Goal: Task Accomplishment & Management: Use online tool/utility

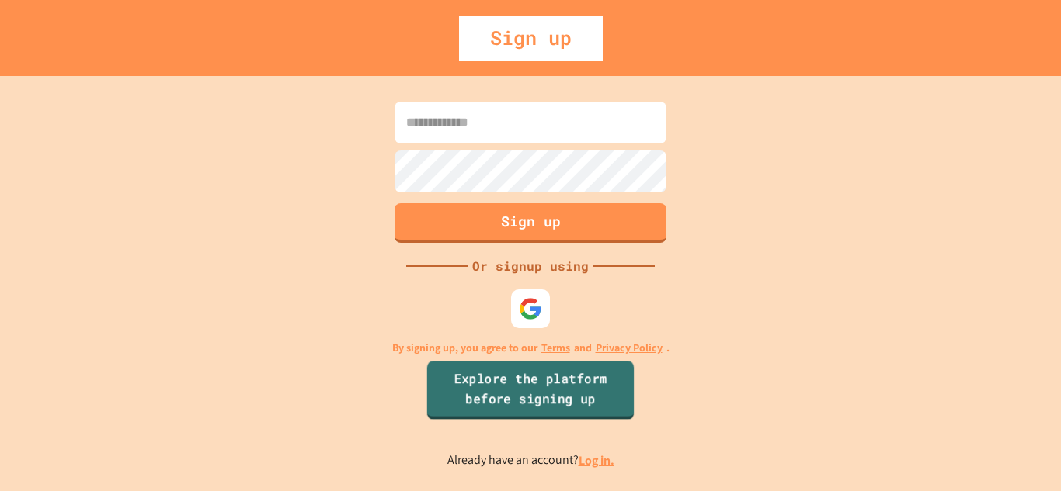
click at [499, 380] on link "Explore the platform before signing up" at bounding box center [530, 390] width 207 height 59
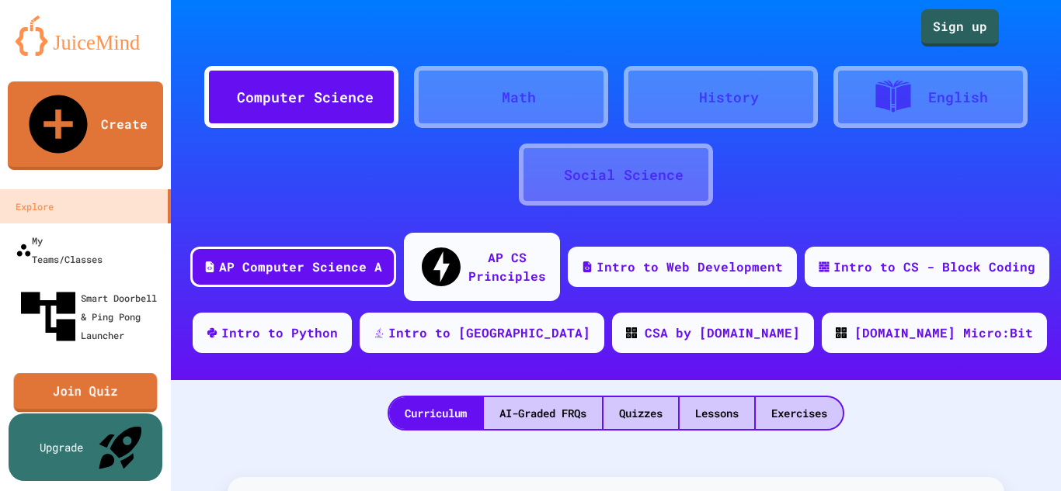
click at [85, 373] on link "Join Quiz" at bounding box center [86, 392] width 144 height 39
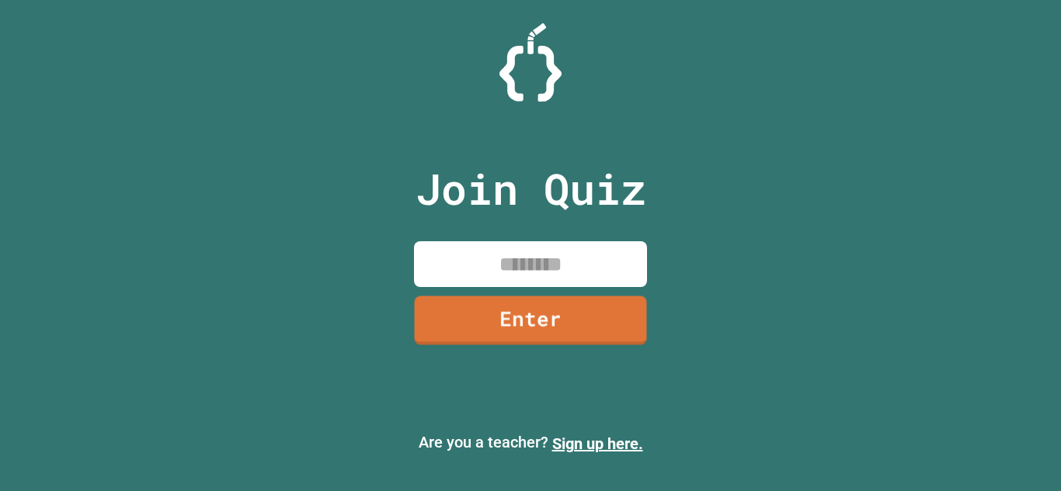
click at [481, 269] on input at bounding box center [530, 264] width 233 height 46
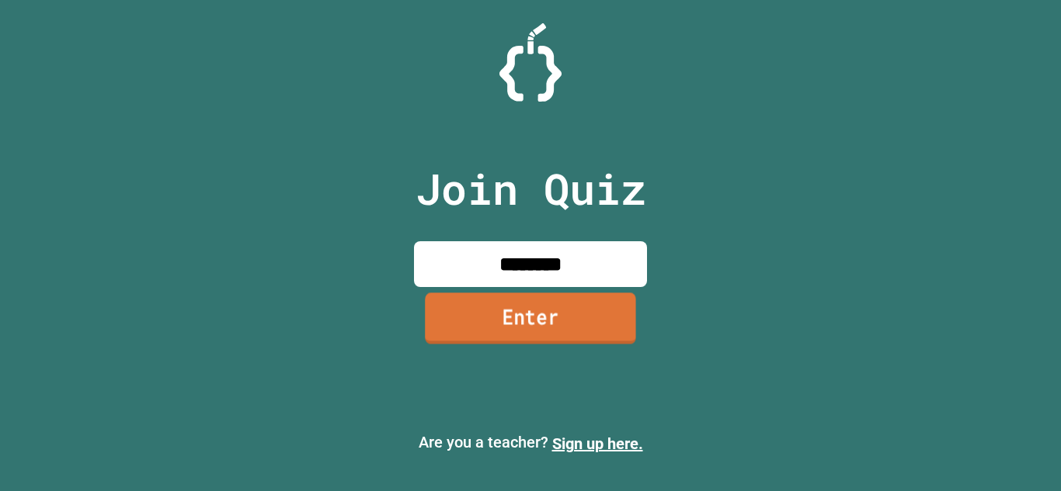
type input "********"
click at [529, 311] on link "Enter" at bounding box center [529, 318] width 229 height 51
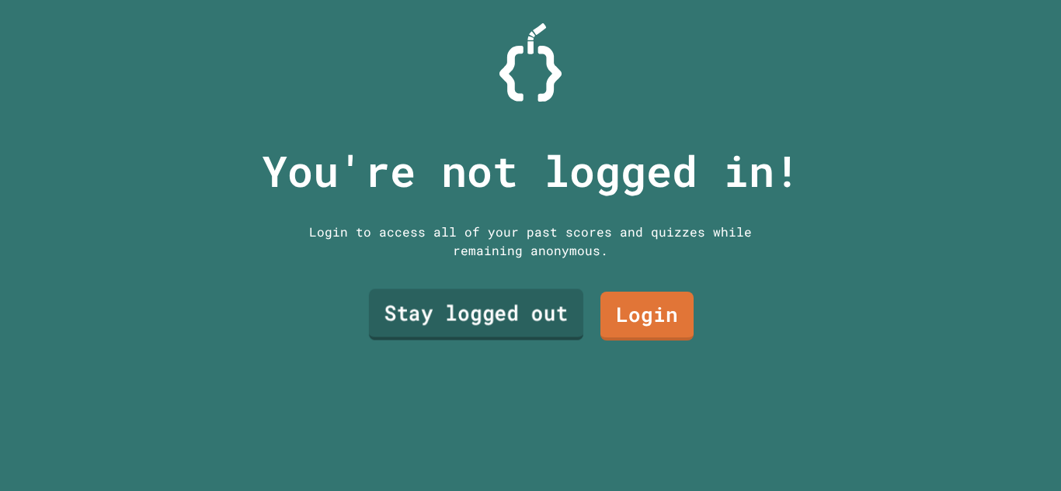
click at [529, 311] on link "Stay logged out" at bounding box center [476, 315] width 214 height 51
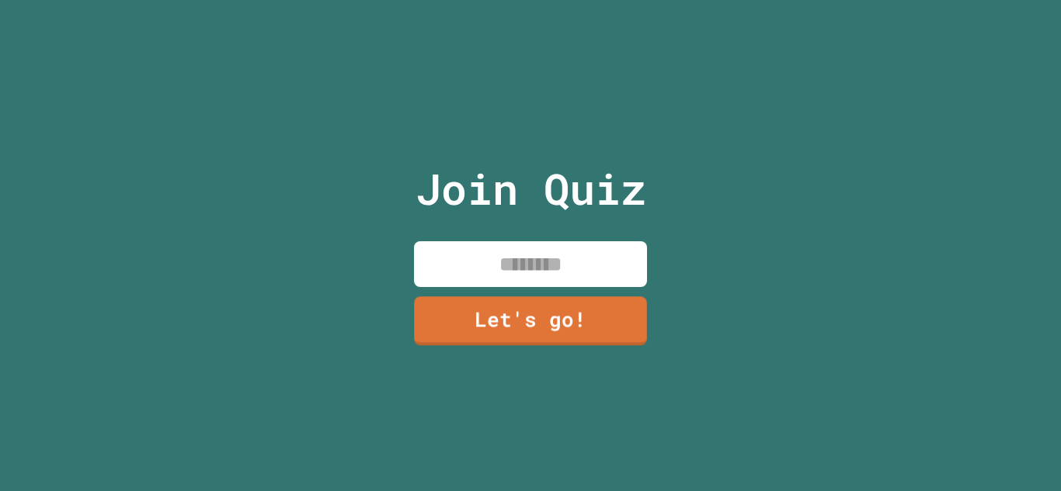
click at [497, 254] on input at bounding box center [530, 264] width 233 height 46
type input "**********"
click at [562, 323] on link "Let's go!" at bounding box center [530, 319] width 239 height 51
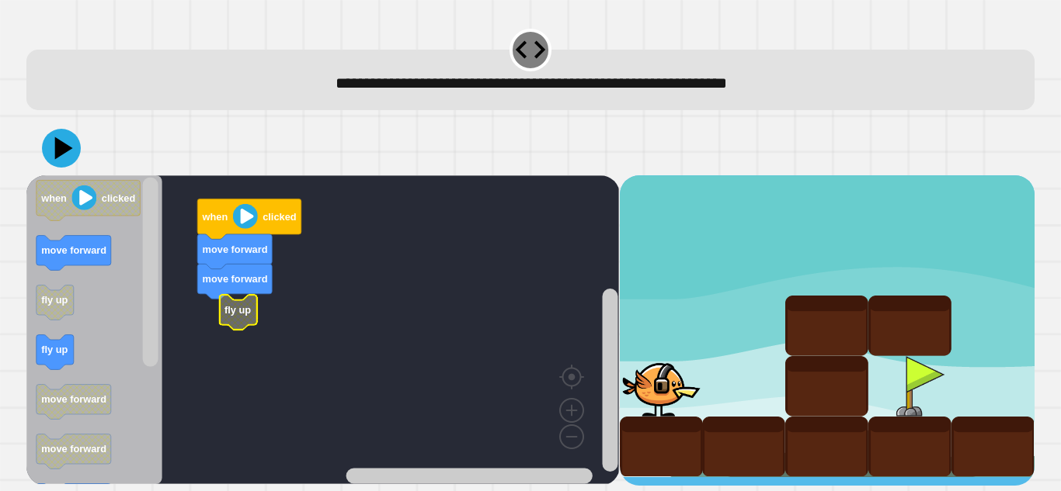
click at [218, 325] on rect "Blockly Workspace" at bounding box center [322, 329] width 592 height 309
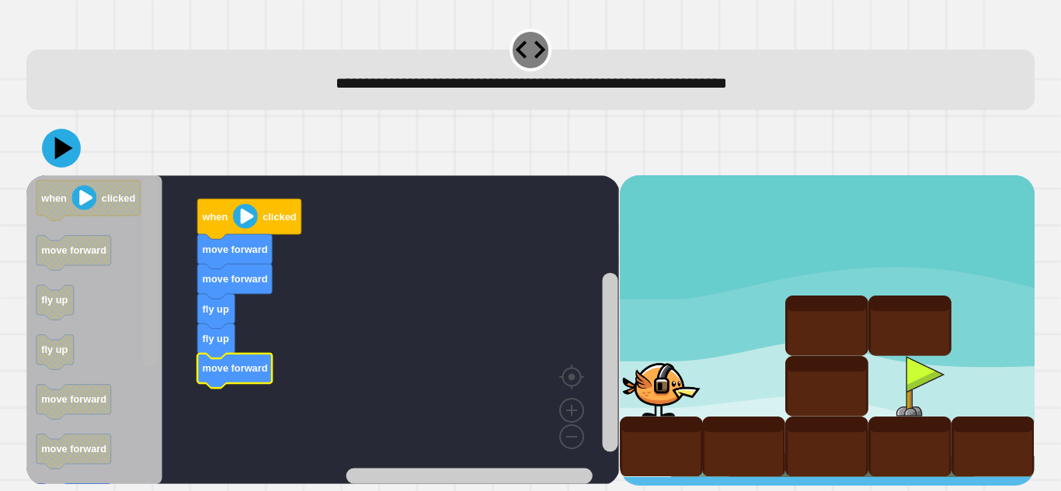
click at [155, 289] on rect "Blockly Workspace" at bounding box center [151, 272] width 16 height 189
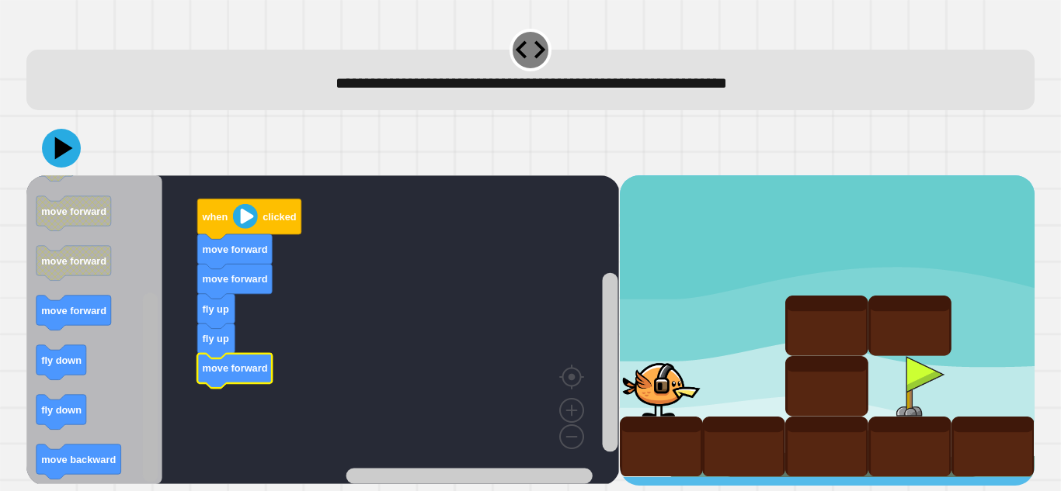
click at [127, 491] on html "**********" at bounding box center [530, 245] width 1061 height 491
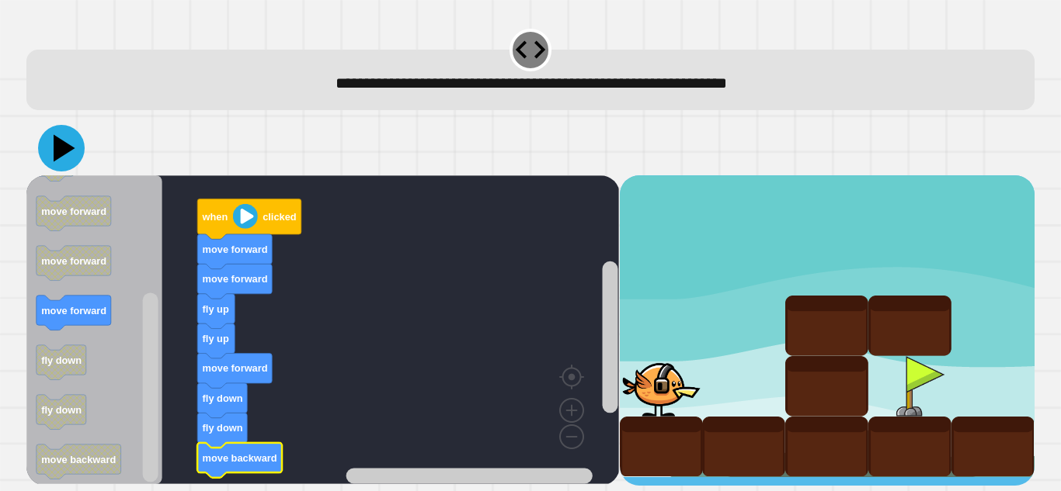
click at [71, 138] on icon at bounding box center [61, 148] width 47 height 47
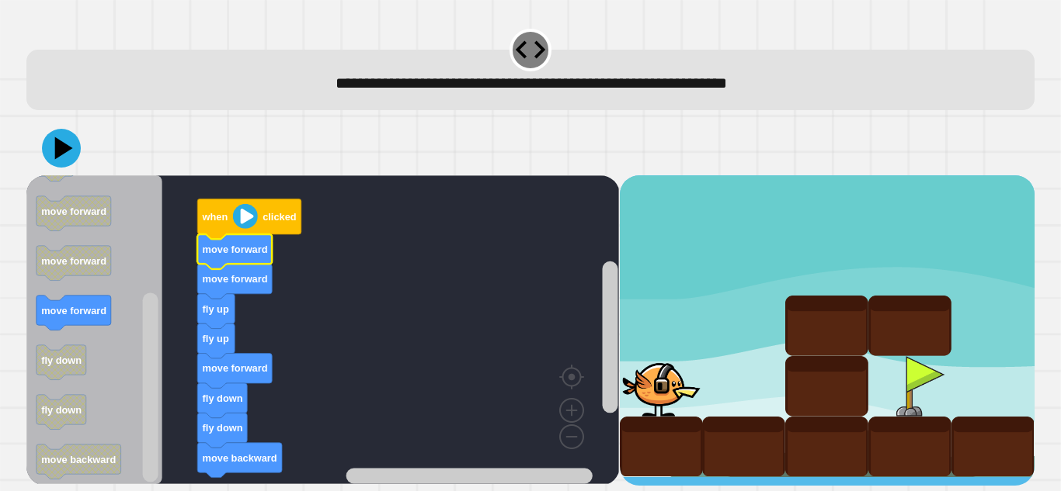
click at [224, 254] on text "move forward" at bounding box center [235, 250] width 65 height 12
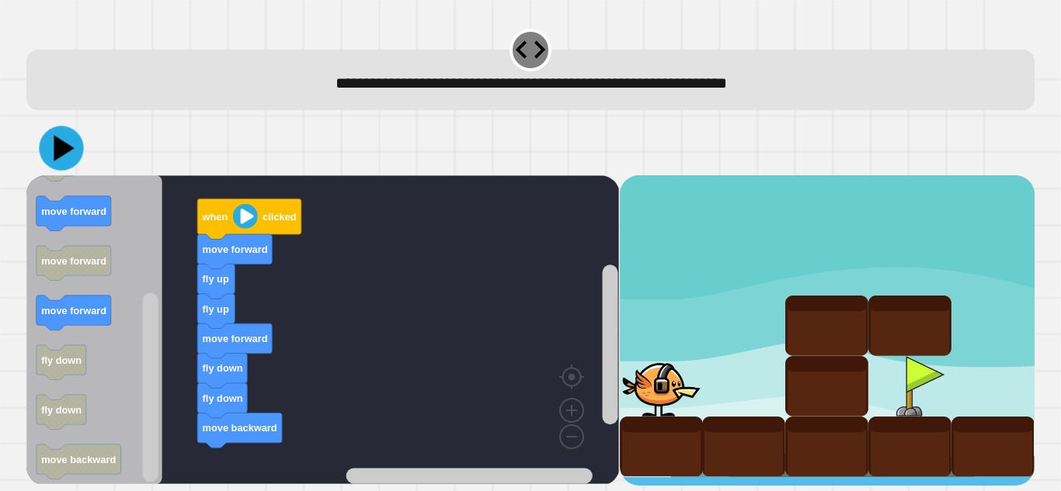
click at [52, 165] on icon at bounding box center [61, 148] width 44 height 44
click at [154, 405] on rect "Blockly Workspace" at bounding box center [151, 387] width 16 height 189
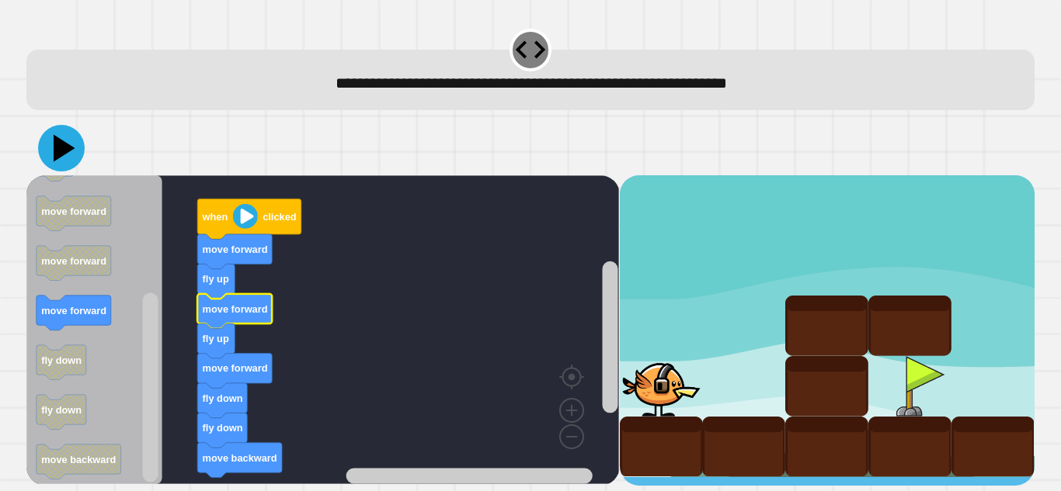
click at [76, 144] on icon at bounding box center [61, 148] width 47 height 47
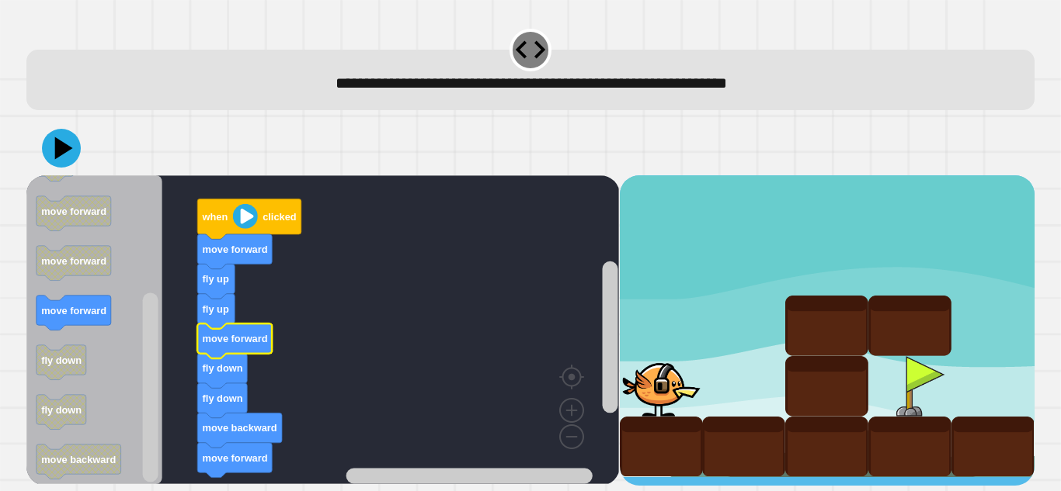
click at [257, 339] on text "move forward" at bounding box center [235, 339] width 65 height 12
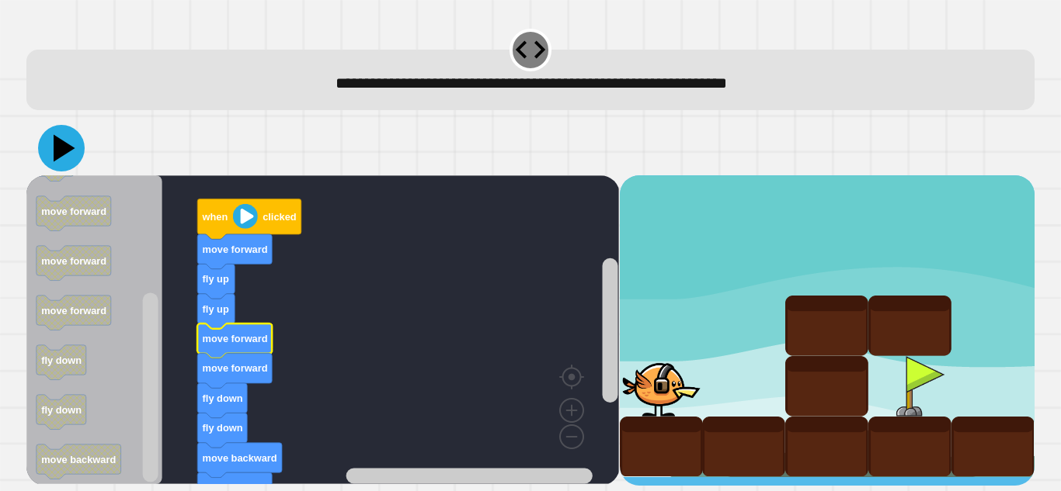
click at [64, 151] on icon at bounding box center [65, 148] width 22 height 27
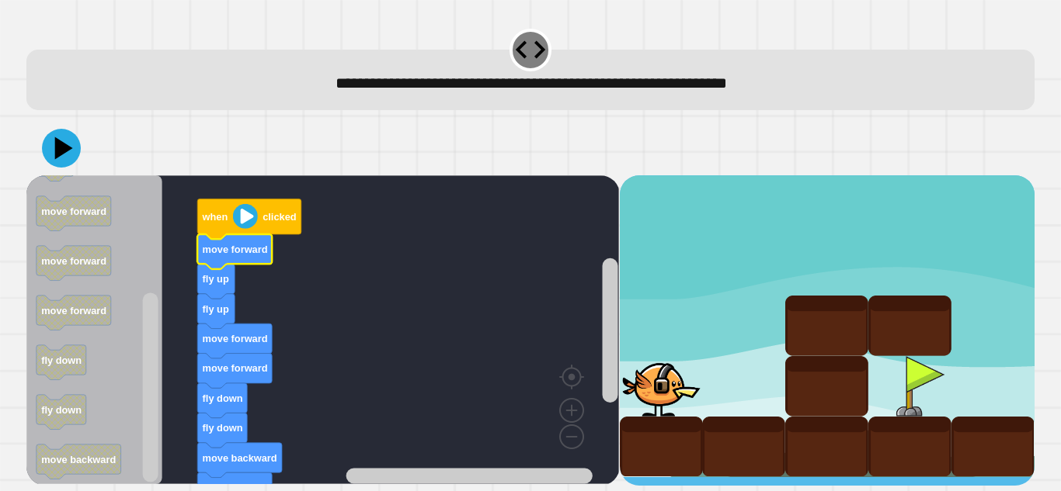
click at [229, 248] on text "move forward" at bounding box center [235, 250] width 65 height 12
click at [221, 248] on text "move forward" at bounding box center [235, 250] width 65 height 12
click at [250, 253] on text "move forward" at bounding box center [235, 250] width 65 height 12
click at [285, 273] on rect "Blockly Workspace" at bounding box center [322, 329] width 592 height 309
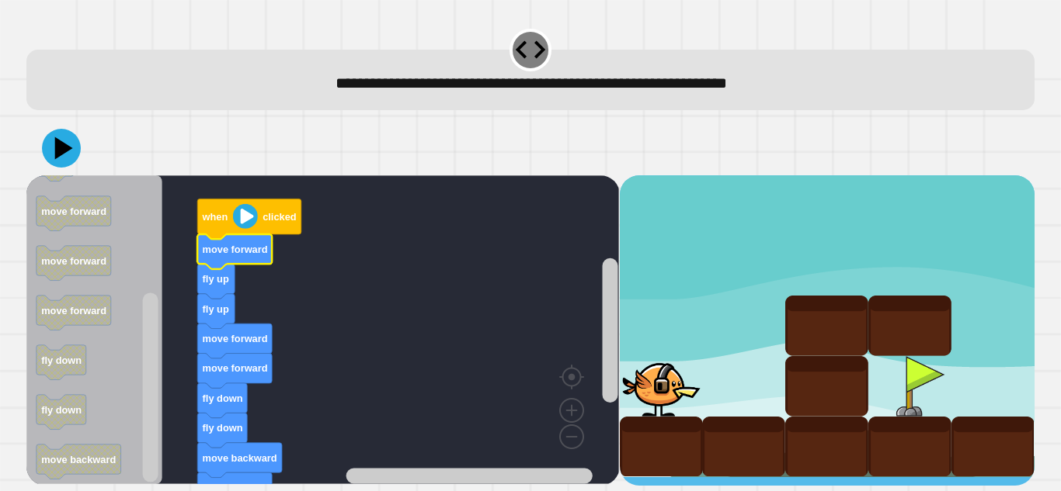
click at [241, 239] on icon "Blockly Workspace" at bounding box center [234, 251] width 75 height 35
click at [250, 238] on icon "Blockly Workspace" at bounding box center [234, 251] width 75 height 35
click at [253, 237] on icon "Blockly Workspace" at bounding box center [234, 251] width 75 height 35
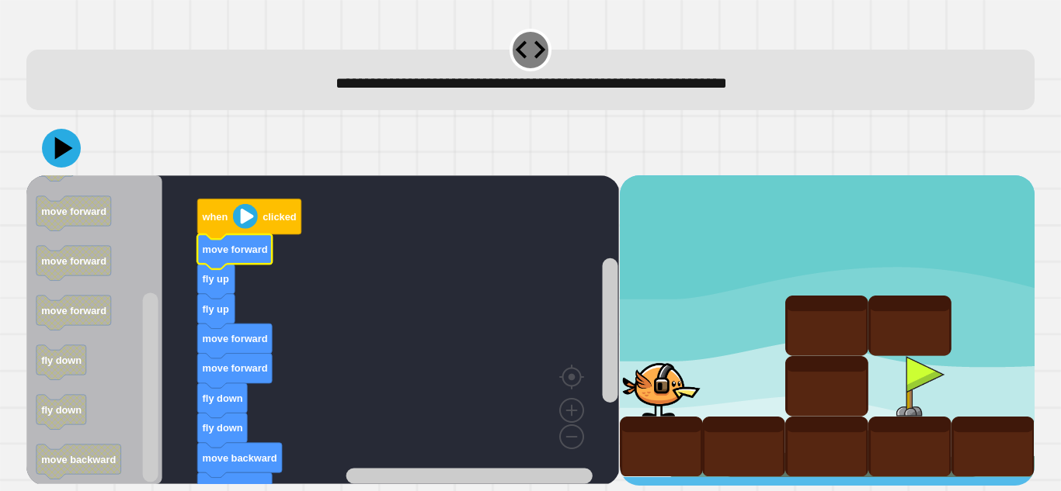
click at [207, 291] on icon "Blockly Workspace" at bounding box center [215, 281] width 37 height 35
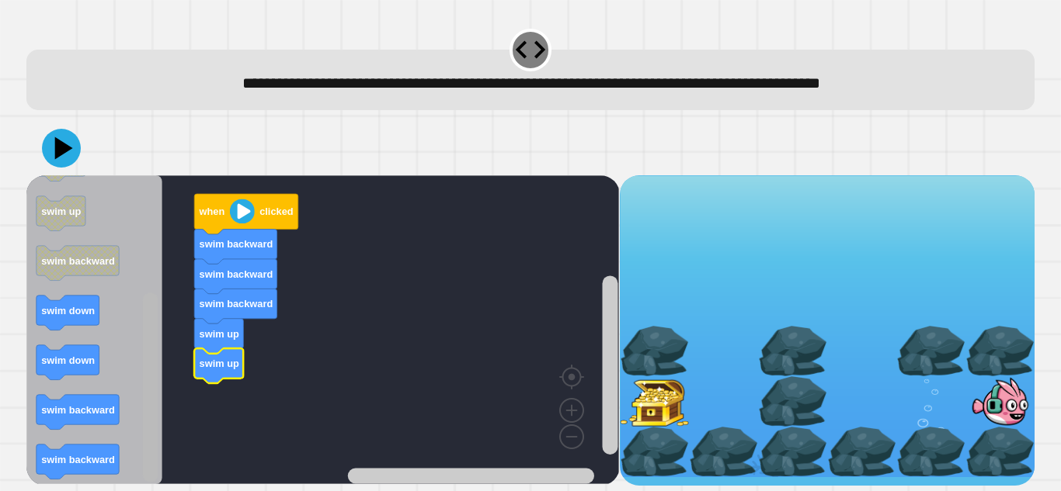
click at [144, 434] on rect "Blockly Workspace" at bounding box center [151, 387] width 16 height 189
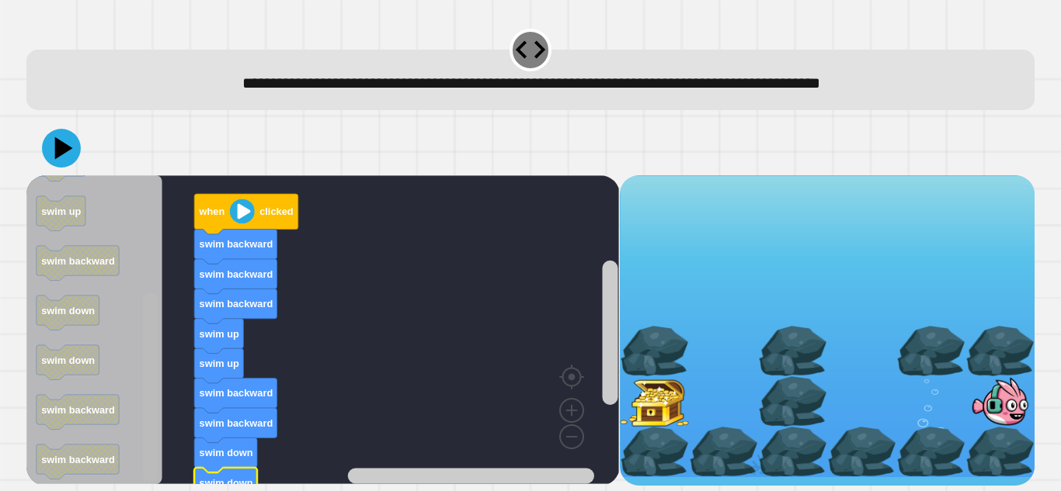
click at [143, 439] on rect "Blockly Workspace" at bounding box center [151, 387] width 16 height 189
click at [123, 488] on div "when clicked swim backward swim backward swim backward swim up swim up swim bac…" at bounding box center [530, 304] width 1018 height 376
click at [57, 165] on icon at bounding box center [61, 148] width 47 height 47
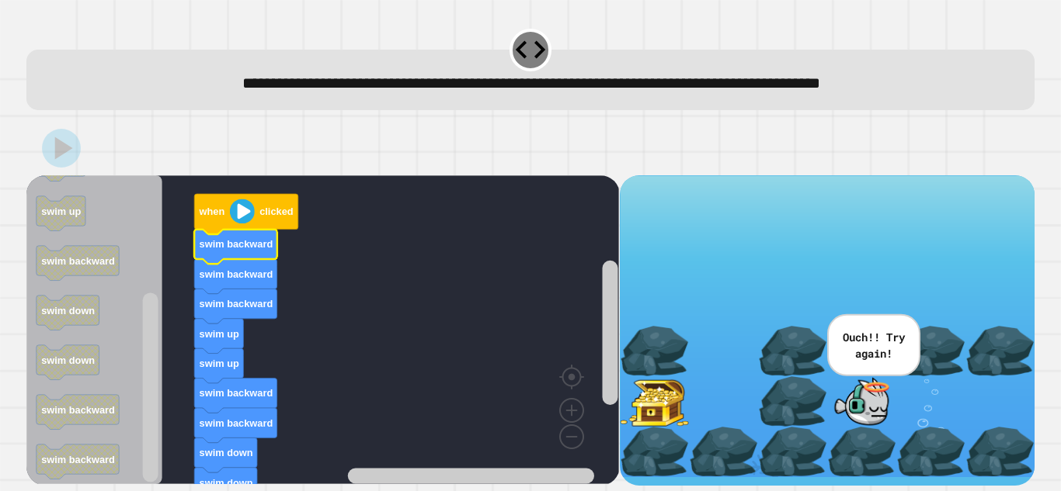
click at [255, 249] on text "swim backward" at bounding box center [237, 244] width 74 height 12
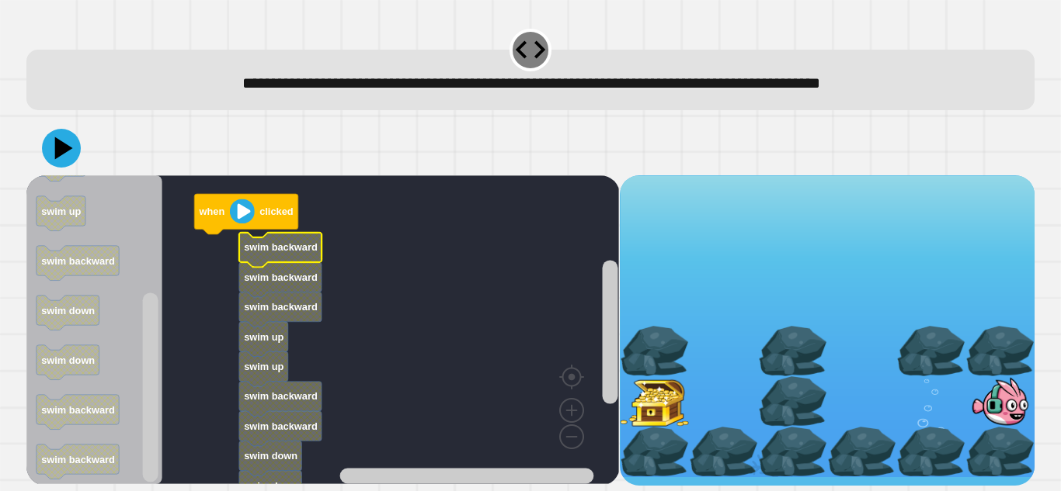
click at [266, 244] on text "swim backward" at bounding box center [281, 247] width 74 height 12
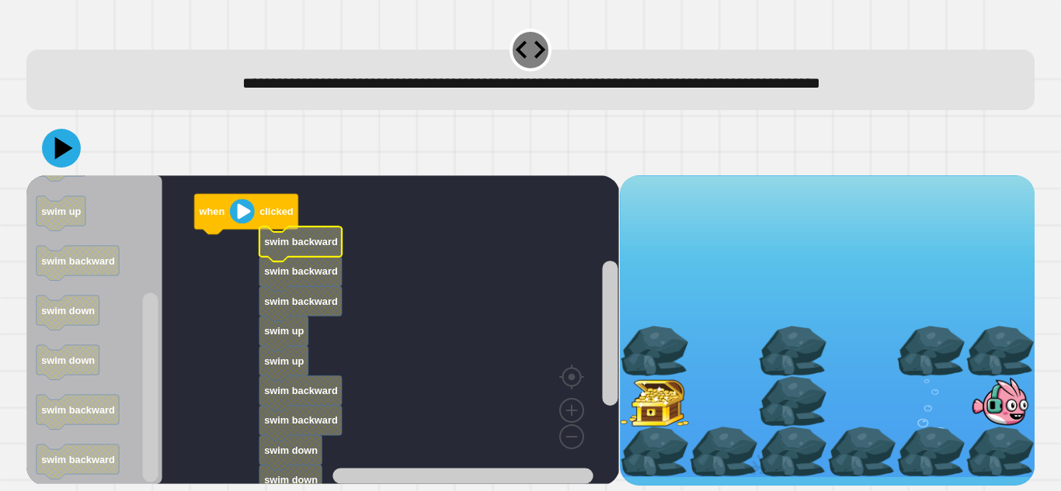
click at [287, 238] on text "swim backward" at bounding box center [301, 242] width 74 height 12
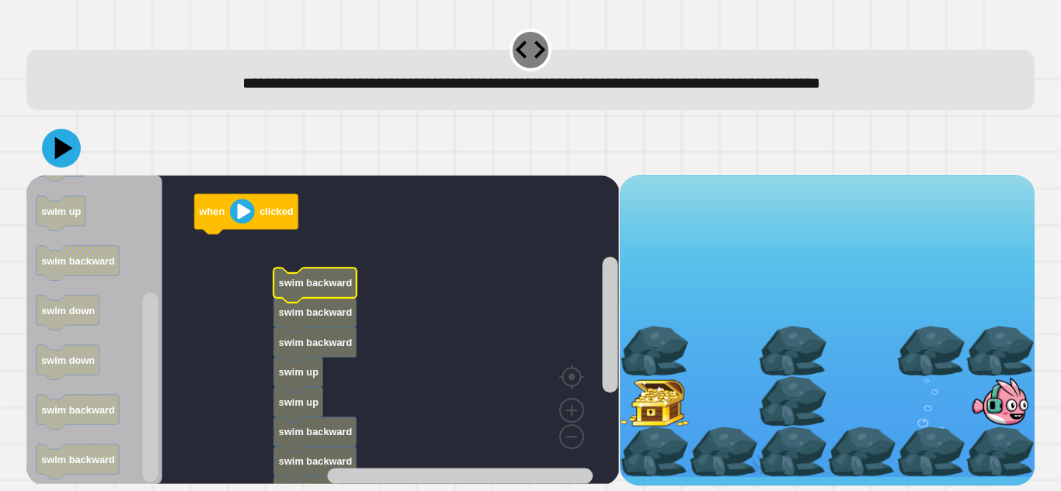
click at [300, 280] on text "swim backward" at bounding box center [316, 283] width 74 height 12
click at [453, 297] on rect "Blockly Workspace" at bounding box center [322, 329] width 592 height 309
click at [325, 263] on rect "Blockly Workspace" at bounding box center [322, 329] width 592 height 309
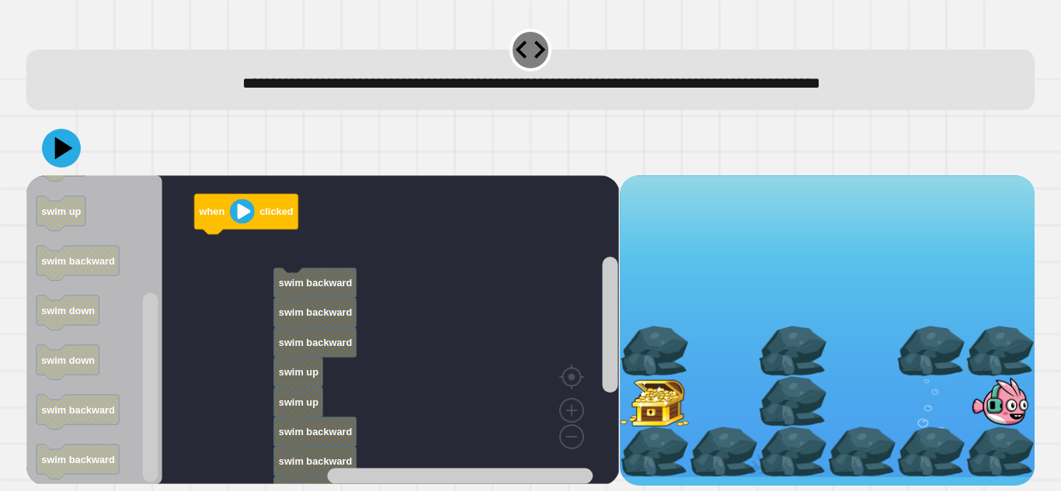
click at [337, 272] on icon "Blockly Workspace" at bounding box center [315, 285] width 82 height 35
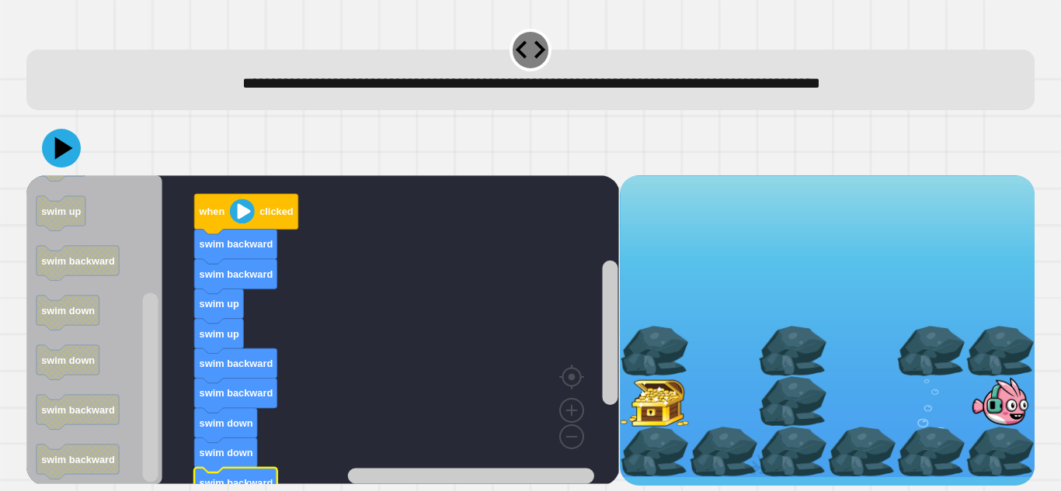
click at [44, 130] on div at bounding box center [530, 148] width 1008 height 54
click at [52, 136] on icon at bounding box center [61, 148] width 40 height 40
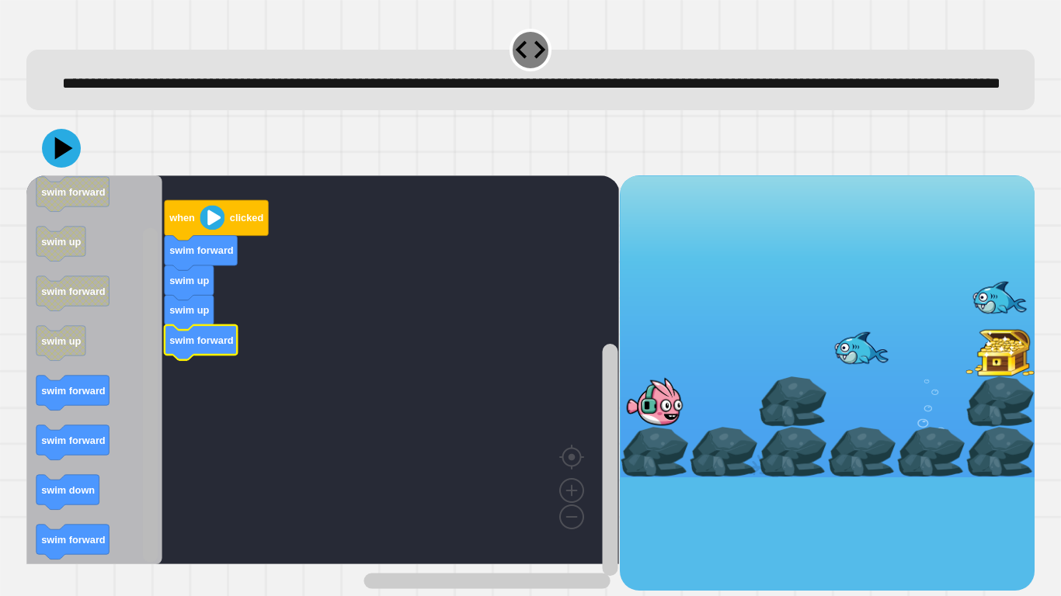
click at [147, 480] on rect "Blockly Workspace" at bounding box center [151, 395] width 16 height 335
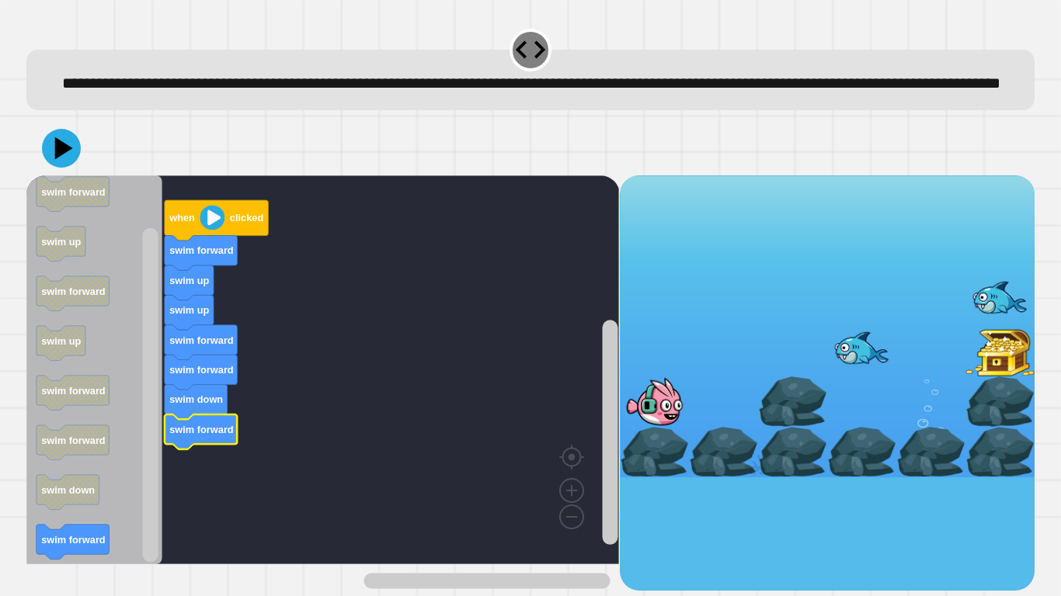
click at [223, 436] on text "swim forward" at bounding box center [201, 430] width 64 height 12
click at [28, 174] on div at bounding box center [530, 148] width 1008 height 54
click at [53, 172] on icon at bounding box center [61, 148] width 47 height 47
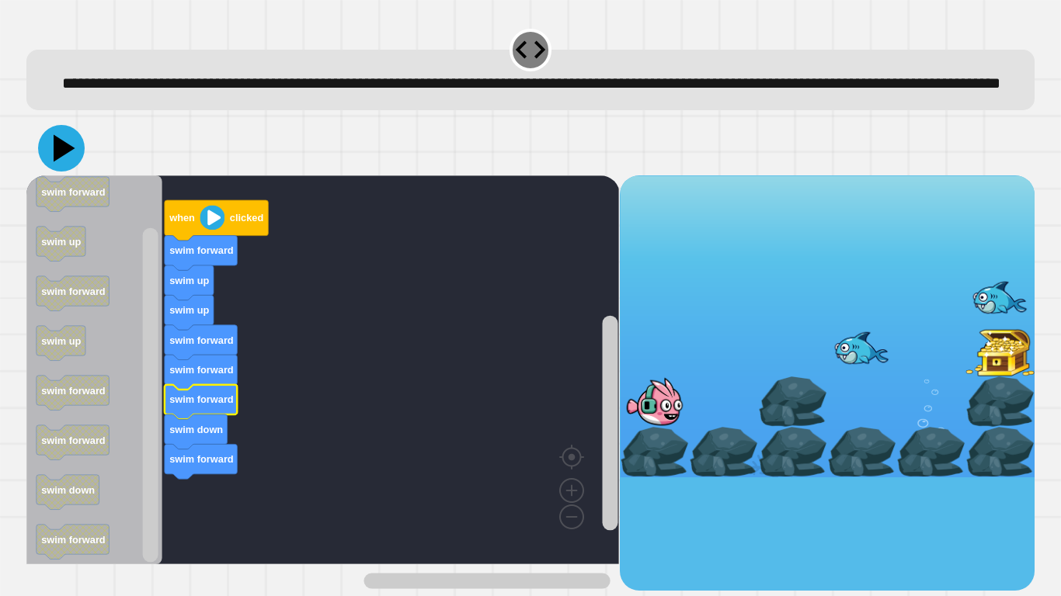
click at [61, 172] on icon at bounding box center [61, 148] width 47 height 47
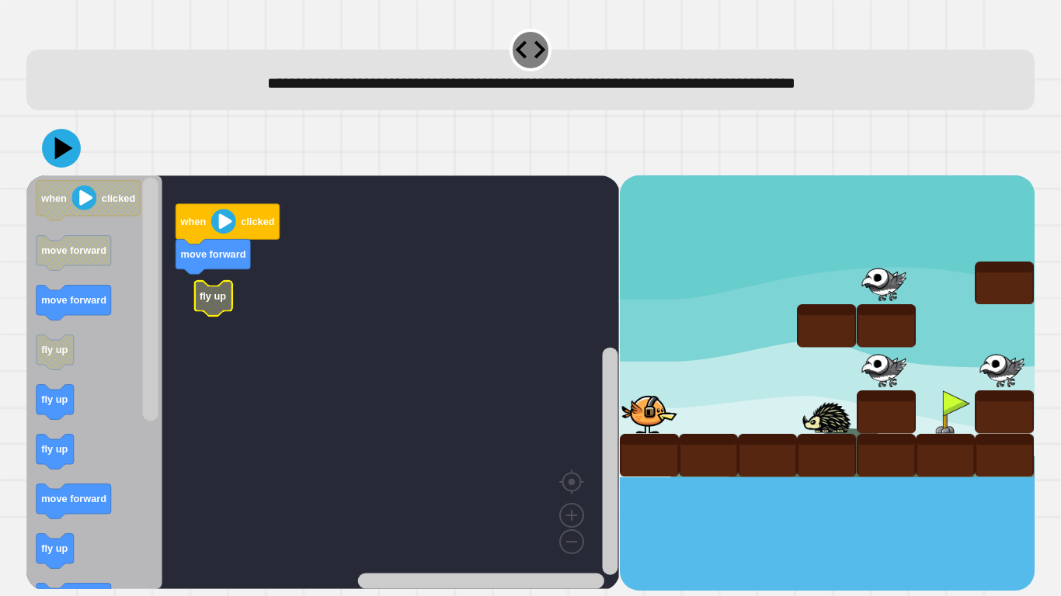
click at [203, 275] on rect "Blockly Workspace" at bounding box center [322, 382] width 592 height 414
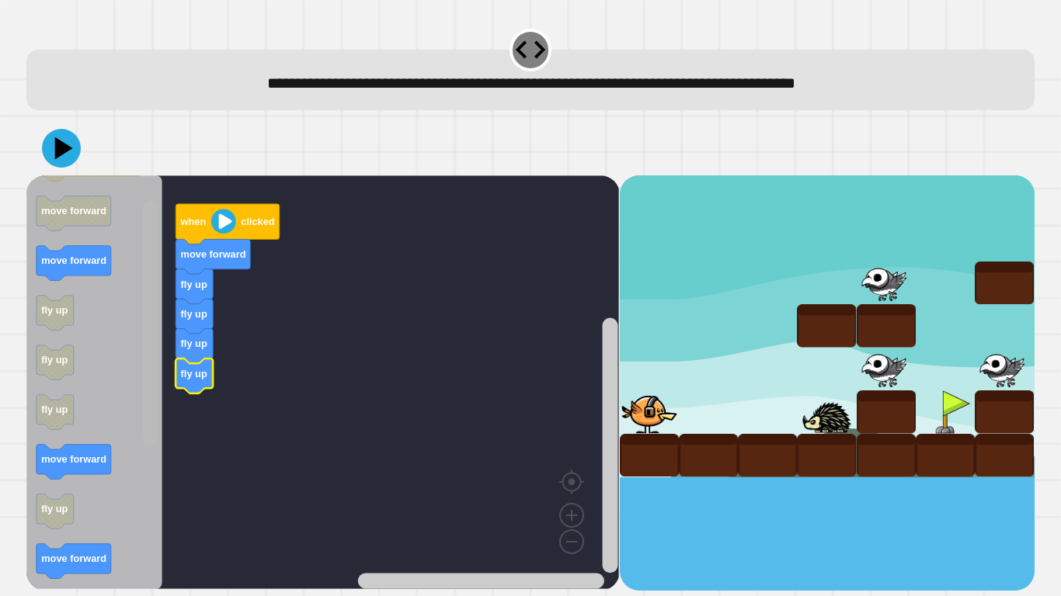
click at [144, 392] on rect "Blockly Workspace" at bounding box center [151, 323] width 16 height 244
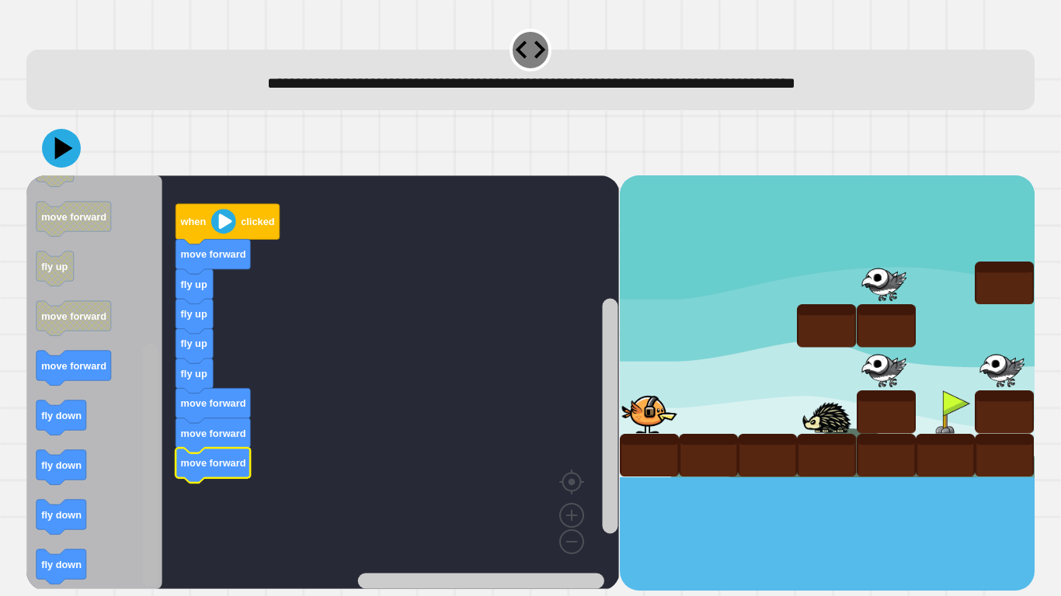
click at [127, 491] on div "when clicked move forward fly up fly up fly up fly up move forward move forward…" at bounding box center [530, 356] width 1018 height 481
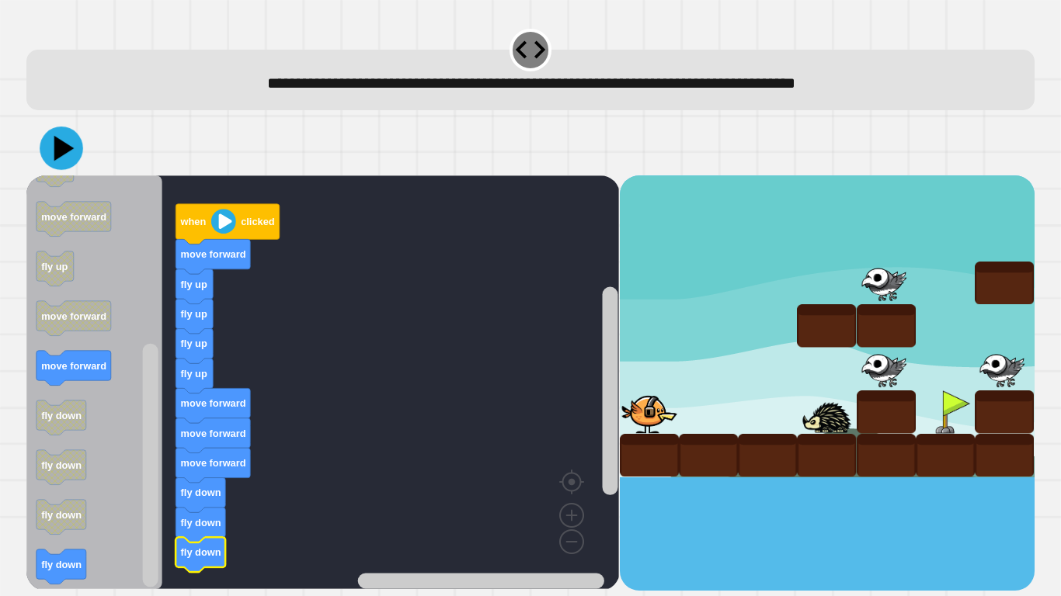
click at [67, 134] on icon at bounding box center [61, 148] width 43 height 43
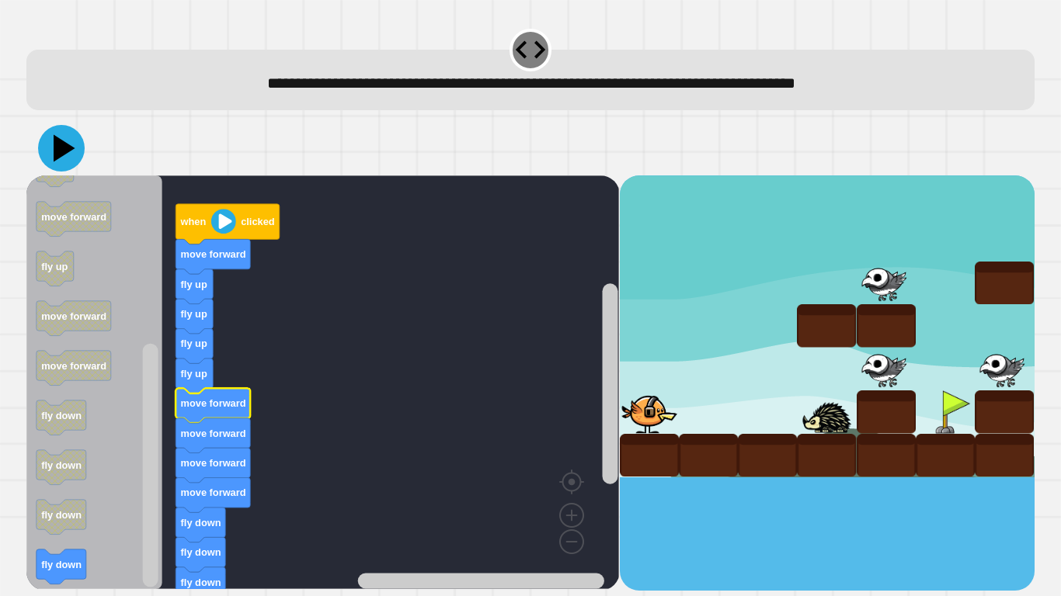
click at [62, 143] on icon at bounding box center [61, 148] width 47 height 47
click at [75, 148] on icon at bounding box center [61, 148] width 47 height 47
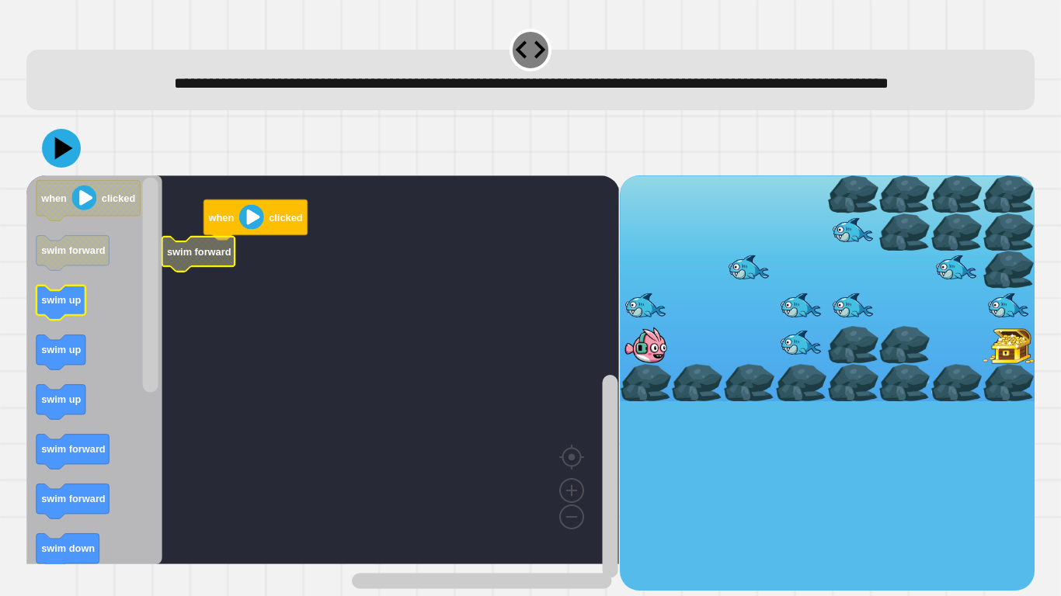
click at [68, 306] on text "swim up" at bounding box center [61, 300] width 40 height 12
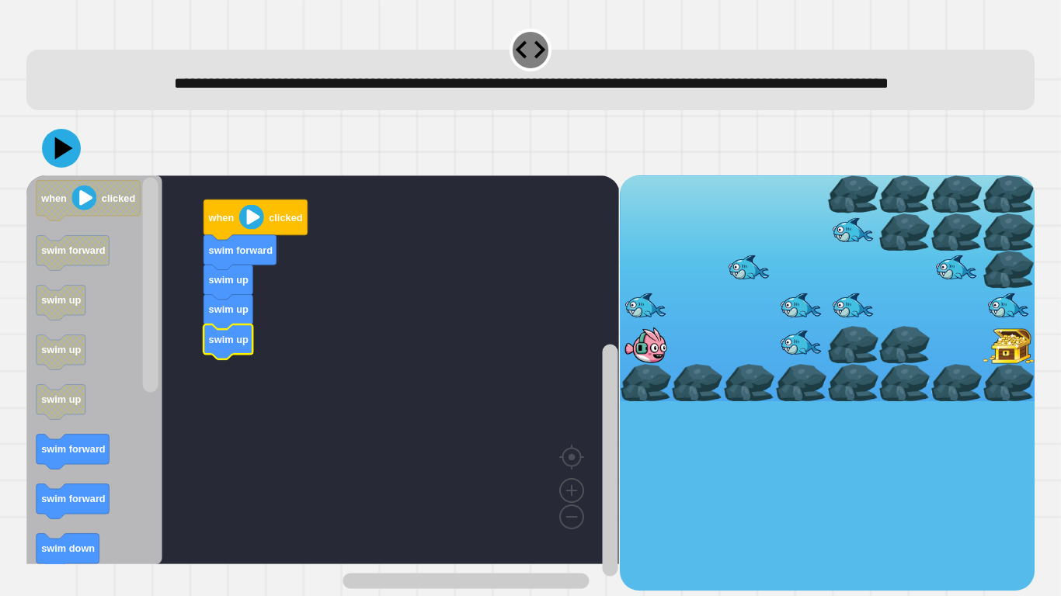
click at [110, 474] on icon "Blockly Workspace" at bounding box center [94, 369] width 136 height 389
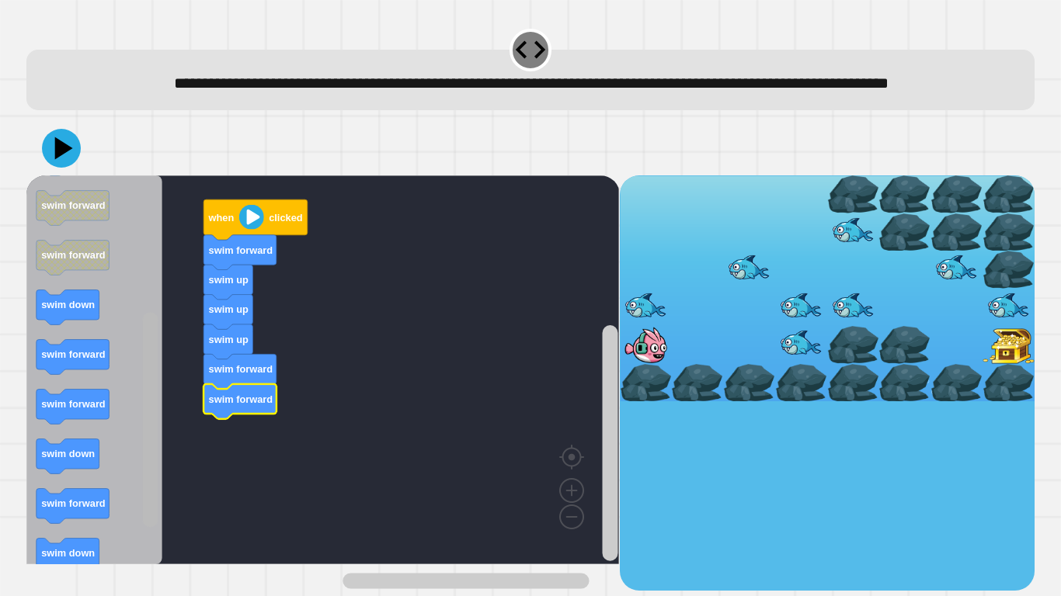
click at [139, 491] on div "when clicked swim forward swim up swim up swim up swim forward swim forward whe…" at bounding box center [322, 382] width 592 height 415
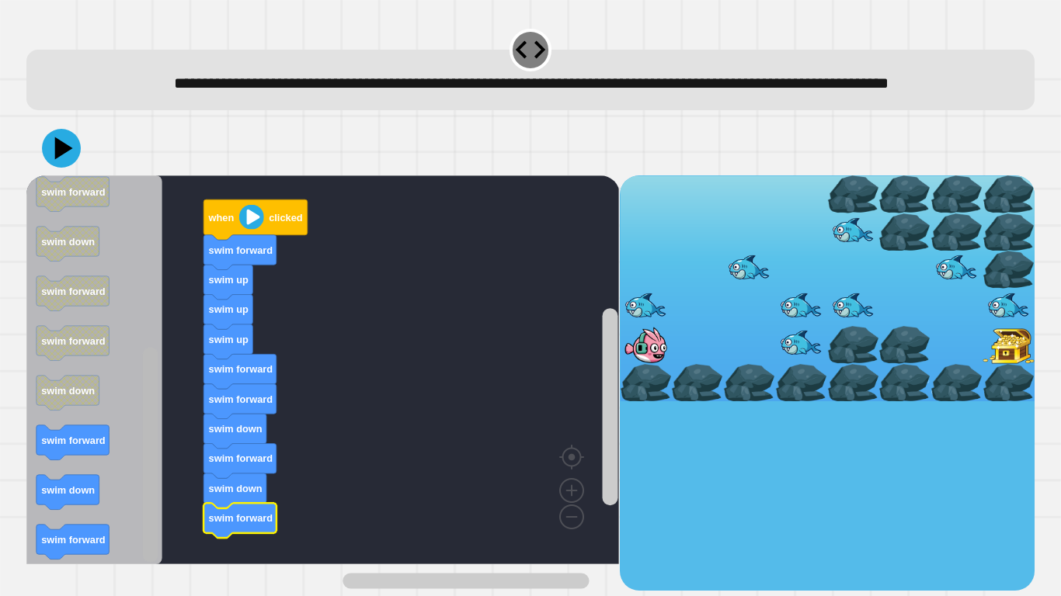
click at [137, 491] on div "when clicked swim forward swim up swim up swim up swim forward swim forward swi…" at bounding box center [322, 382] width 592 height 415
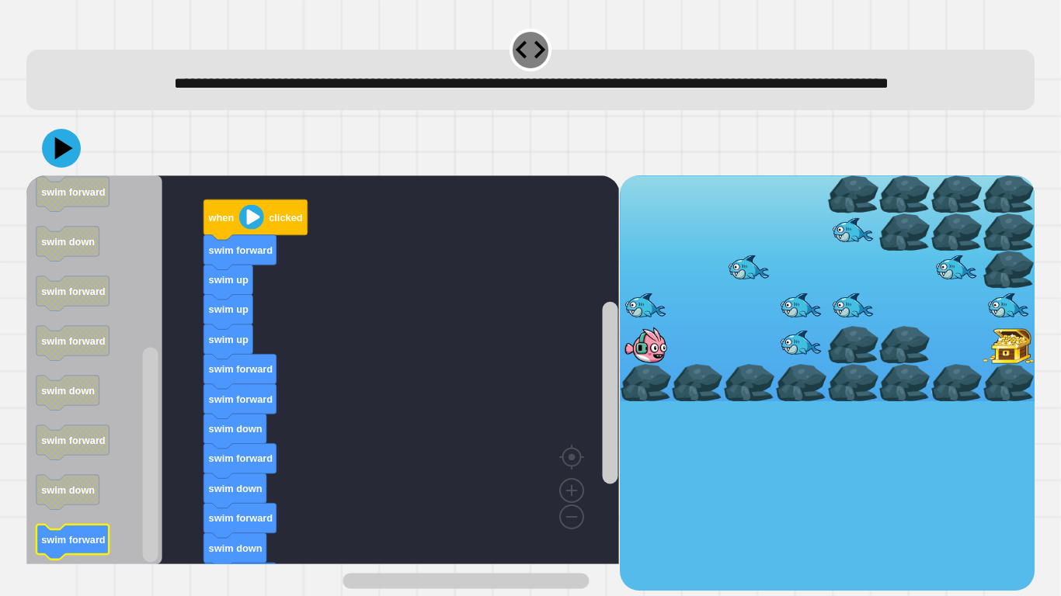
click at [89, 491] on text "swim forward" at bounding box center [73, 540] width 64 height 12
click at [57, 162] on icon at bounding box center [65, 148] width 22 height 27
click at [233, 435] on text "swim down" at bounding box center [236, 429] width 54 height 12
click at [216, 435] on text "swim down" at bounding box center [236, 429] width 54 height 12
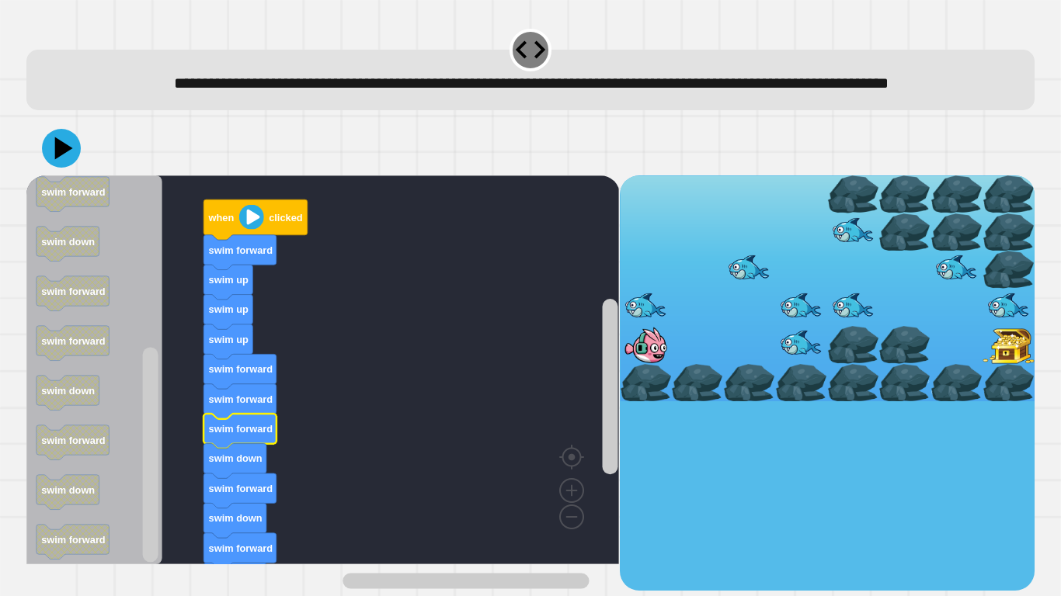
click at [237, 435] on text "swim forward" at bounding box center [241, 429] width 64 height 12
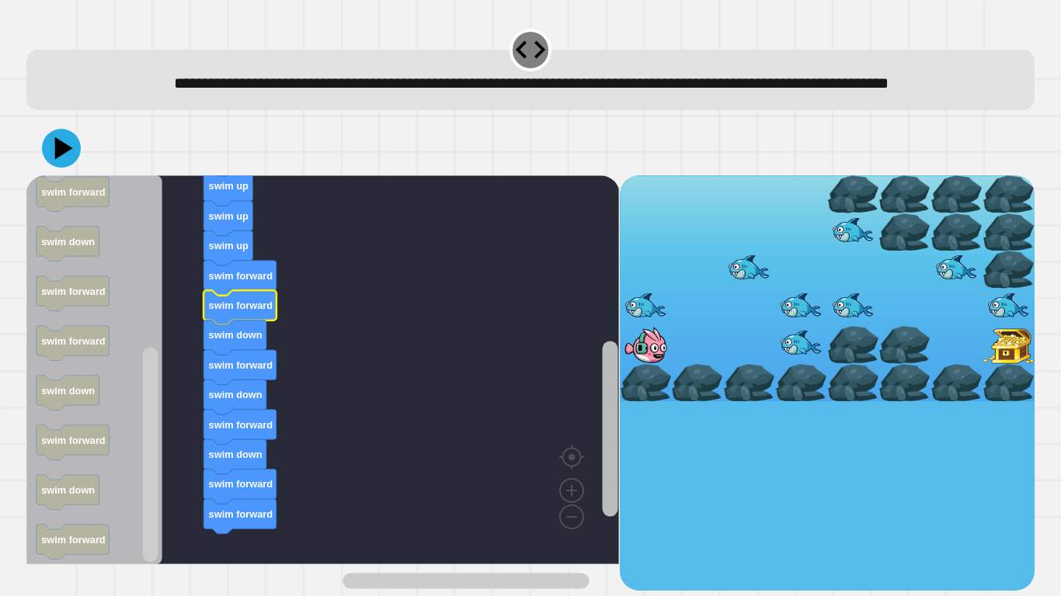
click at [600, 395] on icon "Blockly Workspace" at bounding box center [609, 406] width 19 height 369
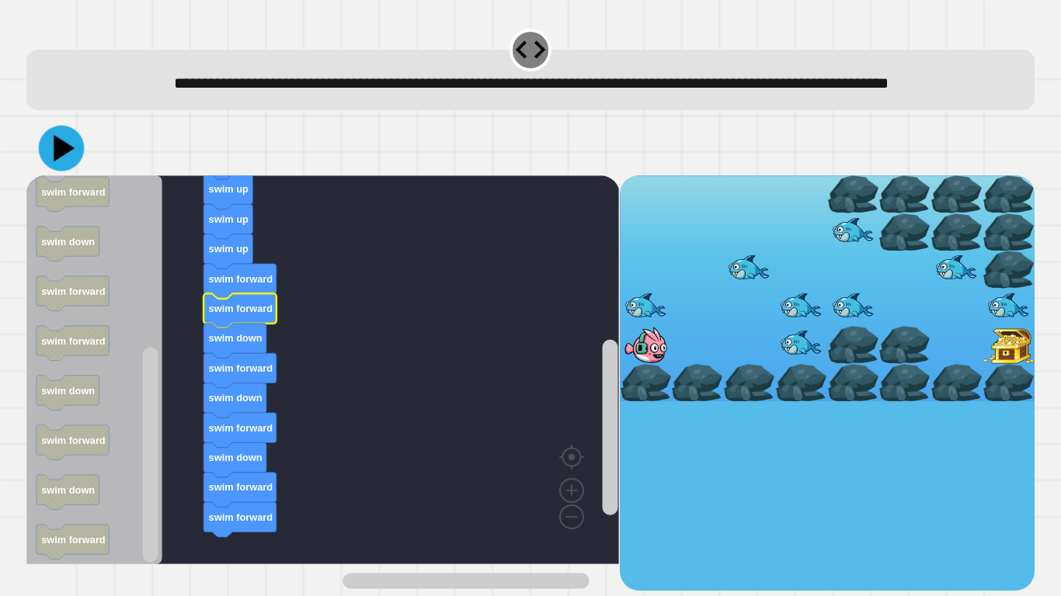
click at [70, 172] on icon at bounding box center [62, 149] width 46 height 46
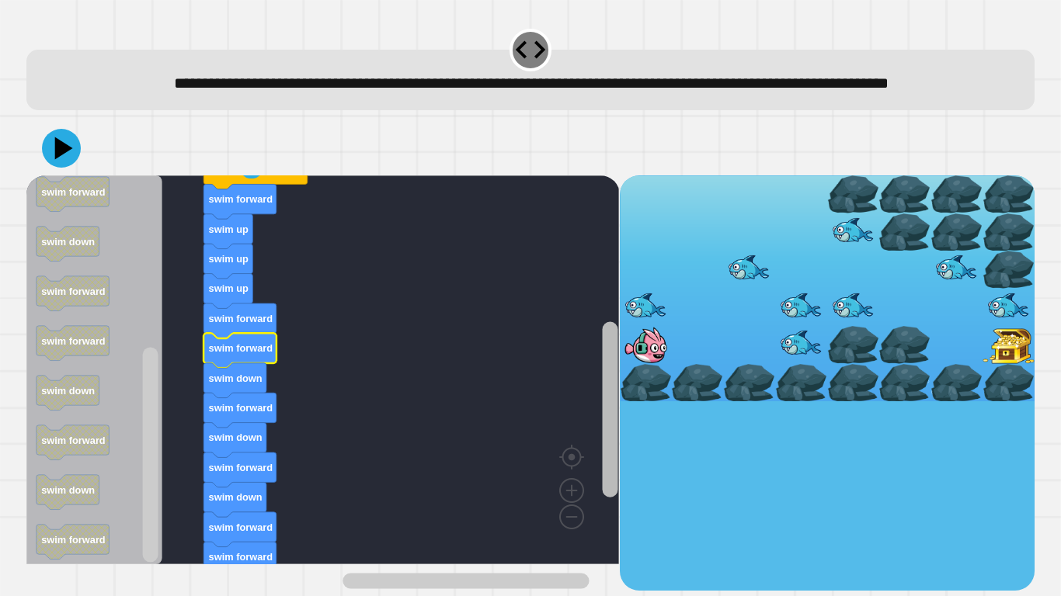
click at [596, 414] on div "when clicked swim forward swim up swim up swim up swim forward swim forward swi…" at bounding box center [322, 382] width 592 height 415
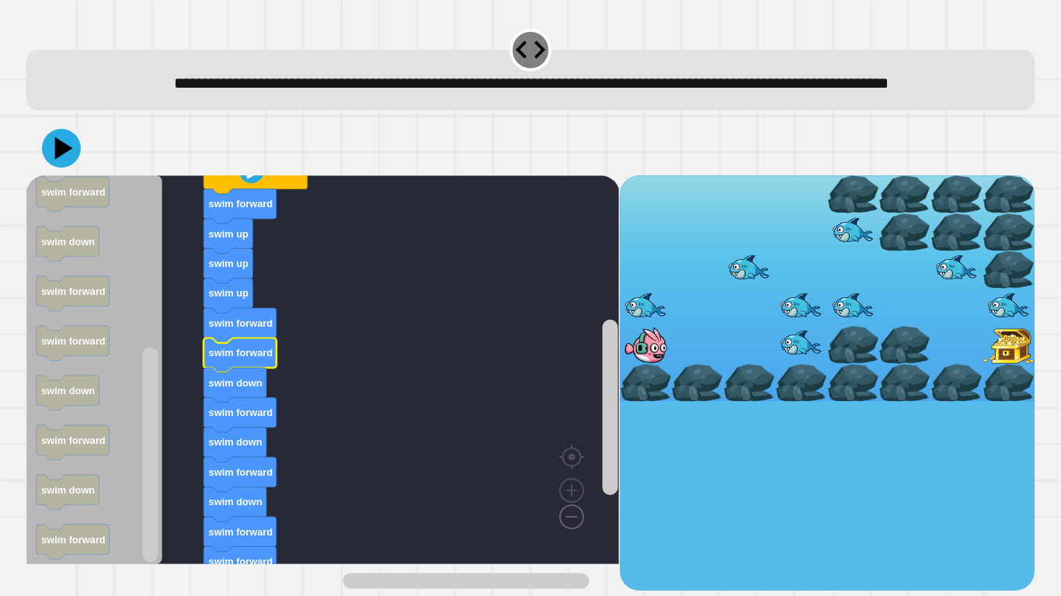
click at [575, 491] on image "Blockly Workspace" at bounding box center [546, 481] width 75 height 96
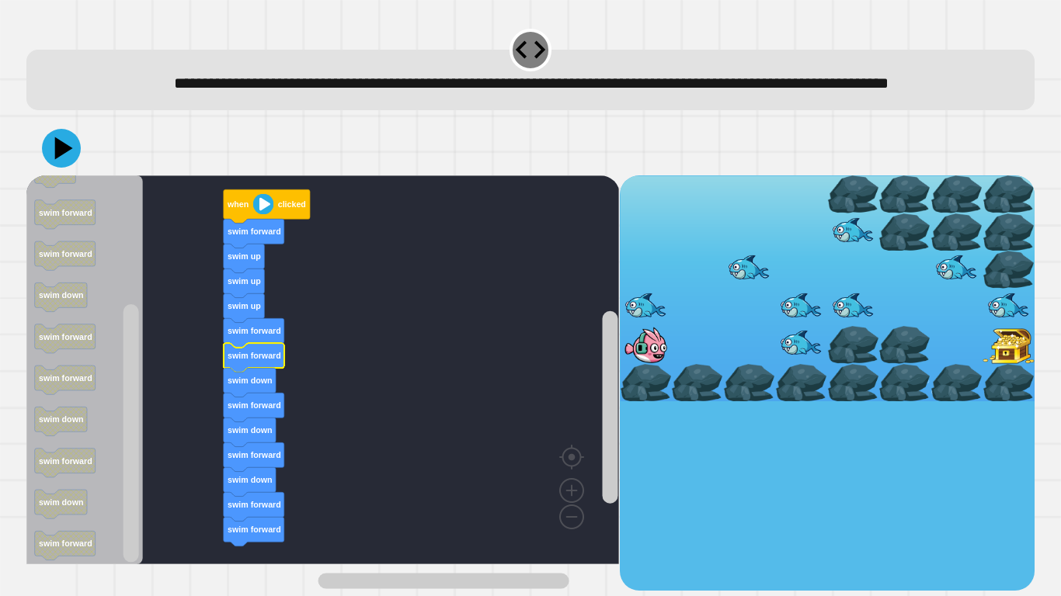
click at [255, 372] on icon "Blockly Workspace" at bounding box center [254, 357] width 61 height 29
click at [259, 385] on text "swim down" at bounding box center [249, 380] width 44 height 9
click at [261, 385] on text "swim down" at bounding box center [249, 380] width 44 height 9
click at [271, 385] on text "swim down" at bounding box center [249, 380] width 44 height 9
click at [311, 408] on rect "Blockly Workspace" at bounding box center [322, 369] width 592 height 389
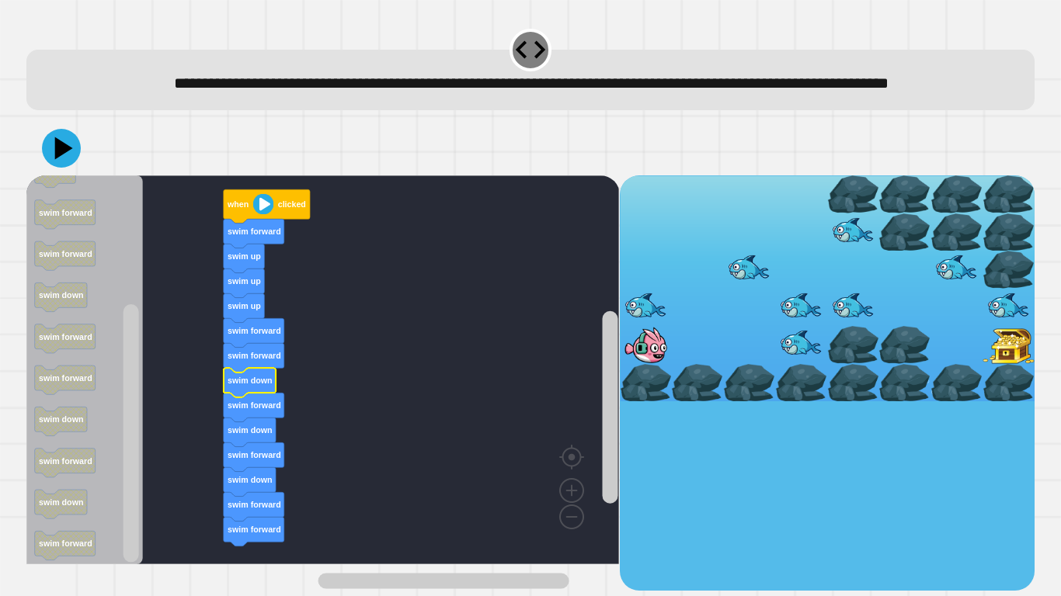
click at [227, 385] on text "swim down" at bounding box center [249, 380] width 44 height 9
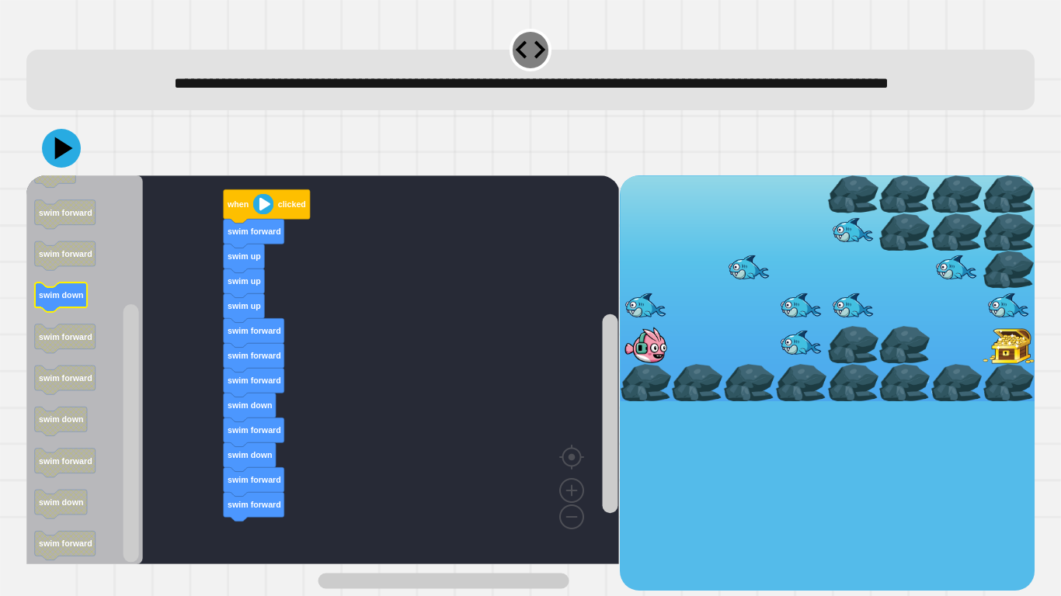
click at [78, 300] on text "swim down" at bounding box center [61, 294] width 44 height 9
click at [64, 159] on icon at bounding box center [64, 148] width 18 height 23
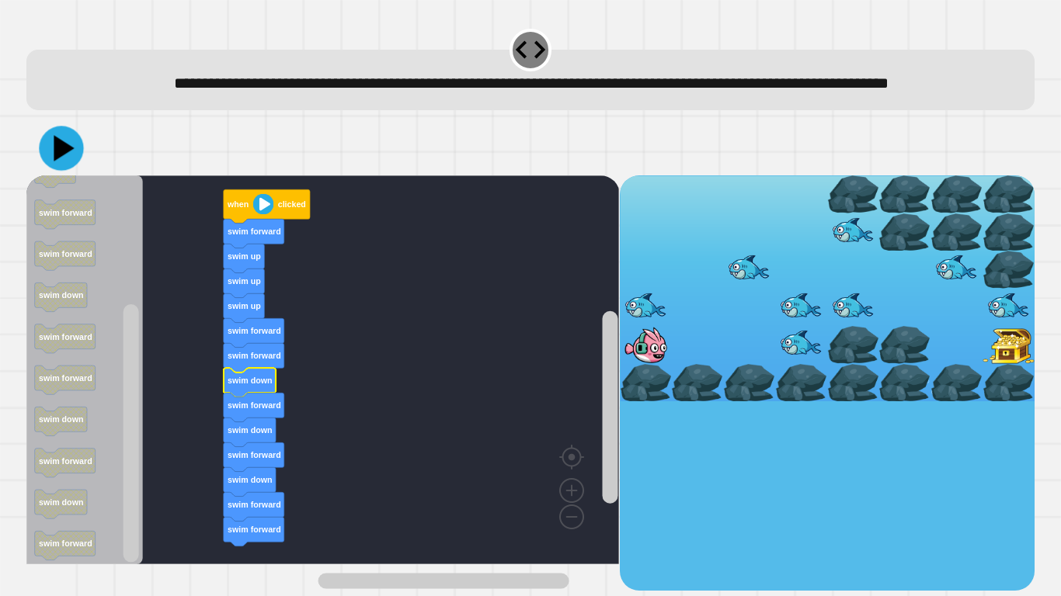
click at [64, 161] on icon at bounding box center [64, 148] width 20 height 26
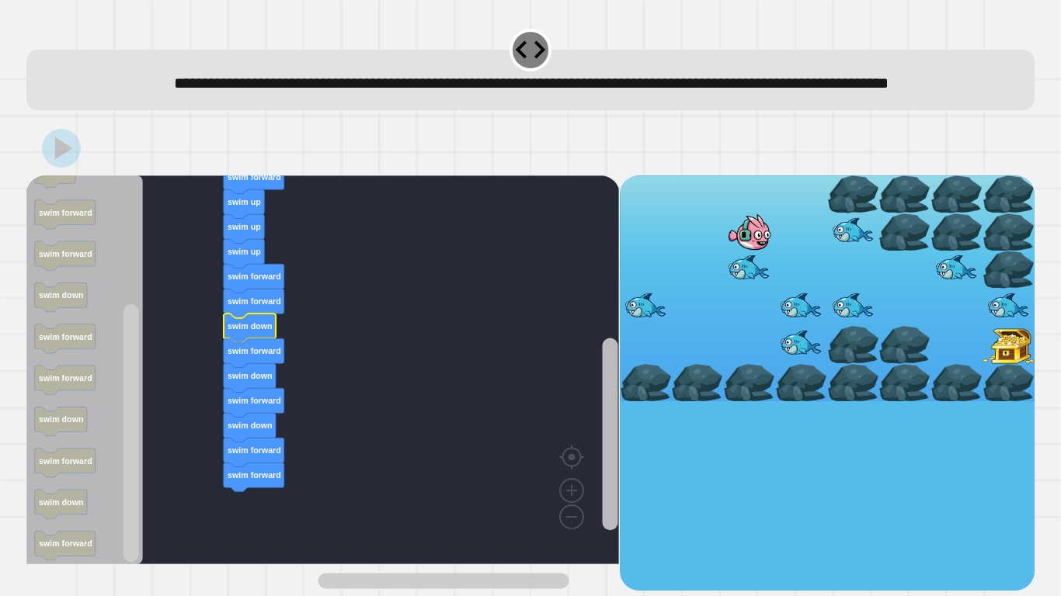
click at [564, 435] on div "when clicked swim forward swim up swim up swim up swim forward swim forward swi…" at bounding box center [322, 382] width 592 height 415
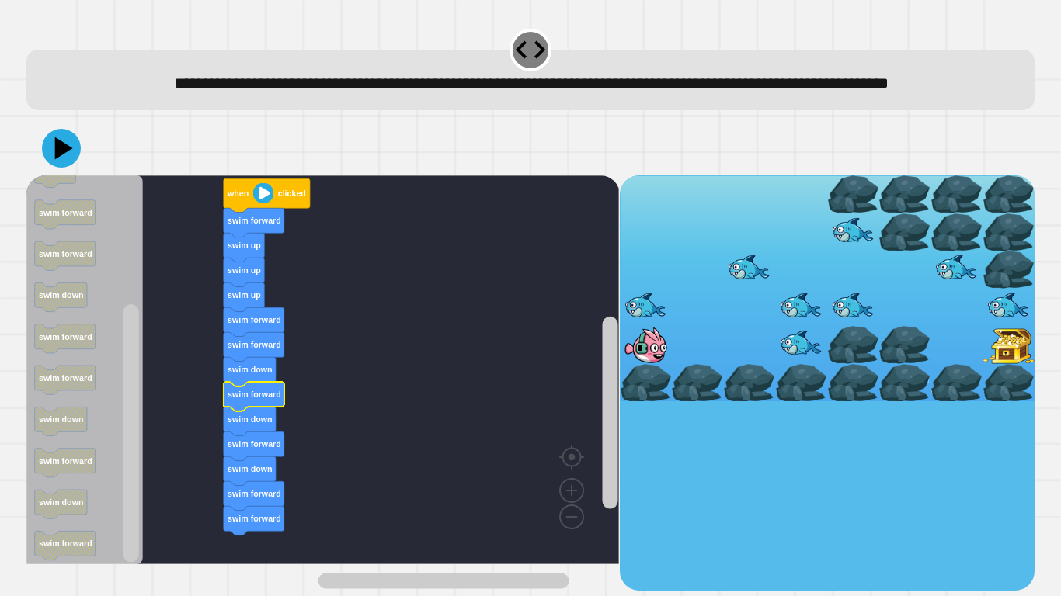
click at [253, 411] on icon "Blockly Workspace" at bounding box center [254, 396] width 61 height 29
click at [258, 399] on text "swim forward" at bounding box center [254, 394] width 54 height 9
click at [251, 424] on text "swim down" at bounding box center [249, 419] width 44 height 9
click at [245, 424] on text "swim down" at bounding box center [249, 419] width 44 height 9
click at [61, 162] on icon at bounding box center [65, 148] width 22 height 27
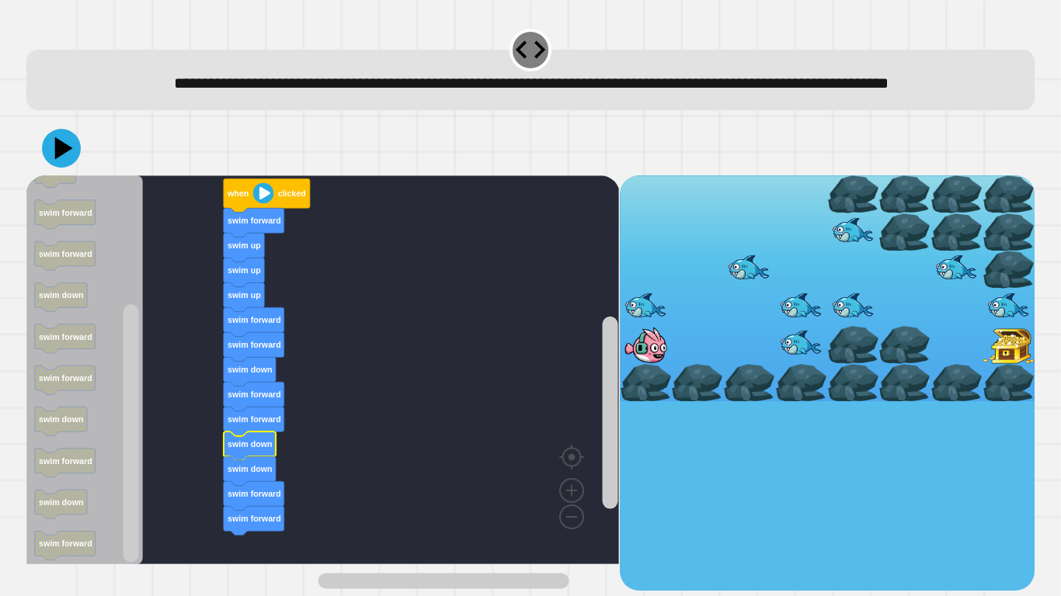
click at [245, 449] on text "swim down" at bounding box center [249, 443] width 44 height 9
click at [252, 491] on text "swim forward" at bounding box center [254, 493] width 54 height 9
click at [55, 172] on icon at bounding box center [61, 148] width 47 height 47
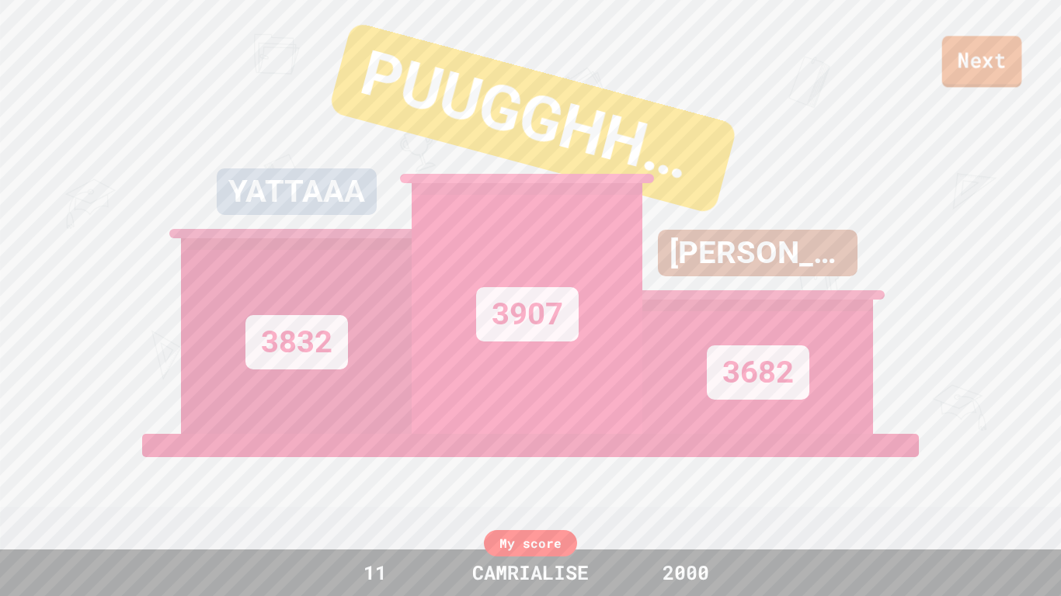
click at [958, 71] on link "Next" at bounding box center [982, 61] width 80 height 51
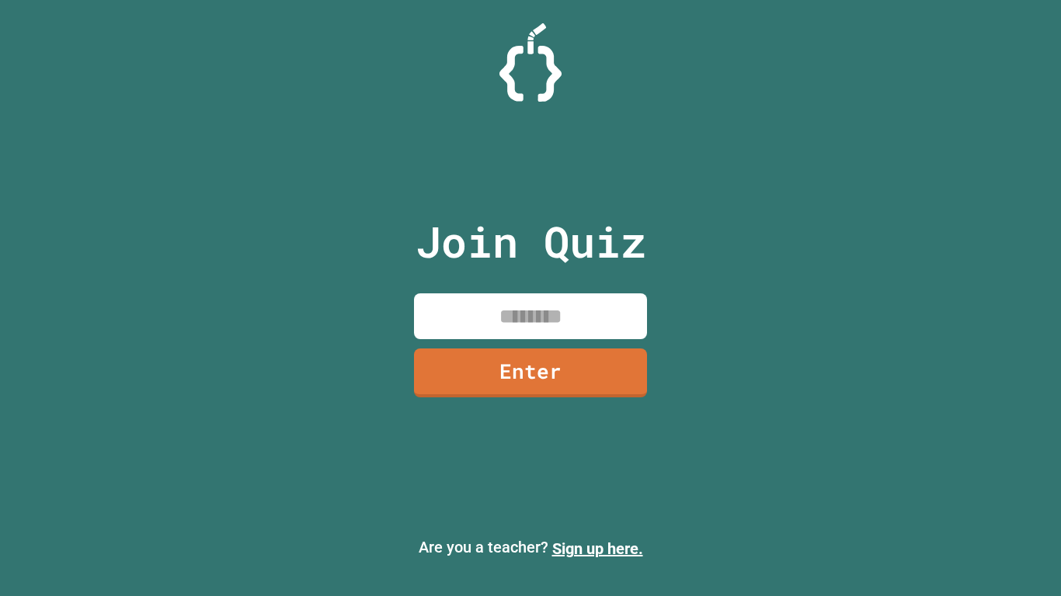
click at [576, 312] on input at bounding box center [530, 316] width 233 height 46
click at [574, 311] on input at bounding box center [530, 316] width 233 height 46
type input "********"
click at [522, 370] on link "Enter" at bounding box center [530, 371] width 236 height 51
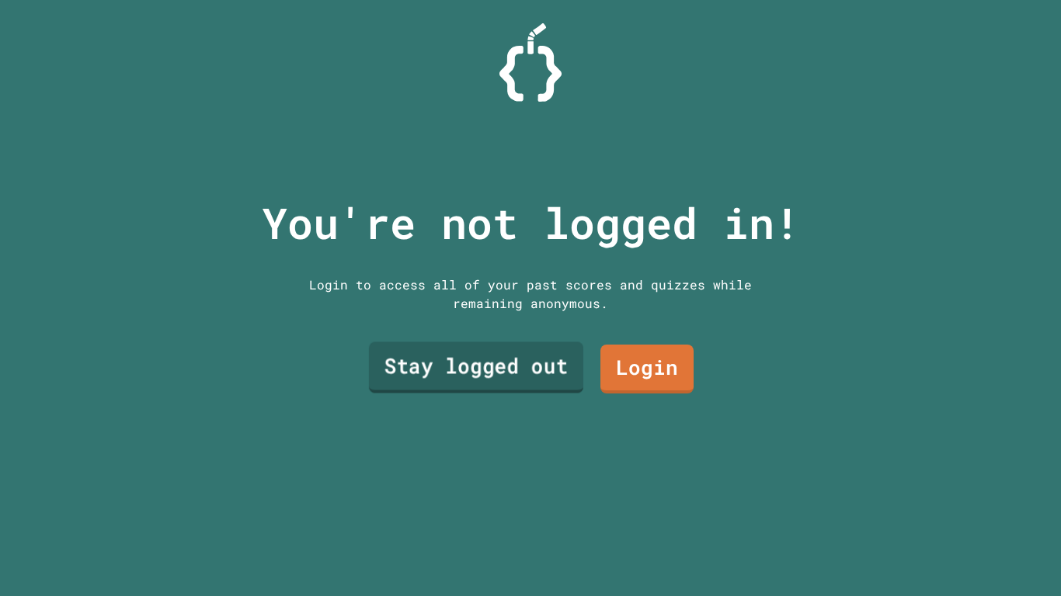
click at [538, 359] on link "Stay logged out" at bounding box center [476, 367] width 214 height 51
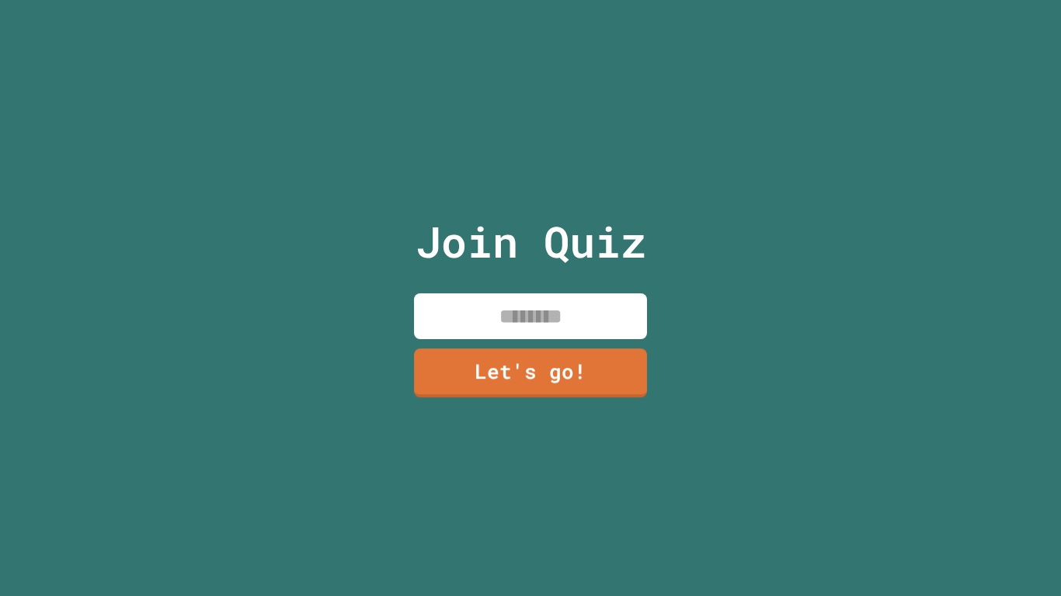
click at [533, 320] on input at bounding box center [530, 316] width 233 height 46
type input "**********"
click at [580, 365] on link "Let's go!" at bounding box center [530, 371] width 235 height 51
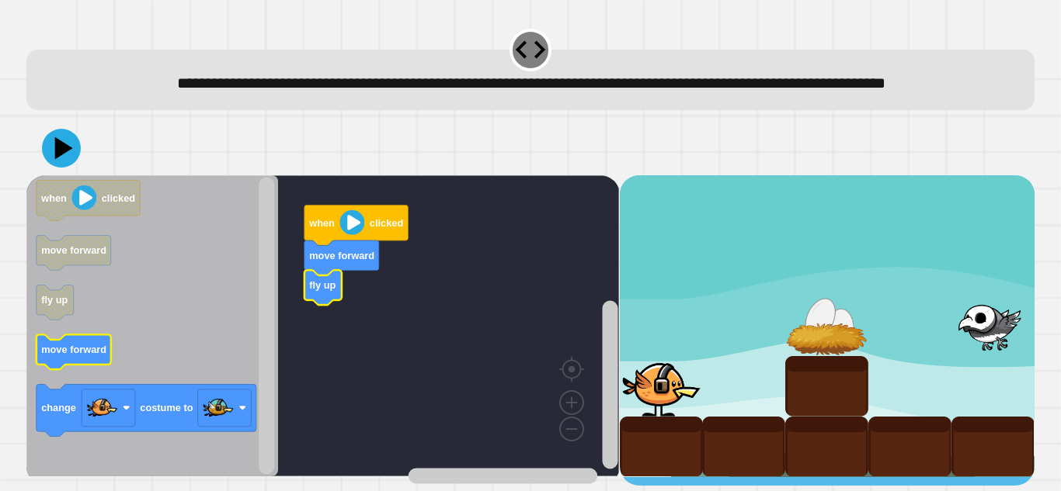
click at [95, 370] on icon "Blockly Workspace" at bounding box center [73, 352] width 75 height 35
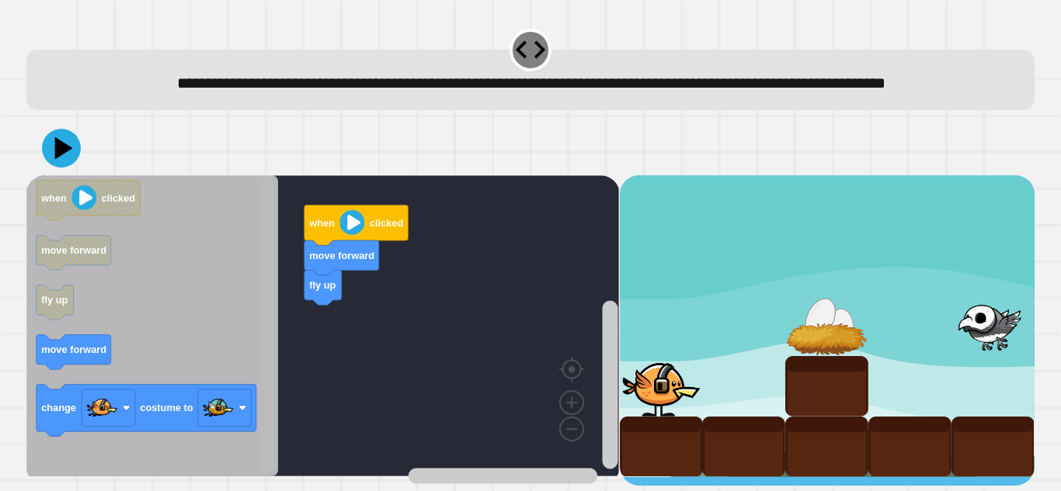
click at [263, 419] on rect "Blockly Workspace" at bounding box center [267, 326] width 16 height 297
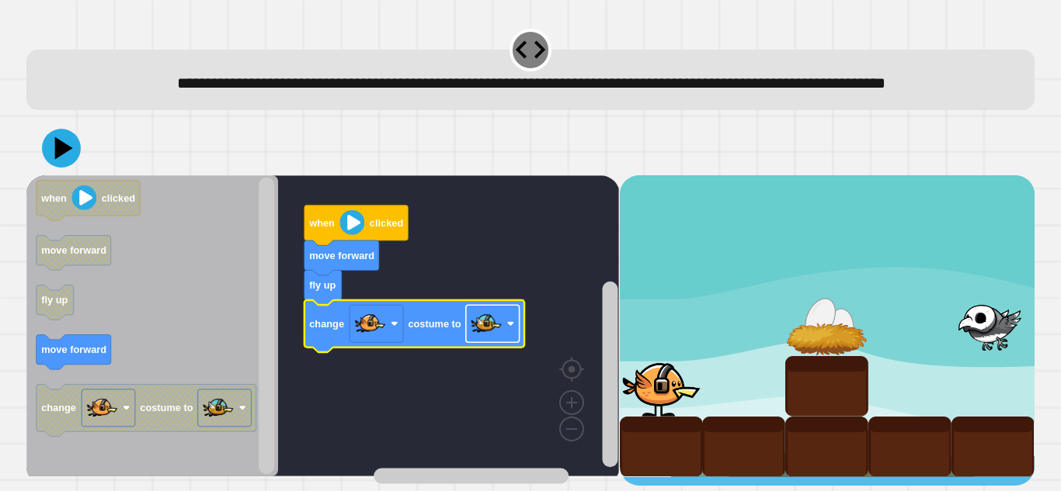
click at [495, 339] on image "Blockly Workspace" at bounding box center [486, 323] width 31 height 31
click at [389, 342] on rect "Blockly Workspace" at bounding box center [376, 323] width 54 height 37
click at [510, 328] on image "Blockly Workspace" at bounding box center [511, 324] width 8 height 8
click at [59, 161] on icon at bounding box center [61, 148] width 47 height 47
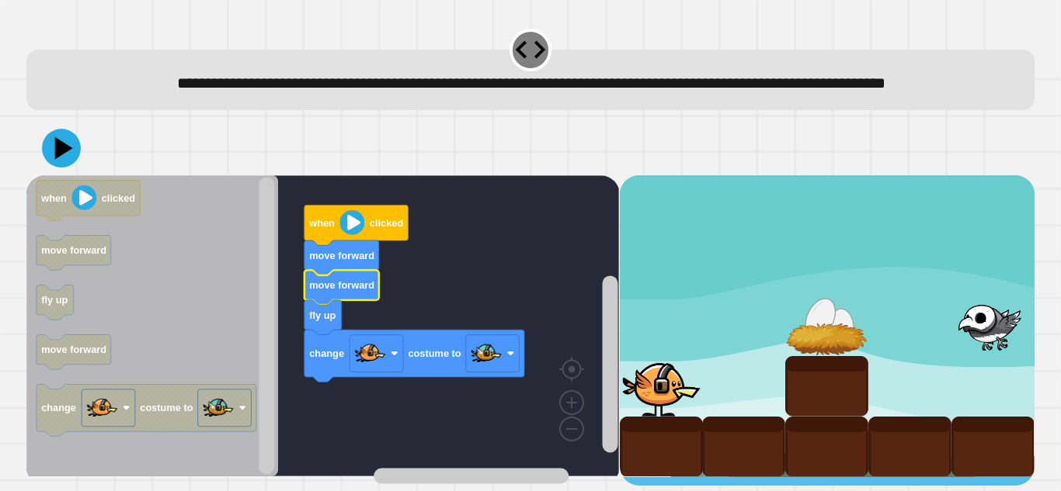
click at [351, 262] on text "move forward" at bounding box center [341, 256] width 65 height 12
click at [74, 169] on icon at bounding box center [61, 148] width 47 height 47
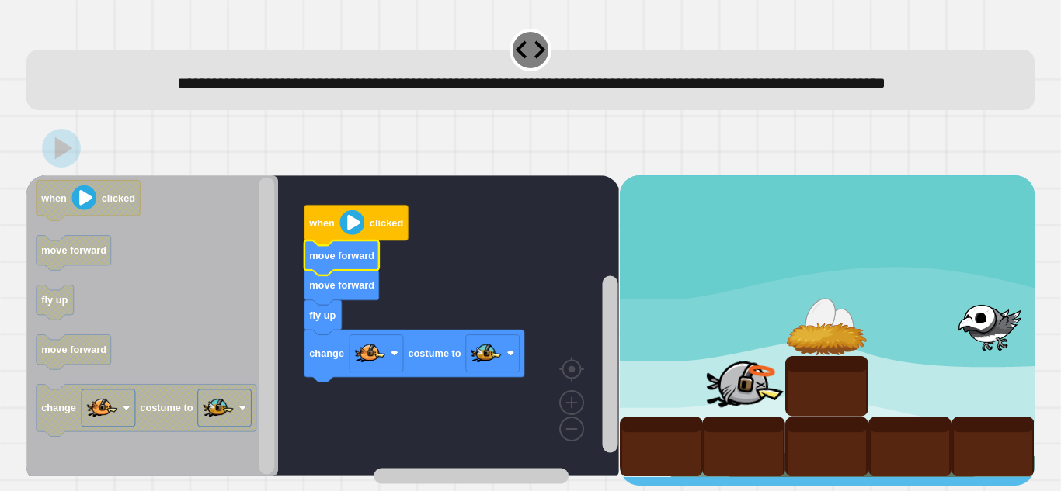
click at [326, 276] on icon "Blockly Workspace" at bounding box center [341, 258] width 75 height 35
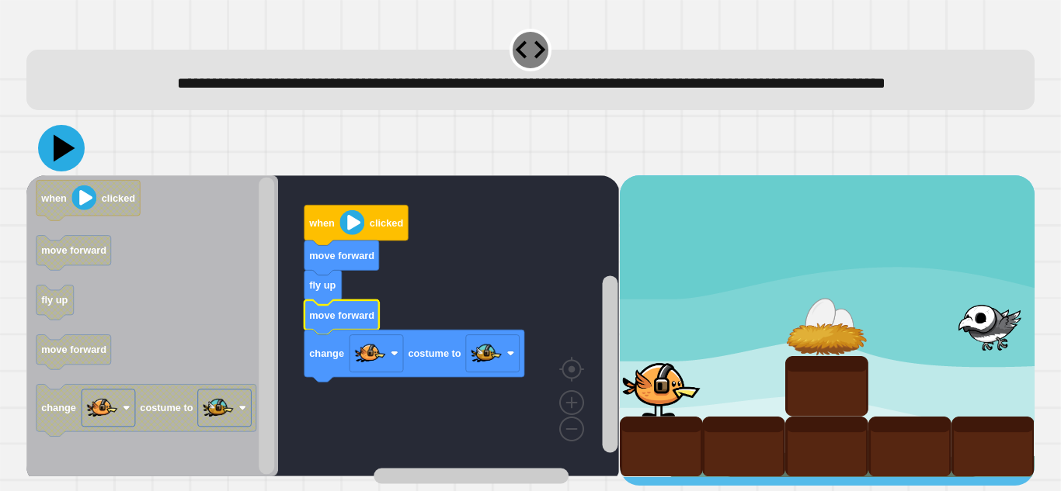
click at [61, 162] on icon at bounding box center [65, 148] width 22 height 27
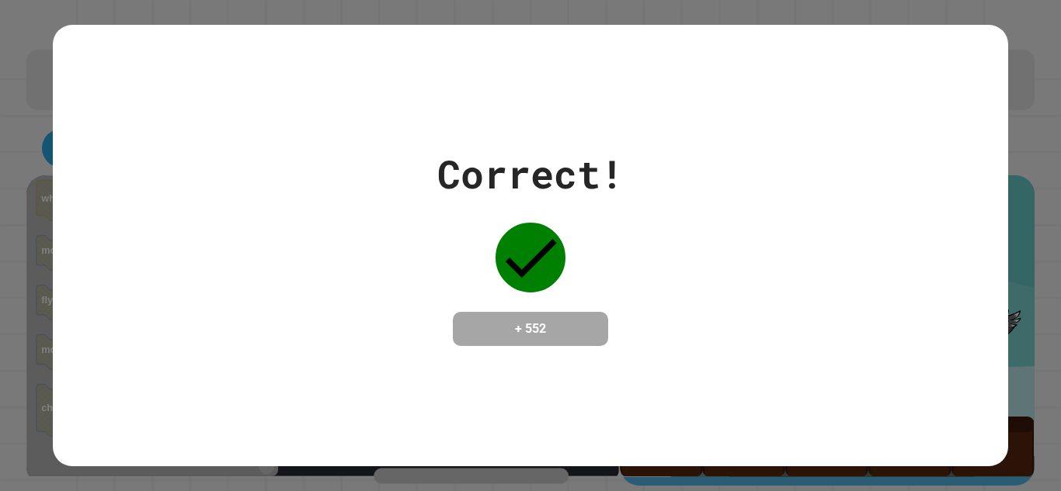
click at [941, 145] on div "Correct! + 552" at bounding box center [530, 245] width 954 height 201
click at [572, 116] on div "Correct! + 552" at bounding box center [530, 246] width 954 height 443
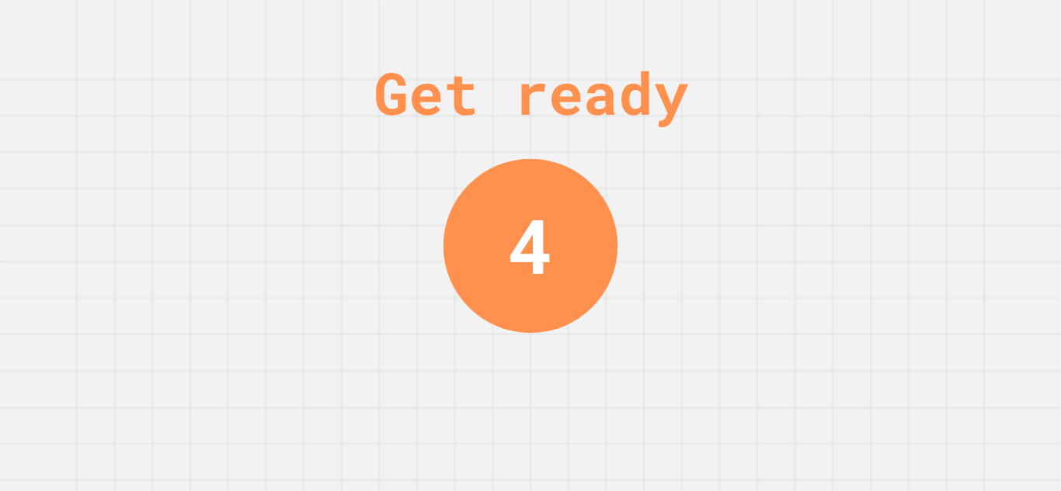
click at [484, 358] on div "Get ready 4" at bounding box center [530, 245] width 116 height 491
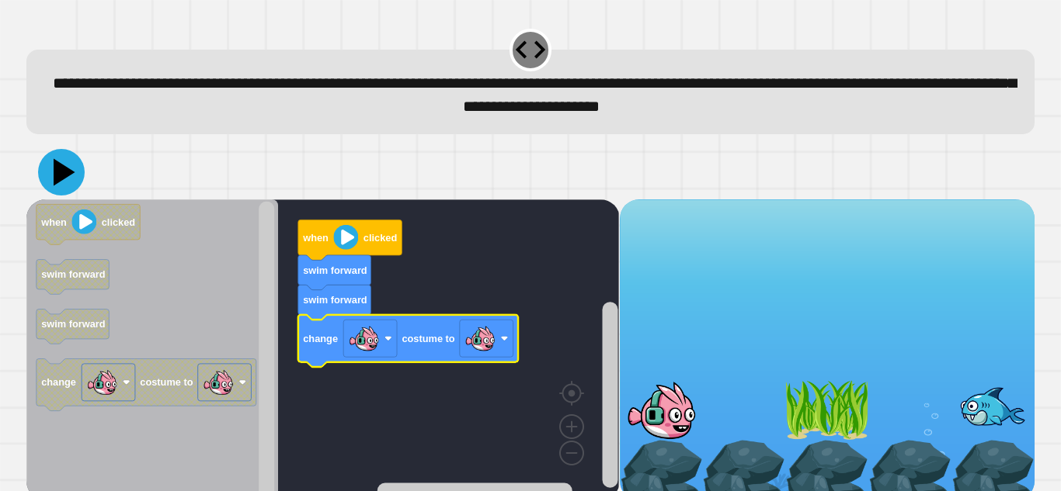
click at [61, 181] on icon at bounding box center [65, 171] width 22 height 27
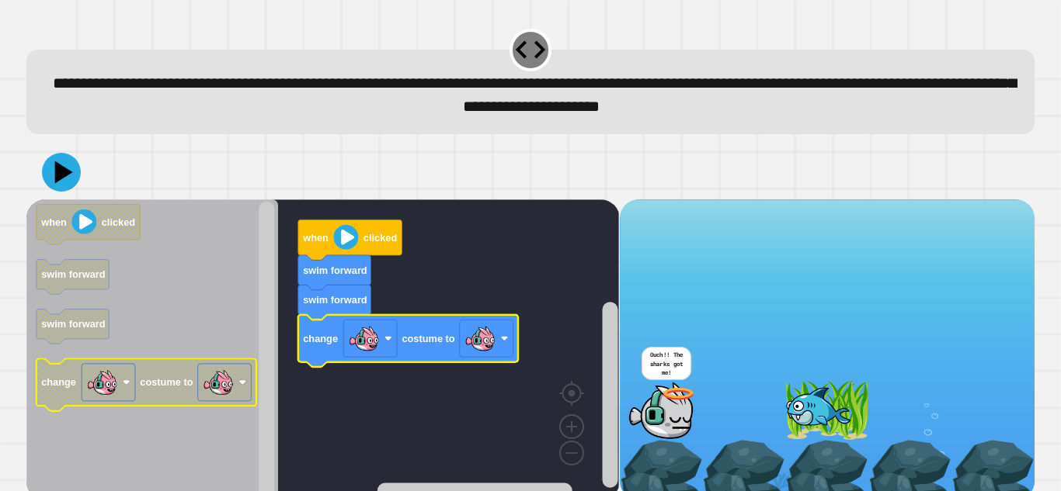
click at [232, 376] on image "Blockly Workspace" at bounding box center [218, 382] width 31 height 31
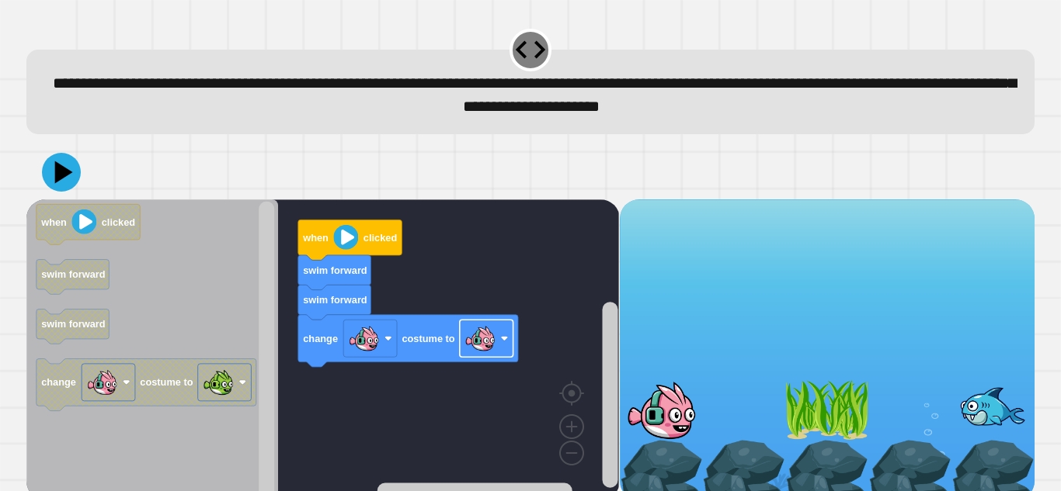
click at [473, 353] on image "Blockly Workspace" at bounding box center [479, 338] width 31 height 31
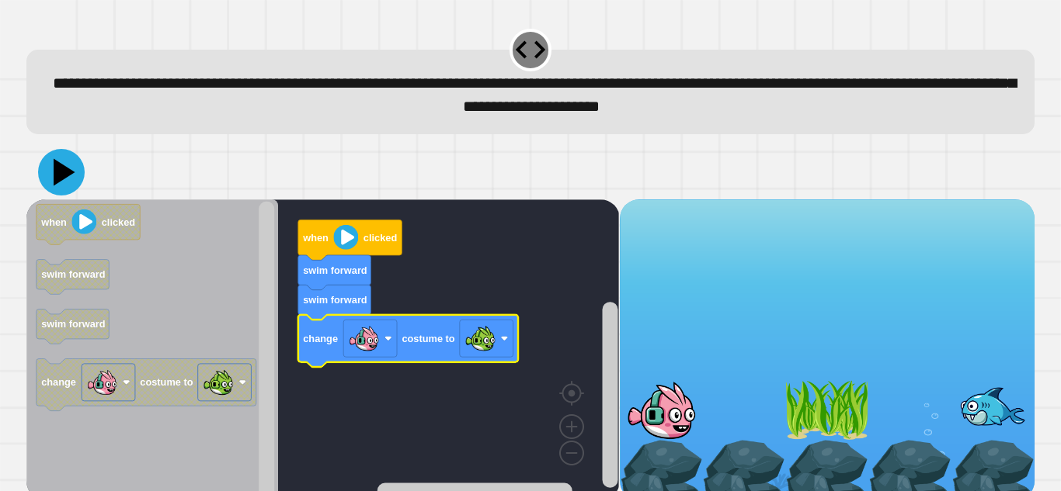
click at [61, 163] on icon at bounding box center [61, 172] width 47 height 47
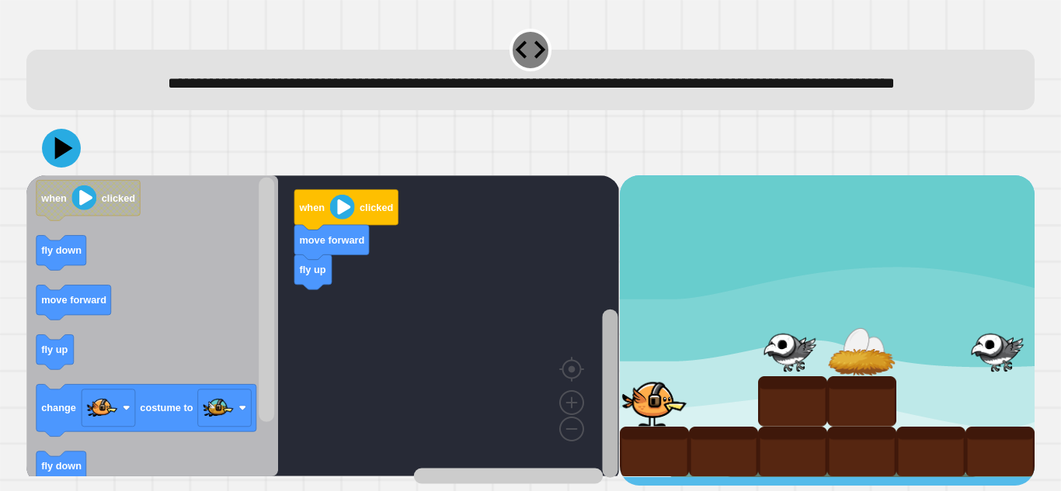
click at [602, 343] on rect "Blockly Workspace" at bounding box center [610, 394] width 16 height 168
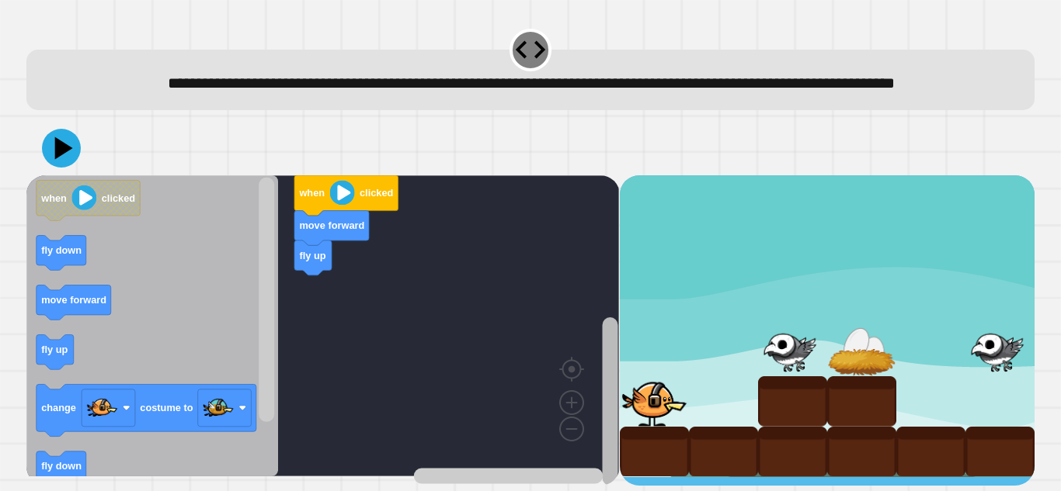
click at [616, 383] on rect "Blockly Workspace" at bounding box center [610, 402] width 16 height 168
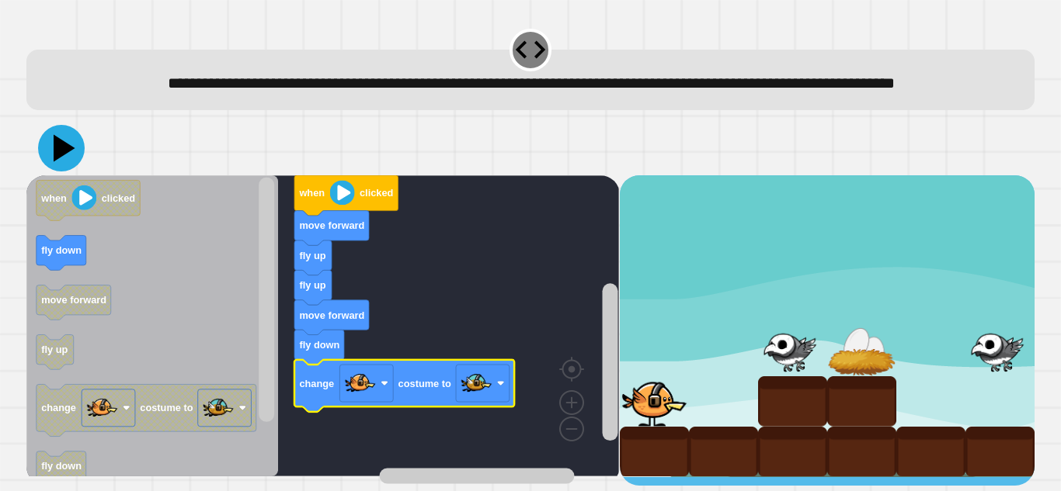
click at [56, 162] on icon at bounding box center [65, 148] width 22 height 27
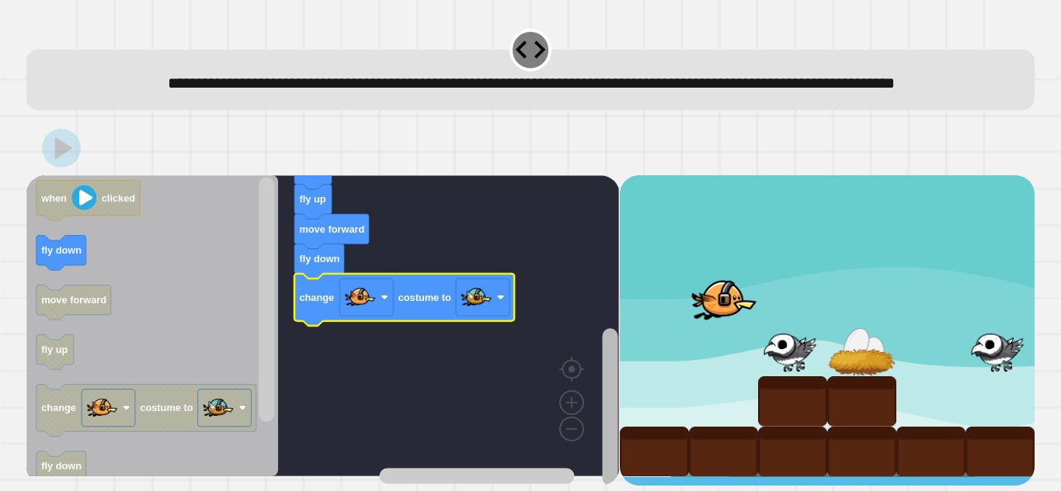
click at [618, 365] on g "Blockly Workspace" at bounding box center [609, 345] width 19 height 281
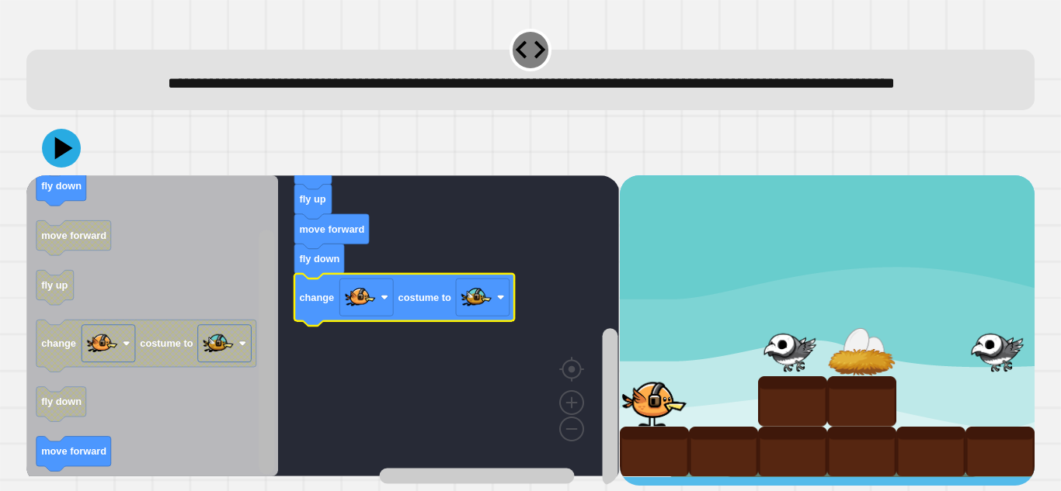
click at [262, 441] on rect "Blockly Workspace" at bounding box center [267, 352] width 16 height 245
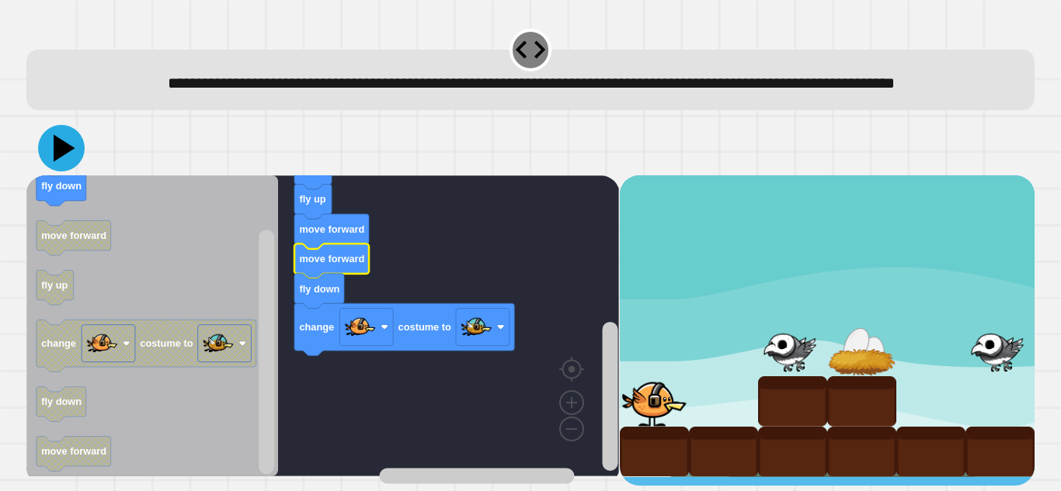
click at [73, 172] on icon at bounding box center [61, 148] width 47 height 47
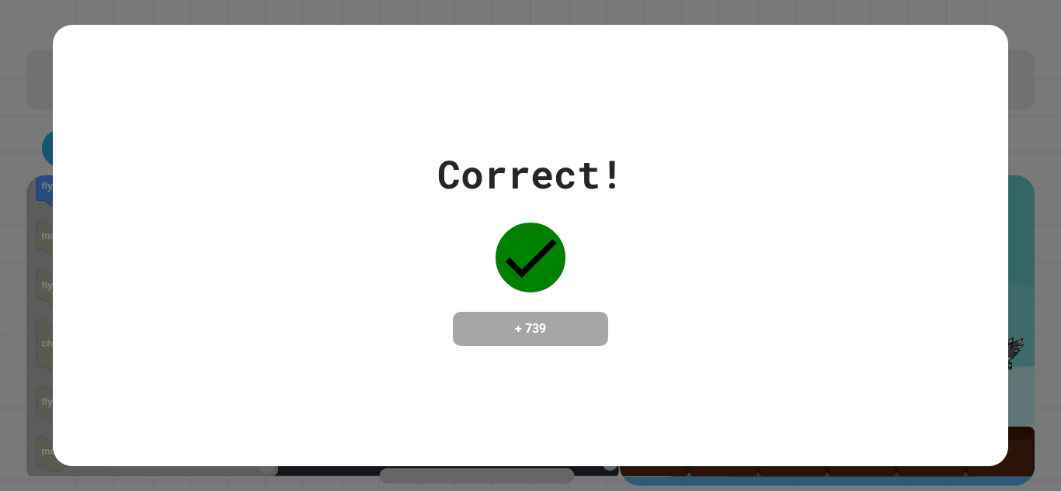
click at [644, 134] on div "Correct! + 739" at bounding box center [530, 246] width 954 height 443
drag, startPoint x: 1060, startPoint y: 150, endPoint x: 1058, endPoint y: 161, distance: 11.1
click at [1058, 161] on div "Correct! + 739" at bounding box center [530, 245] width 1061 height 491
click at [725, 246] on div "Correct! + 739" at bounding box center [530, 245] width 954 height 201
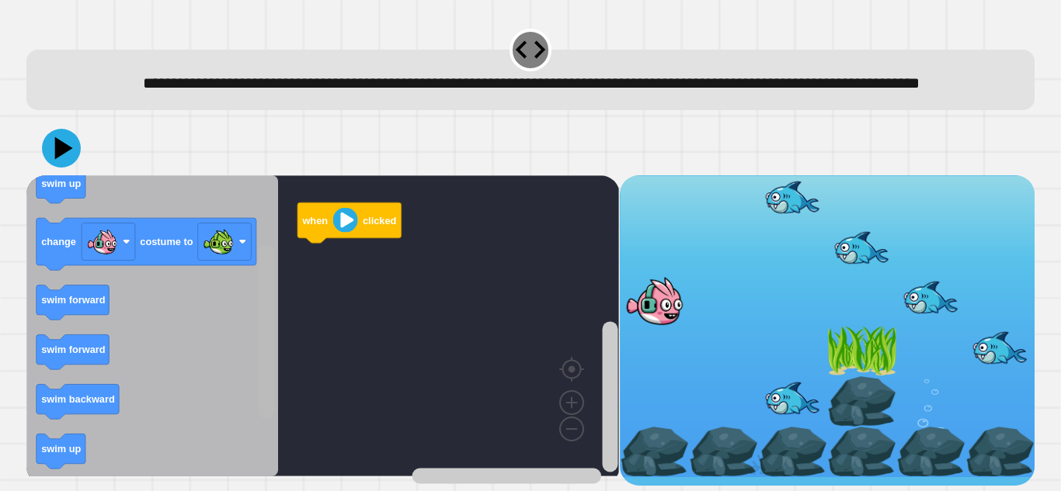
click at [273, 355] on rect "Blockly Workspace" at bounding box center [267, 332] width 16 height 174
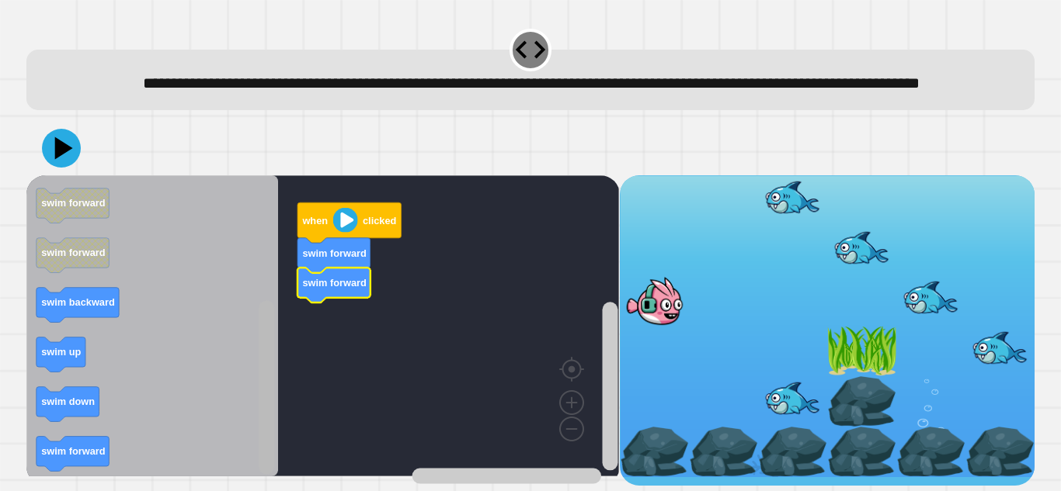
click at [264, 464] on rect "Blockly Workspace" at bounding box center [267, 387] width 16 height 174
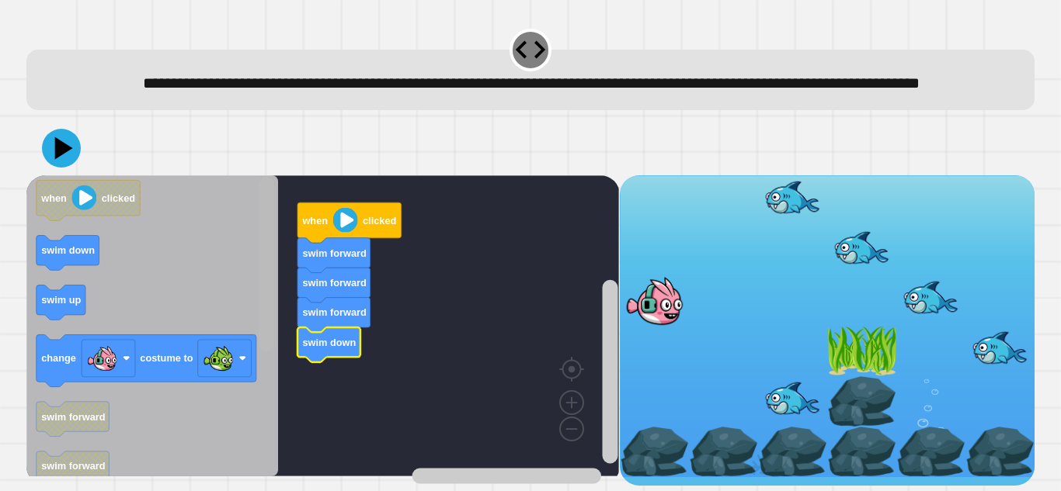
click at [267, 213] on rect "Blockly Workspace" at bounding box center [267, 265] width 16 height 174
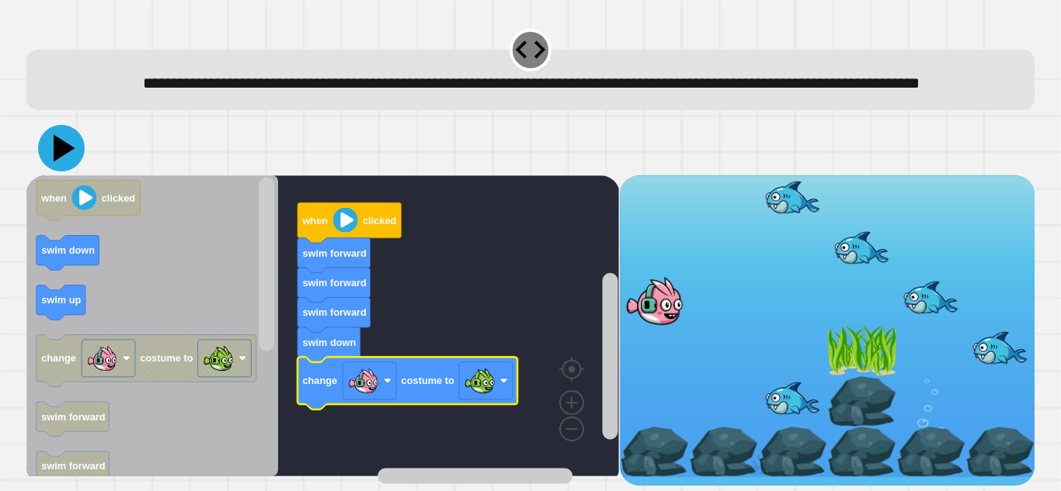
click at [60, 162] on icon at bounding box center [65, 148] width 22 height 27
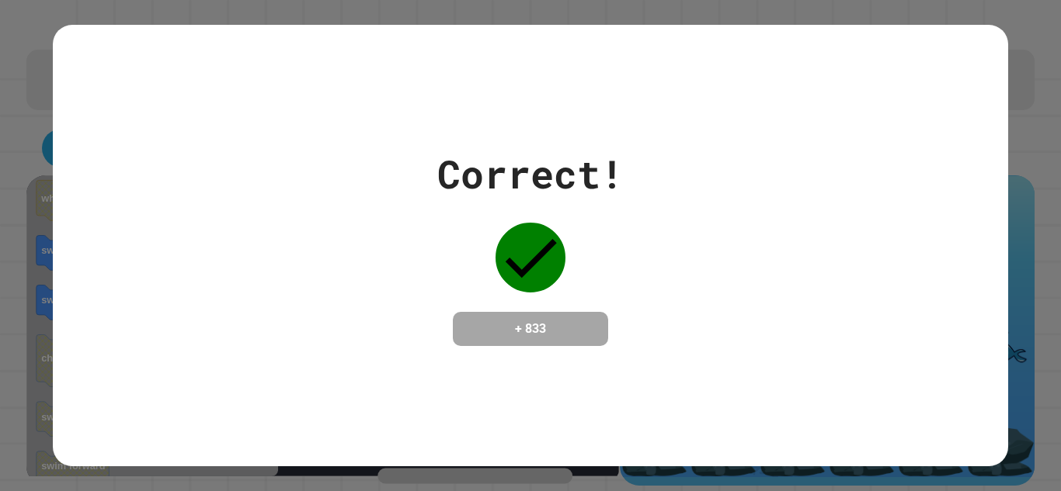
click at [839, 65] on div "Correct! + 833" at bounding box center [530, 246] width 954 height 443
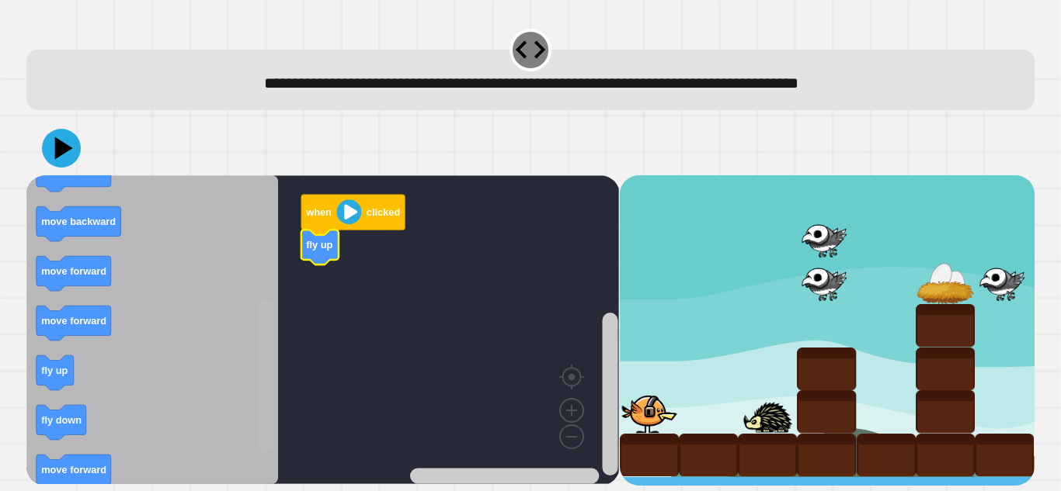
click at [248, 418] on div "when clicked fly up when clicked fly up move forward change costume to move for…" at bounding box center [322, 330] width 592 height 311
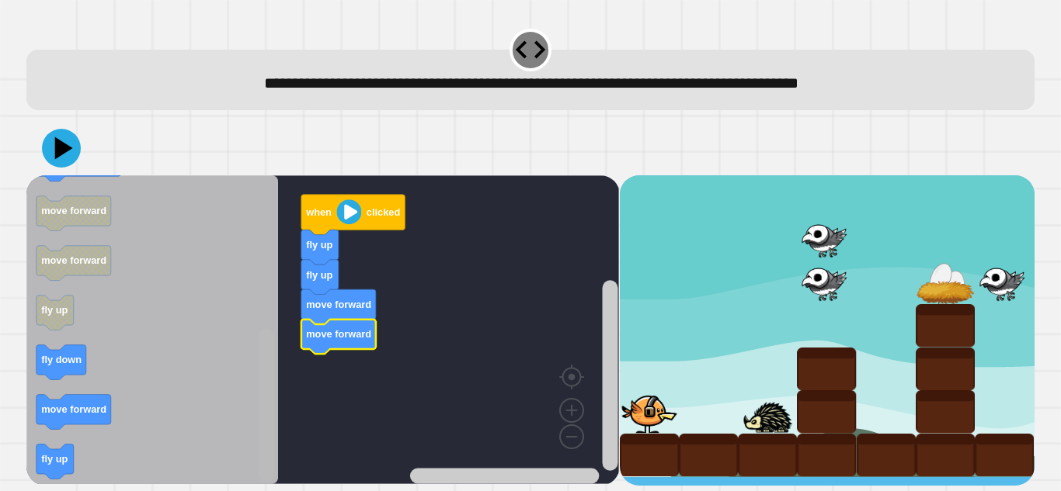
click at [271, 381] on rect "Blockly Workspace" at bounding box center [267, 406] width 16 height 154
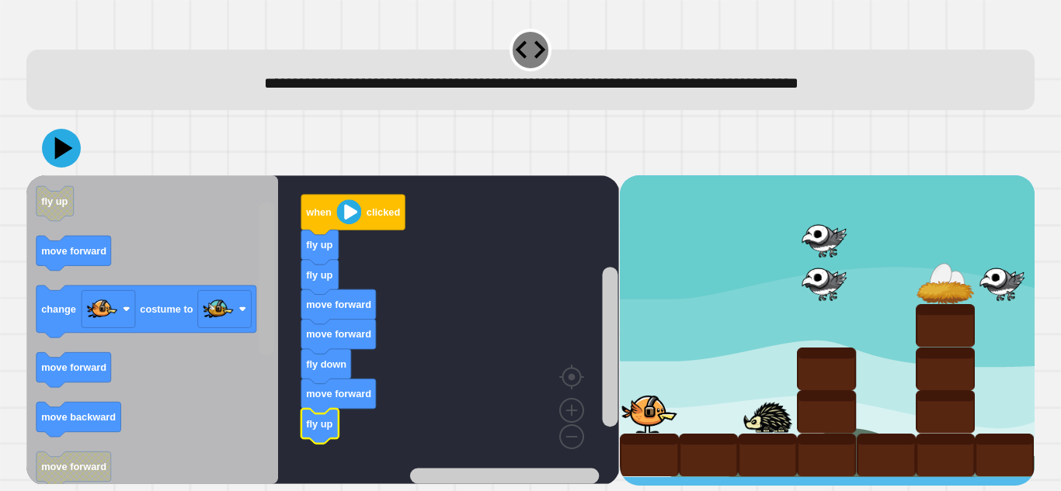
click at [263, 287] on rect "Blockly Workspace" at bounding box center [267, 279] width 16 height 154
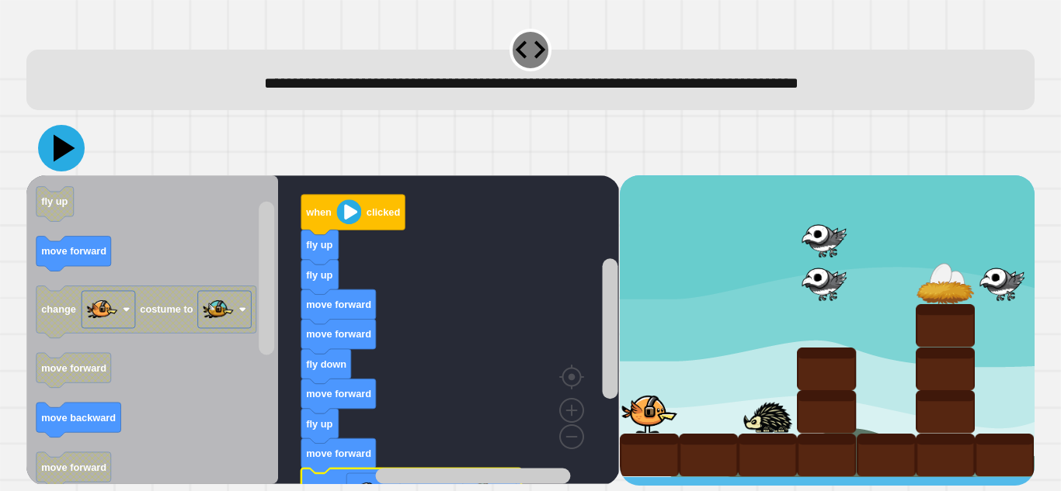
click at [65, 138] on icon at bounding box center [61, 148] width 47 height 47
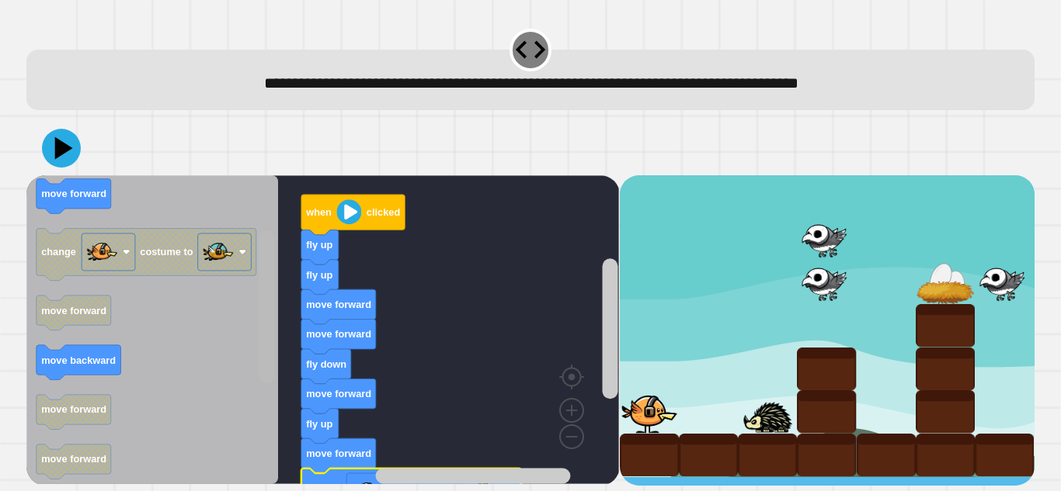
click at [273, 269] on rect "Blockly Workspace" at bounding box center [267, 308] width 16 height 154
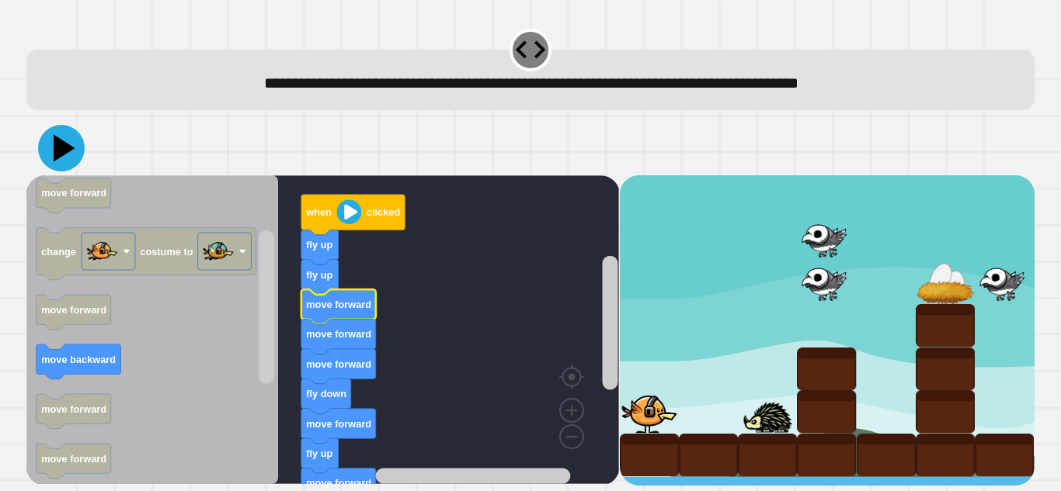
click at [51, 154] on icon at bounding box center [61, 148] width 47 height 47
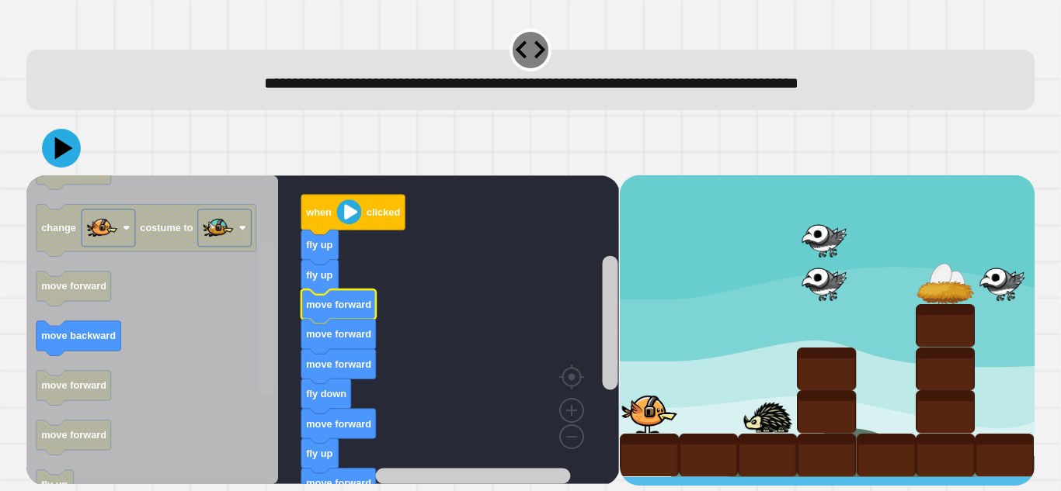
click at [273, 330] on rect "Blockly Workspace" at bounding box center [267, 319] width 16 height 154
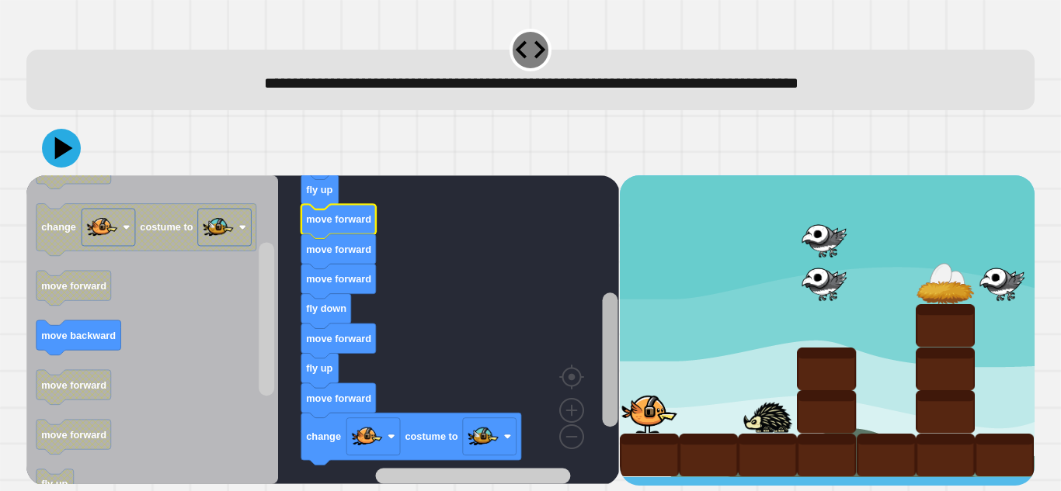
click at [609, 333] on rect "Blockly Workspace" at bounding box center [610, 360] width 16 height 134
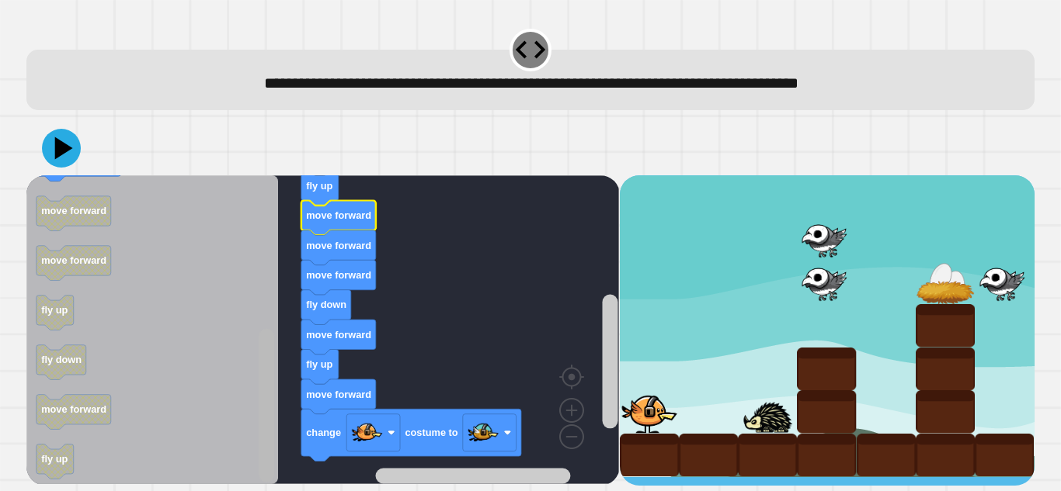
click at [248, 419] on div "when clicked fly up fly up move forward move forward move forward fly down move…" at bounding box center [322, 330] width 592 height 311
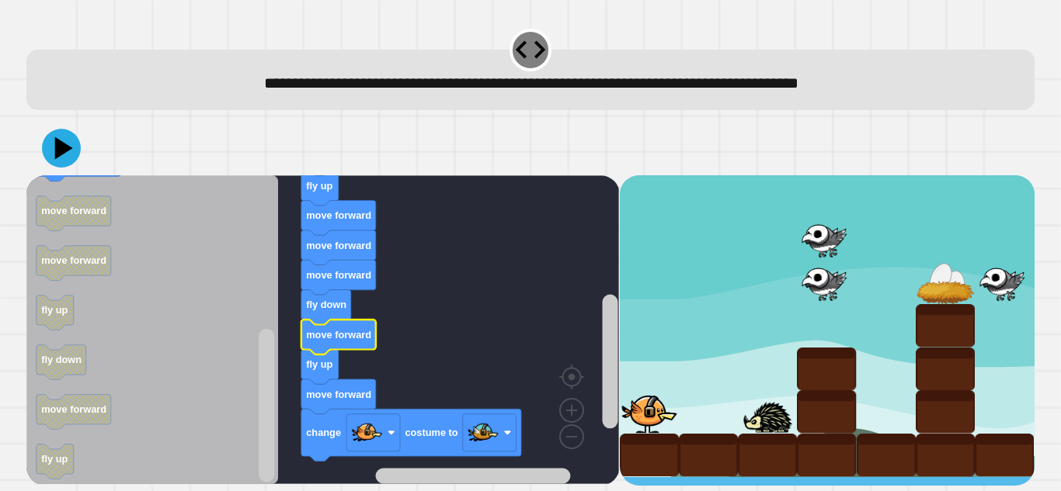
click at [343, 340] on text "move forward" at bounding box center [338, 335] width 65 height 12
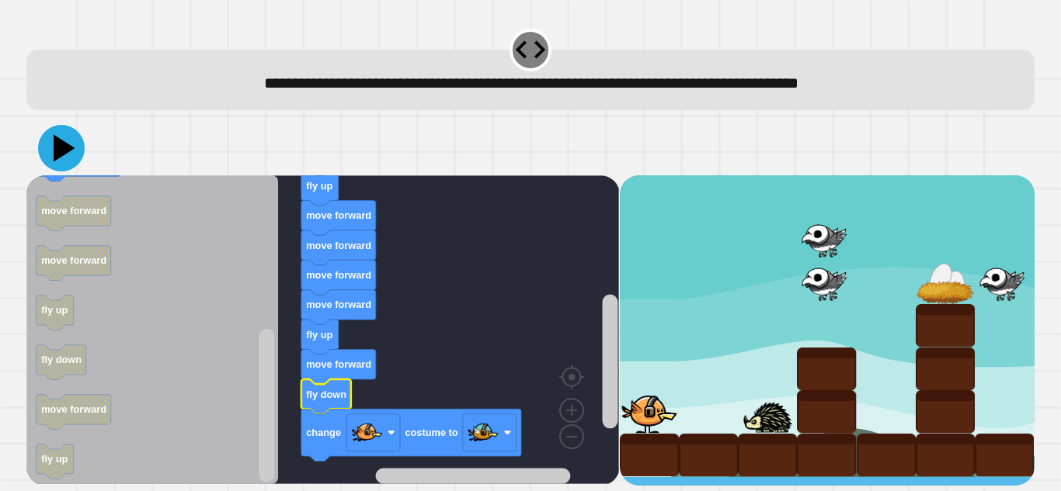
click at [65, 151] on icon at bounding box center [65, 148] width 22 height 27
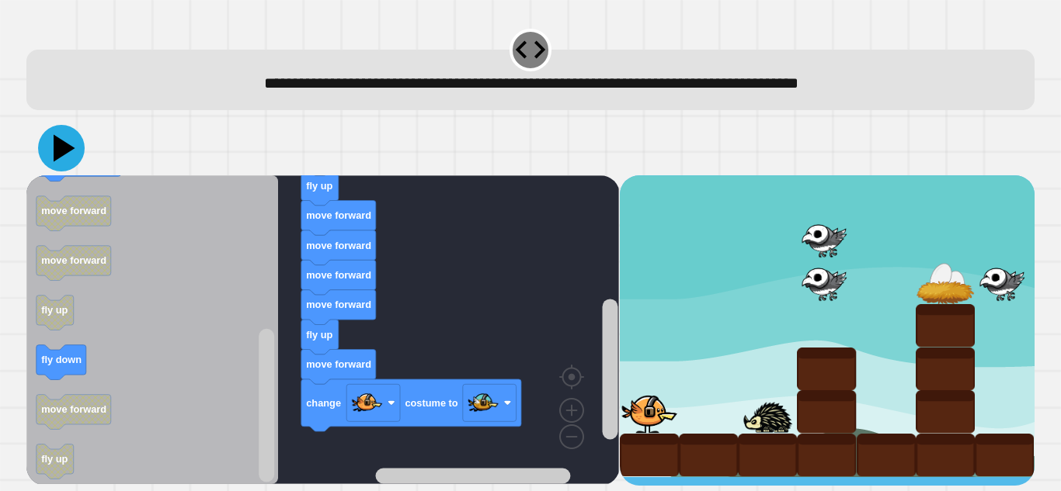
click at [75, 155] on icon at bounding box center [61, 148] width 47 height 47
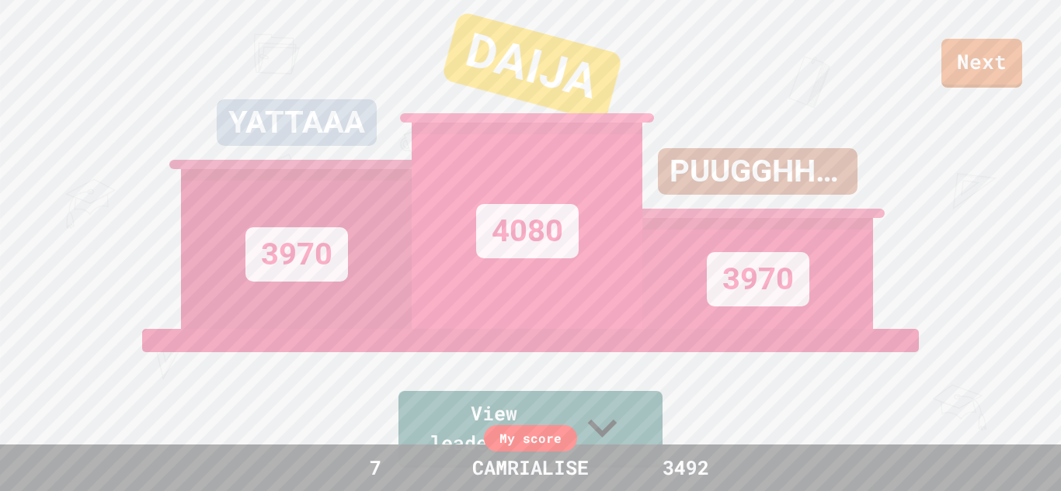
click at [506, 259] on div "4080" at bounding box center [527, 231] width 102 height 54
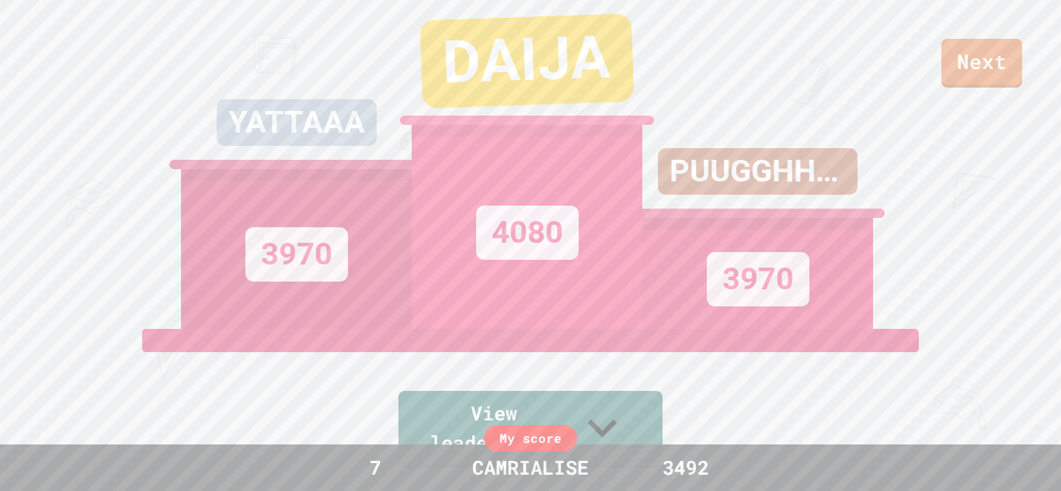
click at [748, 195] on div "PUUGGHHPUUGGHH" at bounding box center [758, 171] width 200 height 47
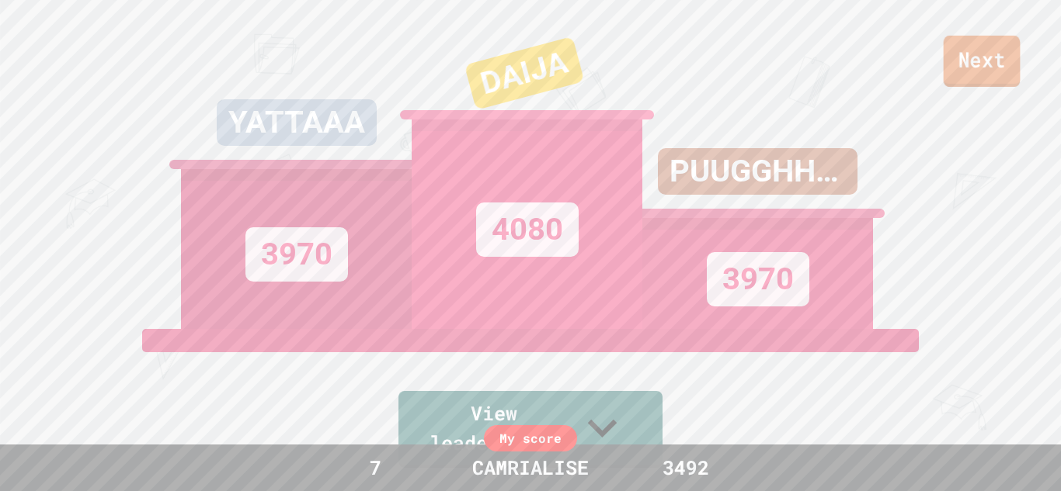
click at [978, 68] on link "Next" at bounding box center [981, 61] width 77 height 51
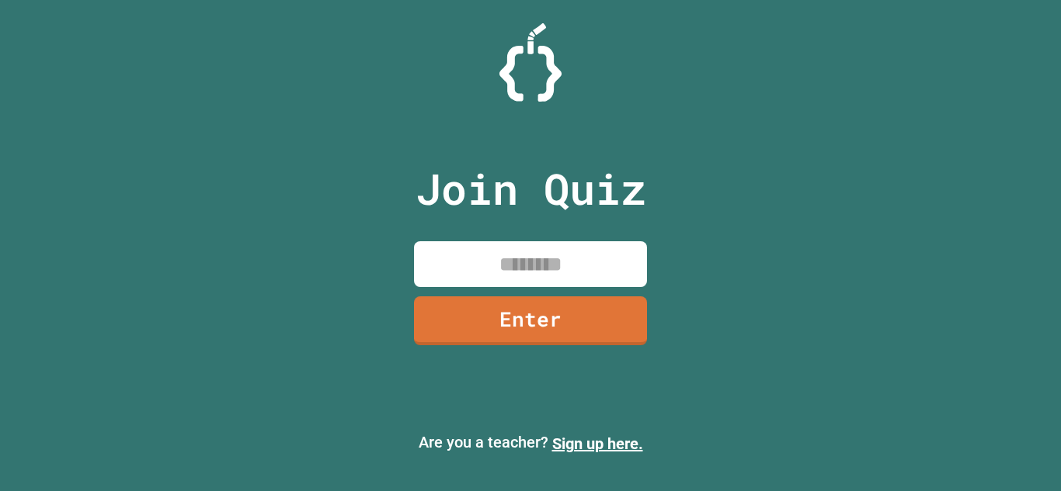
click at [557, 262] on input at bounding box center [530, 264] width 233 height 46
type input "********"
click at [567, 309] on link "Enter" at bounding box center [530, 319] width 236 height 51
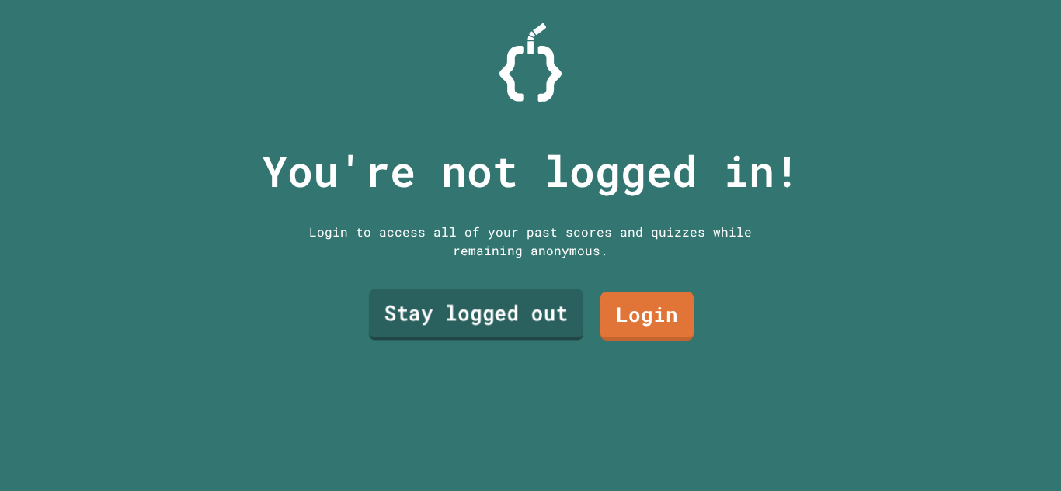
click at [567, 309] on link "Stay logged out" at bounding box center [476, 315] width 214 height 51
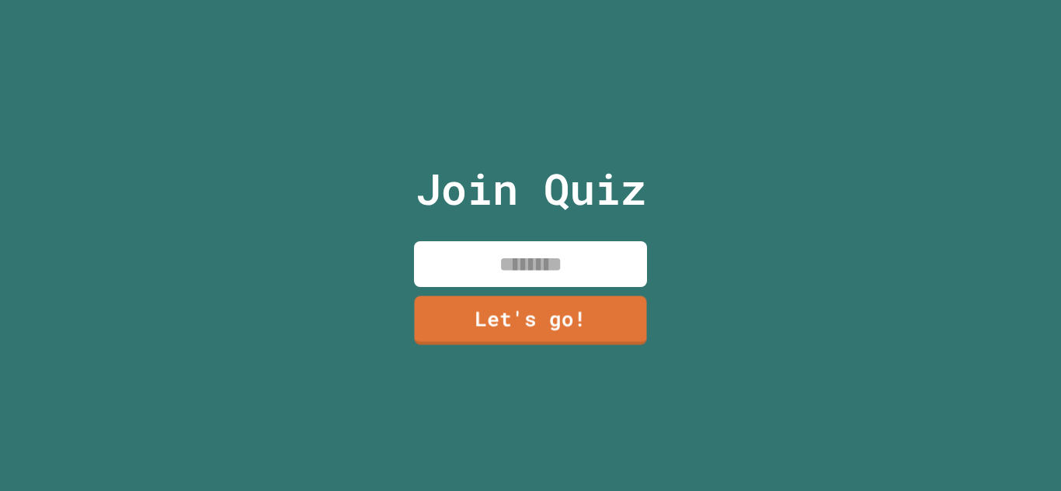
click at [484, 252] on input at bounding box center [530, 264] width 233 height 46
type input "**********"
click at [528, 330] on link "Let's go!" at bounding box center [530, 318] width 233 height 51
click at [550, 263] on input at bounding box center [530, 264] width 233 height 46
type input "**********"
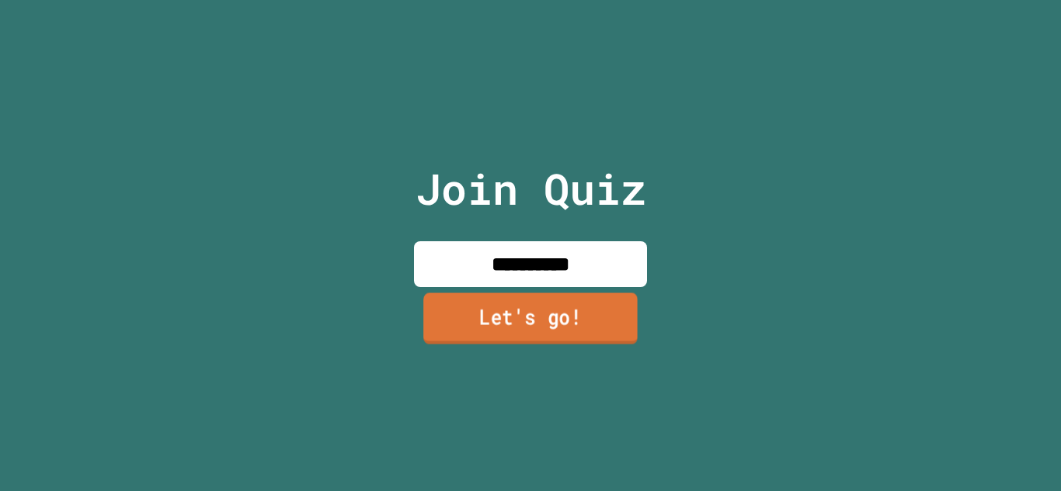
click at [577, 318] on link "Let's go!" at bounding box center [530, 318] width 214 height 51
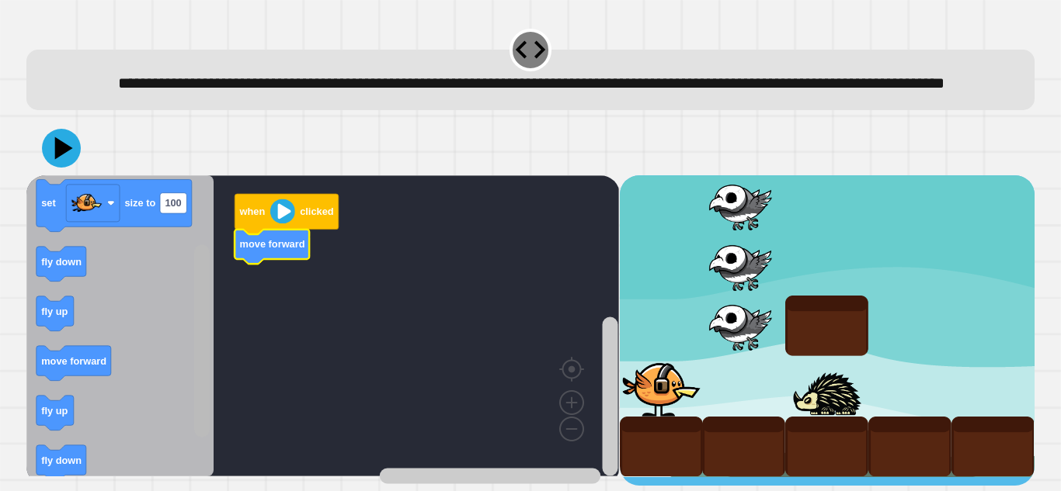
click at [213, 323] on div "when clicked move forward when clicked move forward set size to 100 fly down fl…" at bounding box center [322, 330] width 592 height 311
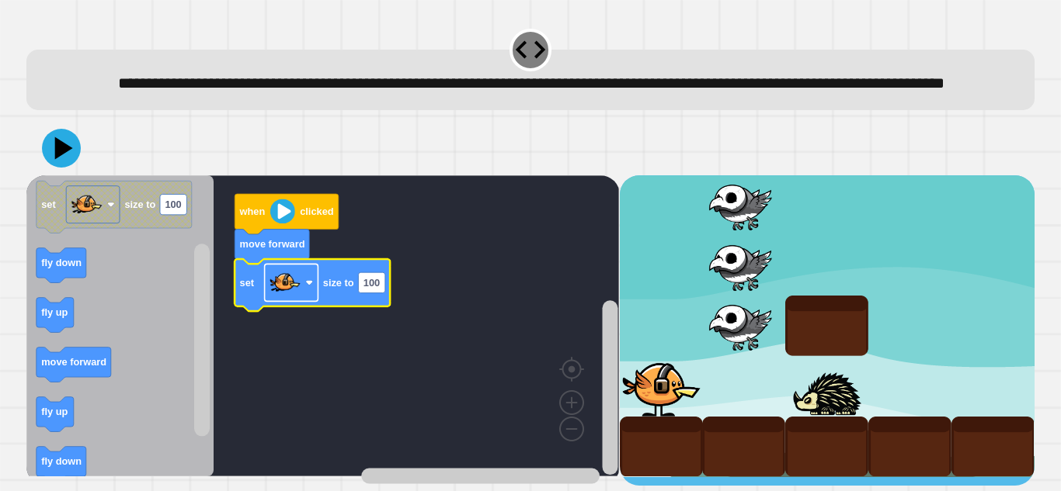
click at [304, 301] on rect "Blockly Workspace" at bounding box center [292, 282] width 54 height 37
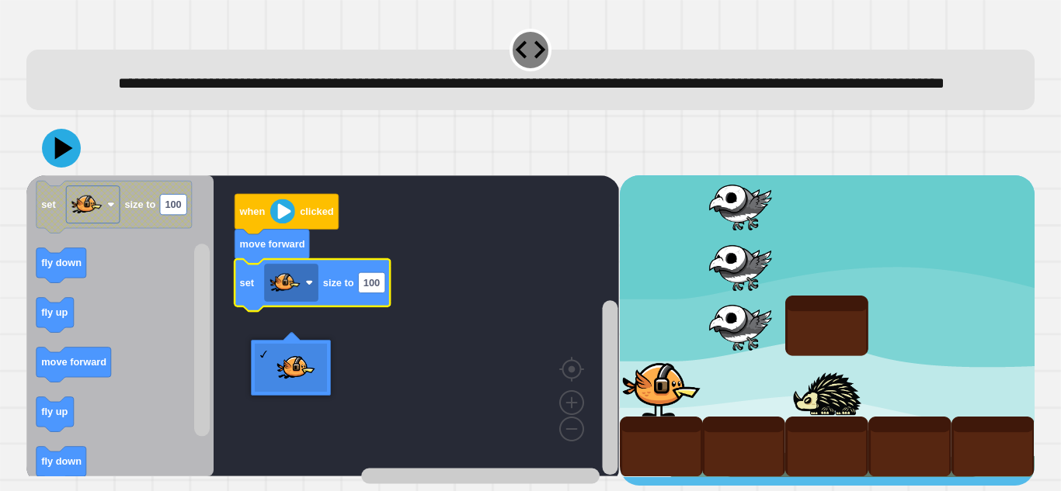
click at [393, 311] on rect "Blockly Workspace" at bounding box center [322, 325] width 592 height 301
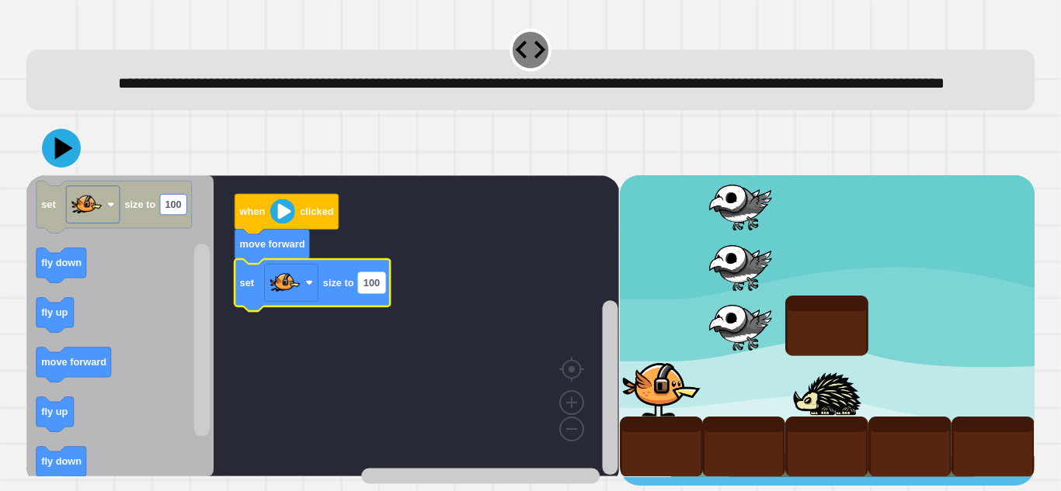
click at [382, 293] on rect "Blockly Workspace" at bounding box center [372, 283] width 26 height 20
type input "*"
click at [370, 293] on rect "Blockly Workspace" at bounding box center [367, 283] width 16 height 20
type input "***"
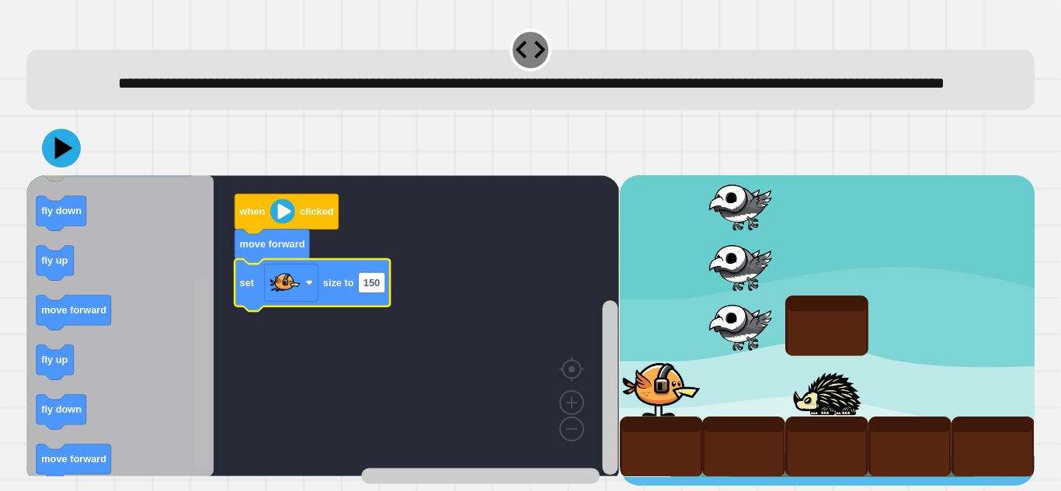
click at [193, 398] on g "Blockly Workspace" at bounding box center [202, 326] width 19 height 297
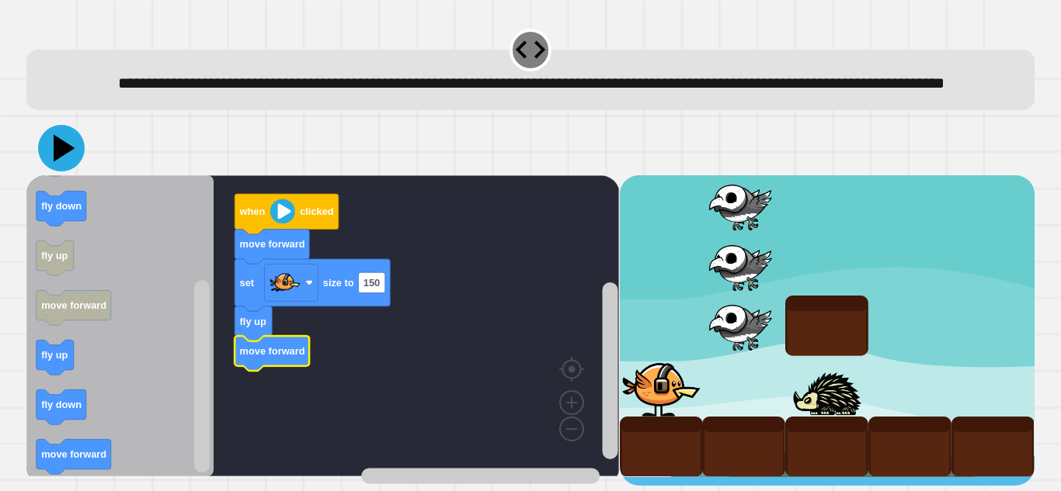
click at [70, 172] on icon at bounding box center [61, 148] width 47 height 47
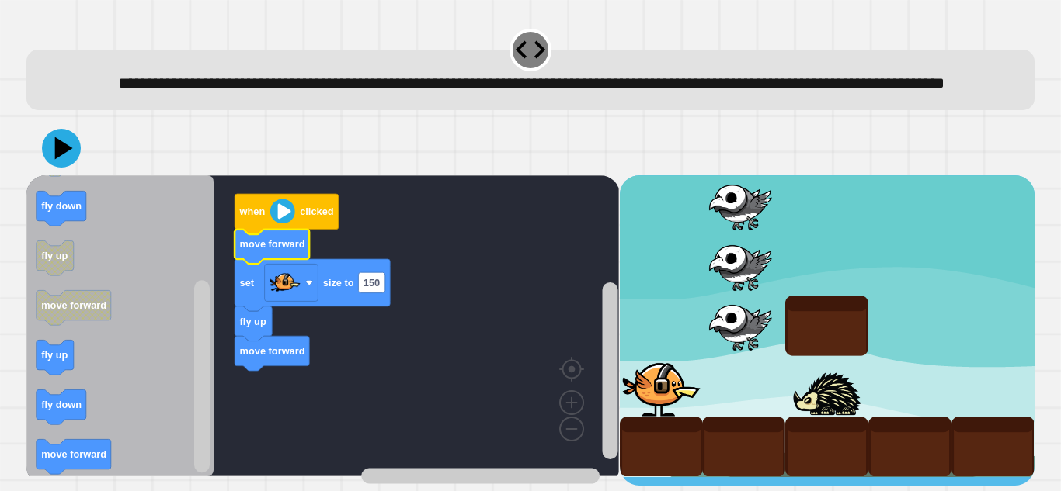
click at [283, 265] on icon "Blockly Workspace" at bounding box center [271, 247] width 75 height 35
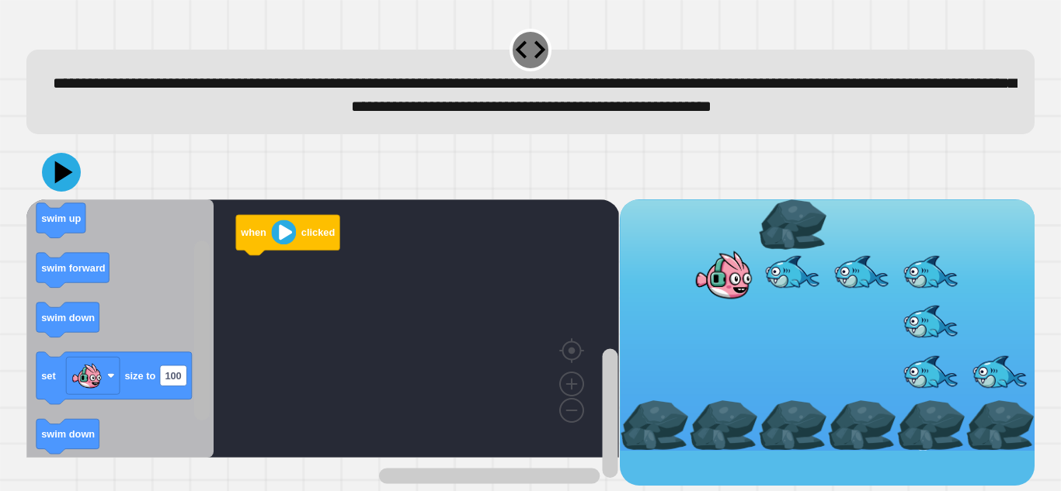
click at [202, 373] on rect "Blockly Workspace" at bounding box center [202, 331] width 16 height 180
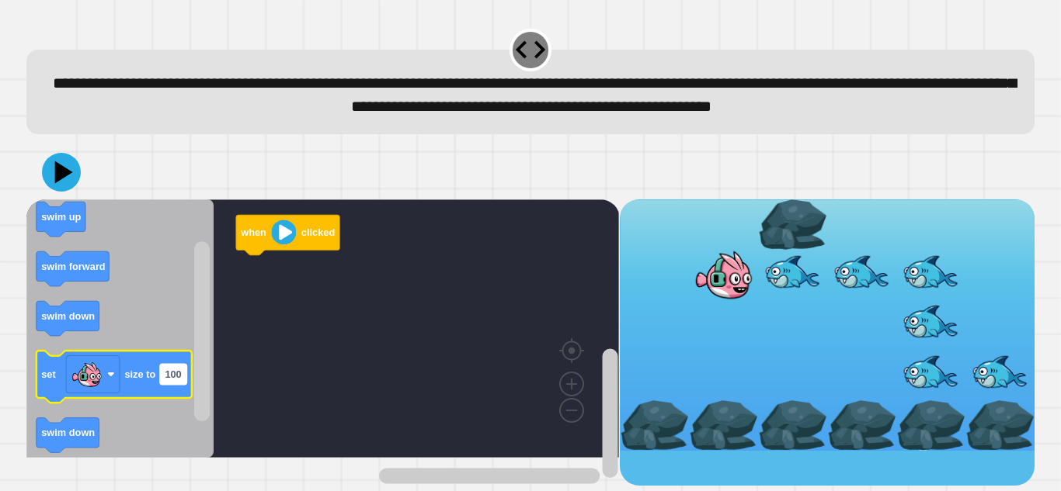
click at [180, 380] on text "100" at bounding box center [173, 375] width 16 height 12
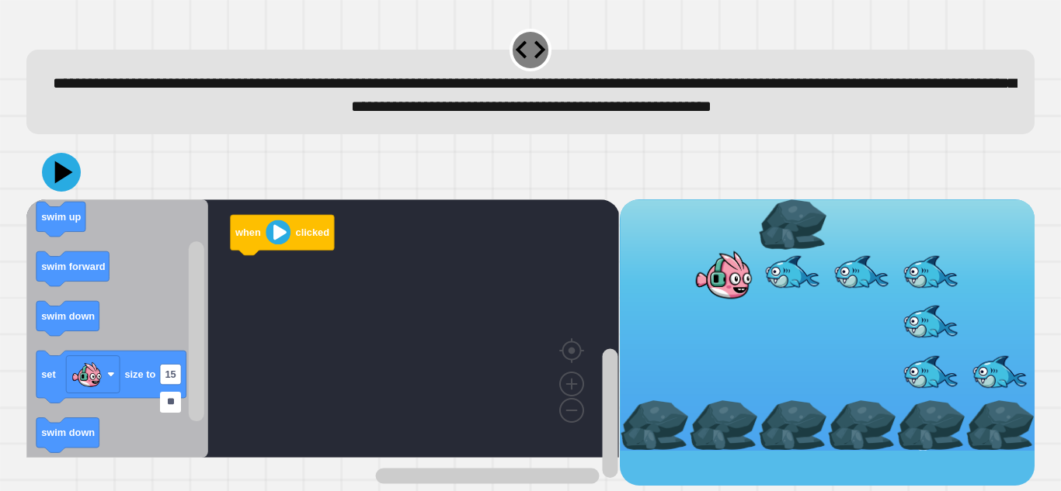
type input "***"
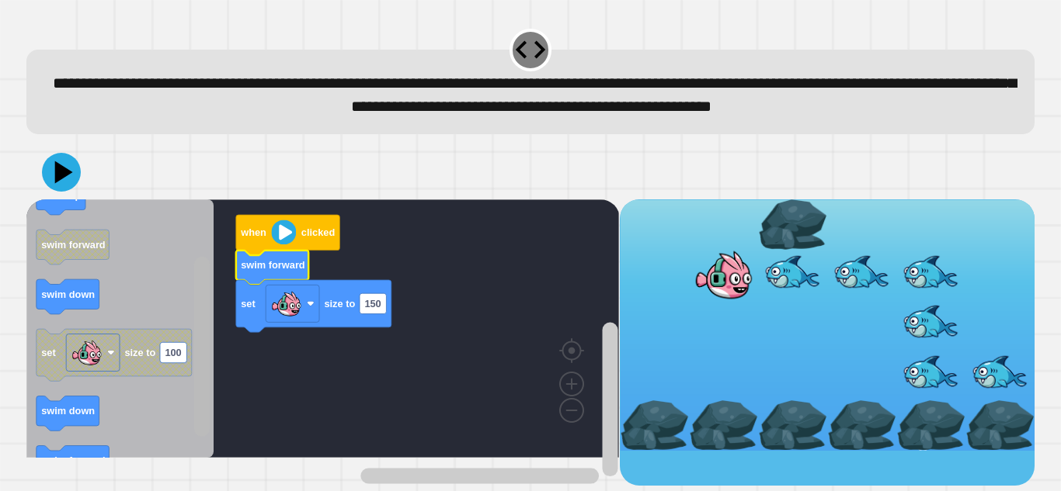
click at [194, 328] on rect "Blockly Workspace" at bounding box center [202, 347] width 16 height 180
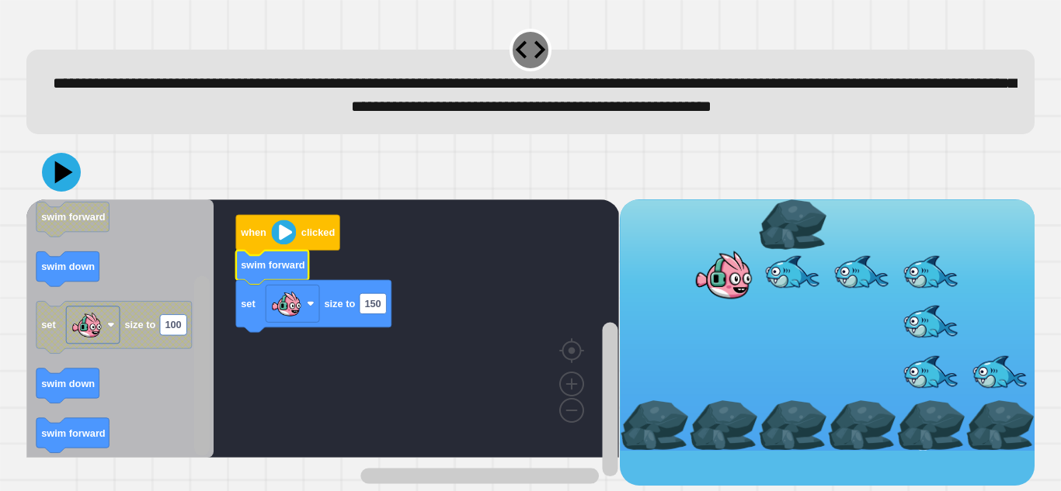
click at [205, 405] on rect "Blockly Workspace" at bounding box center [202, 366] width 16 height 180
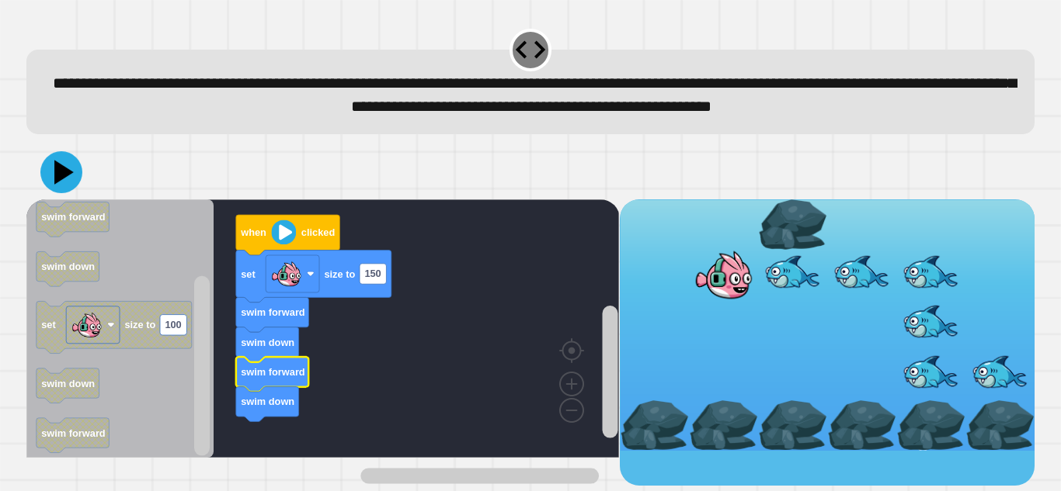
click at [61, 184] on icon at bounding box center [63, 172] width 19 height 24
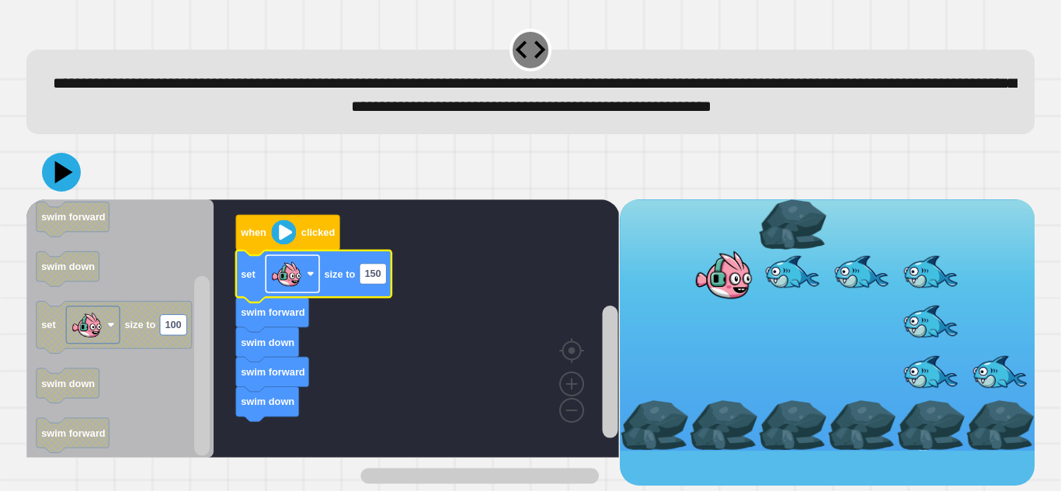
click at [276, 290] on image "Blockly Workspace" at bounding box center [286, 274] width 31 height 31
click at [245, 280] on text "set" at bounding box center [248, 274] width 15 height 12
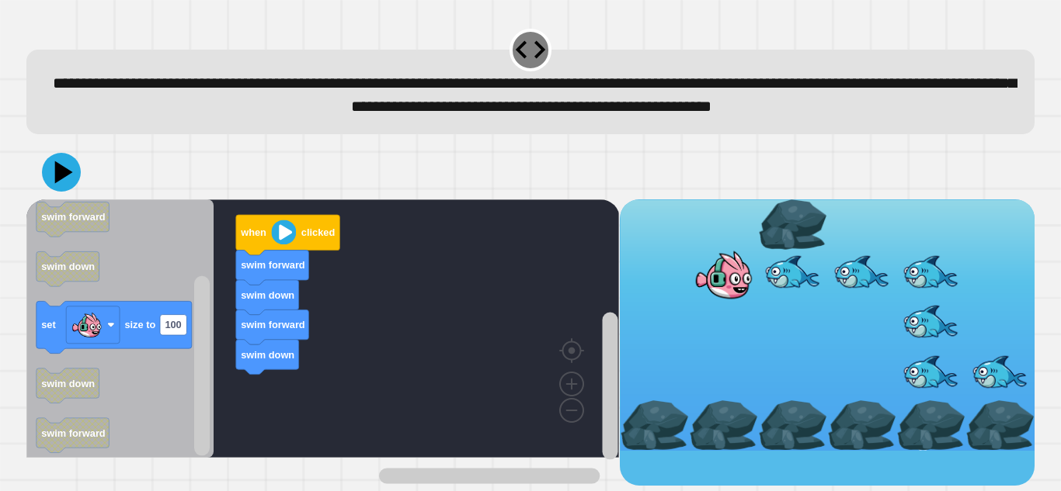
click at [278, 301] on text "swim down" at bounding box center [268, 296] width 54 height 12
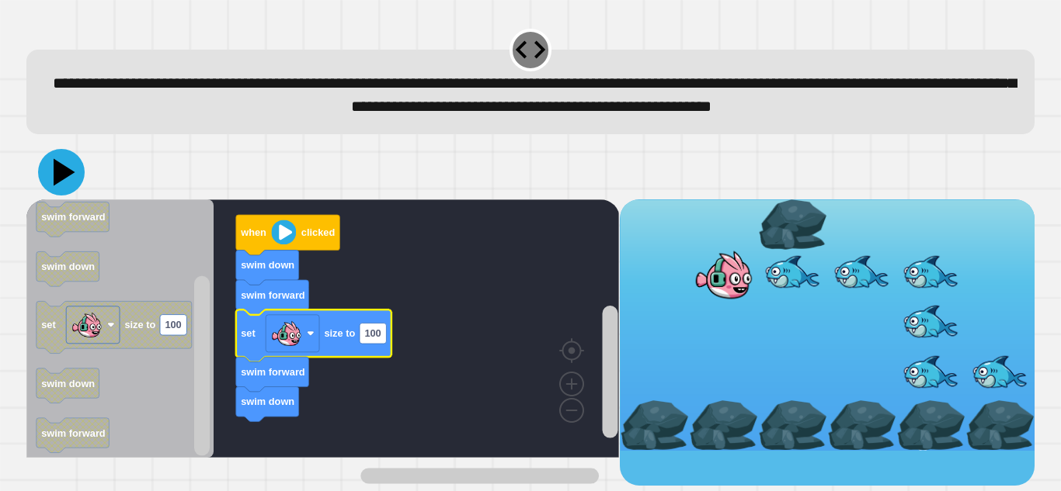
click at [67, 194] on icon at bounding box center [61, 172] width 47 height 47
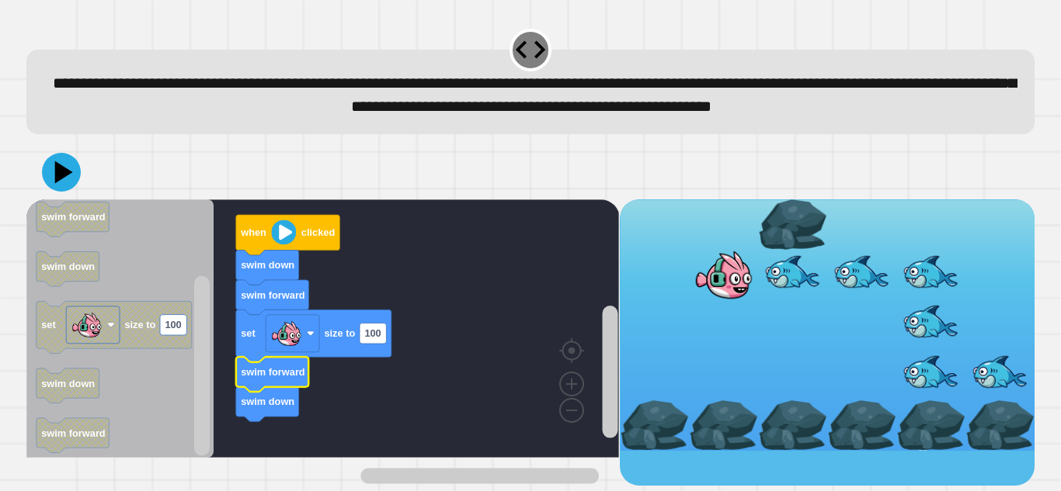
click at [273, 378] on text "swim forward" at bounding box center [273, 372] width 64 height 12
click at [260, 408] on text "swim down" at bounding box center [268, 402] width 54 height 12
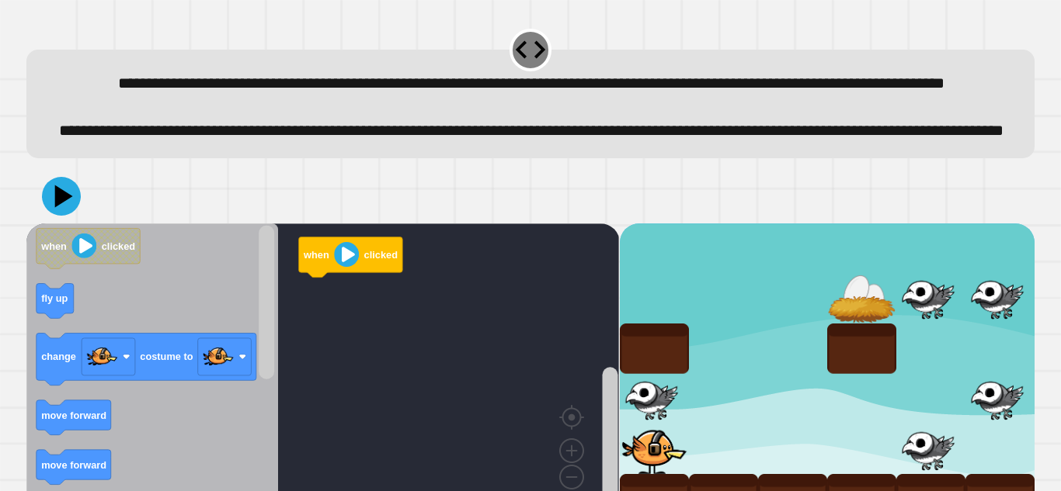
drag, startPoint x: 1060, startPoint y: 121, endPoint x: 1058, endPoint y: 141, distance: 19.6
click at [1058, 141] on div "**********" at bounding box center [530, 245] width 1061 height 491
click at [1007, 73] on div "**********" at bounding box center [530, 104] width 1008 height 109
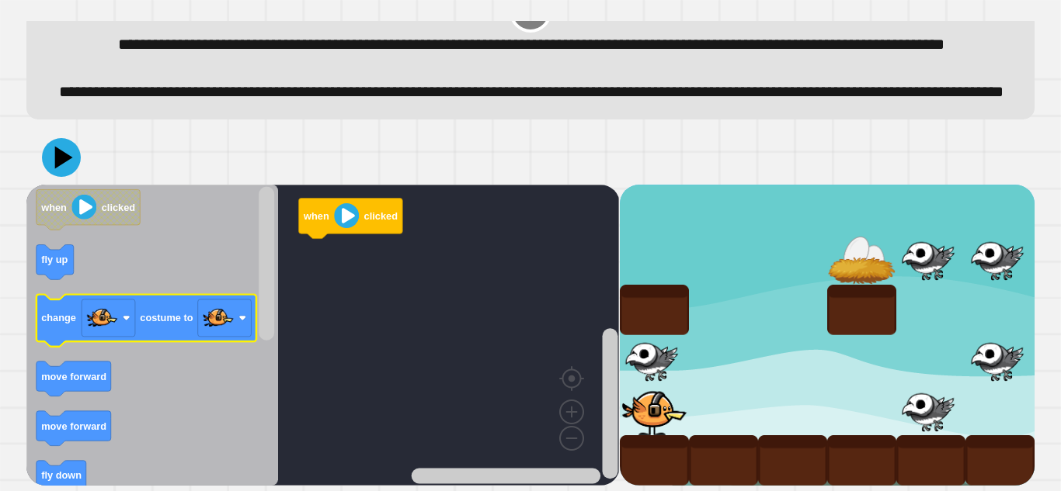
click at [182, 306] on icon "Blockly Workspace" at bounding box center [146, 320] width 220 height 52
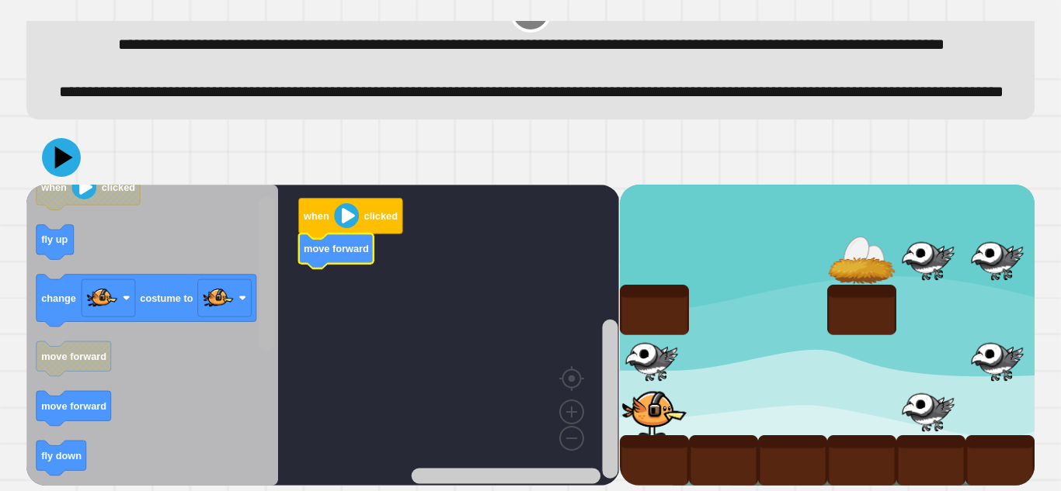
click at [262, 294] on rect "Blockly Workspace" at bounding box center [267, 273] width 16 height 154
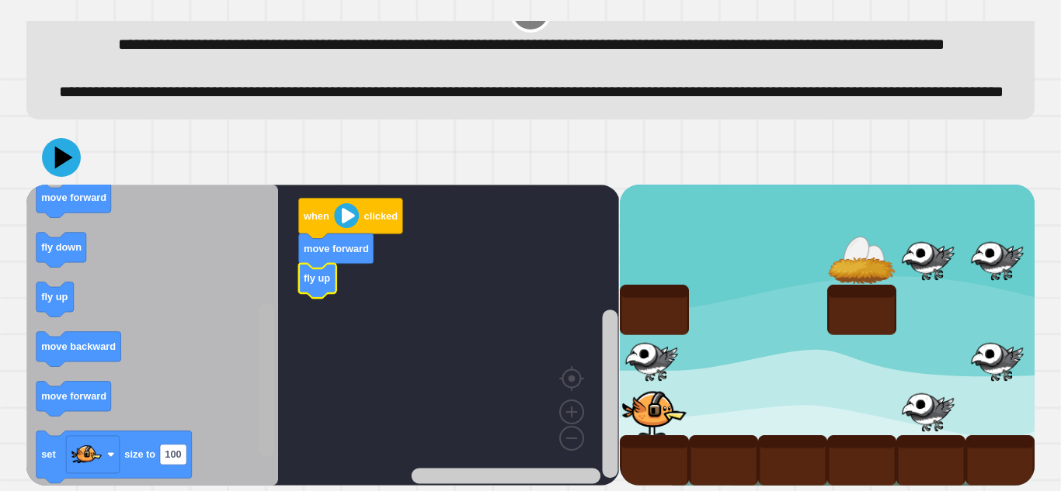
click at [266, 378] on rect "Blockly Workspace" at bounding box center [267, 381] width 16 height 154
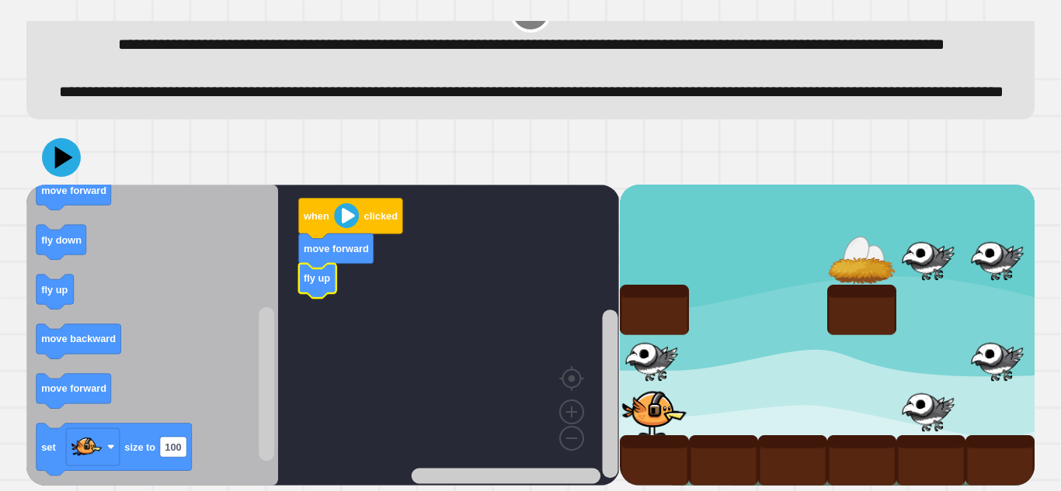
drag, startPoint x: 25, startPoint y: 255, endPoint x: 294, endPoint y: 300, distance: 273.0
click at [294, 300] on div "when clicked move forward fly up when clicked fly up change costume to move for…" at bounding box center [530, 308] width 1018 height 366
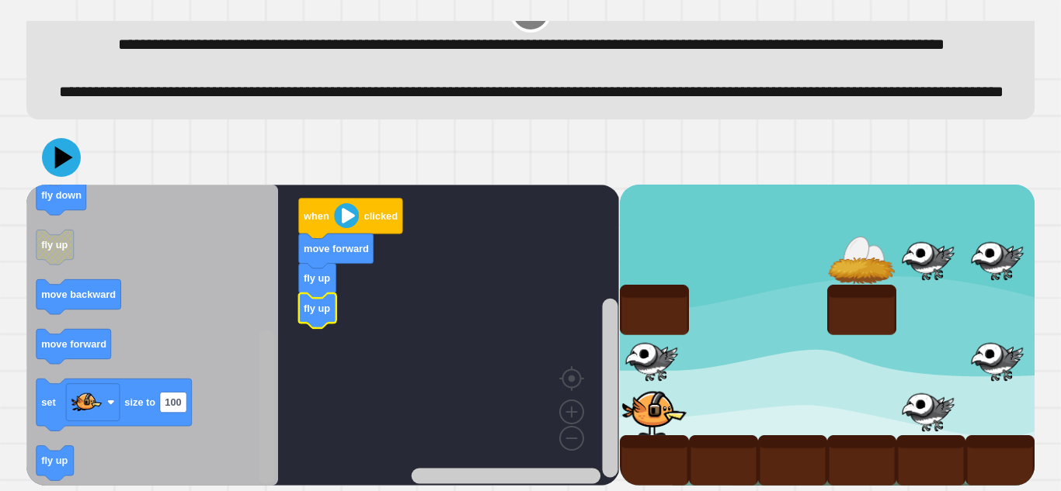
click at [262, 371] on rect "Blockly Workspace" at bounding box center [267, 407] width 16 height 154
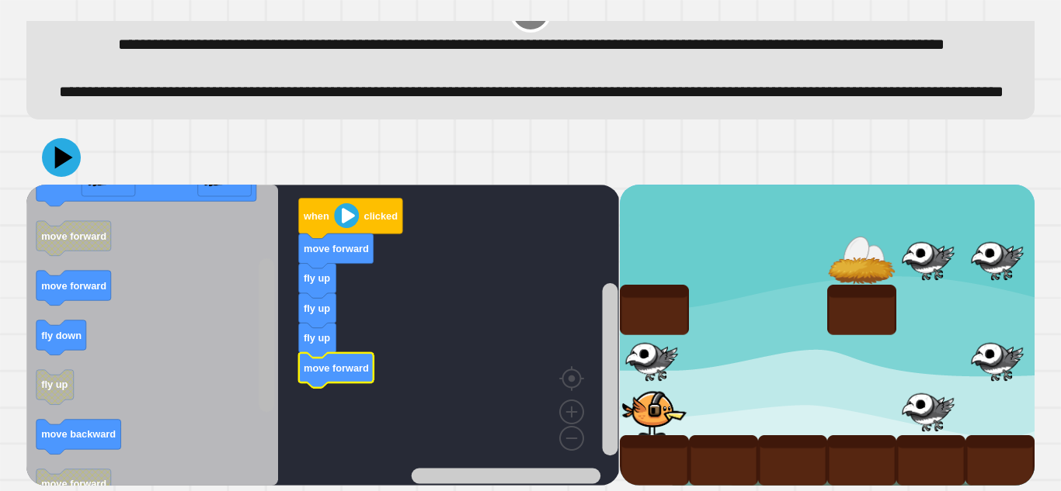
click at [262, 296] on rect "Blockly Workspace" at bounding box center [267, 336] width 16 height 154
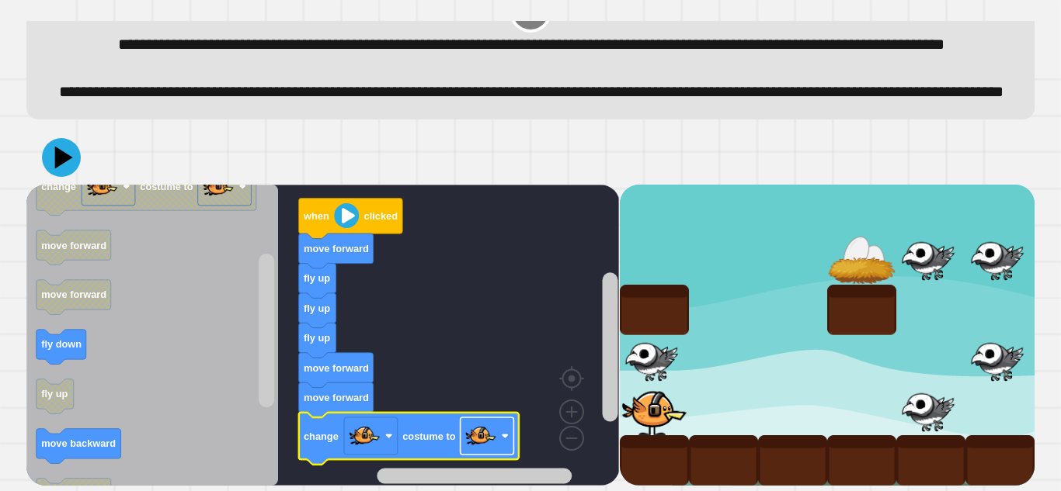
click at [475, 439] on image "Blockly Workspace" at bounding box center [480, 436] width 31 height 31
click at [79, 168] on icon at bounding box center [61, 157] width 47 height 47
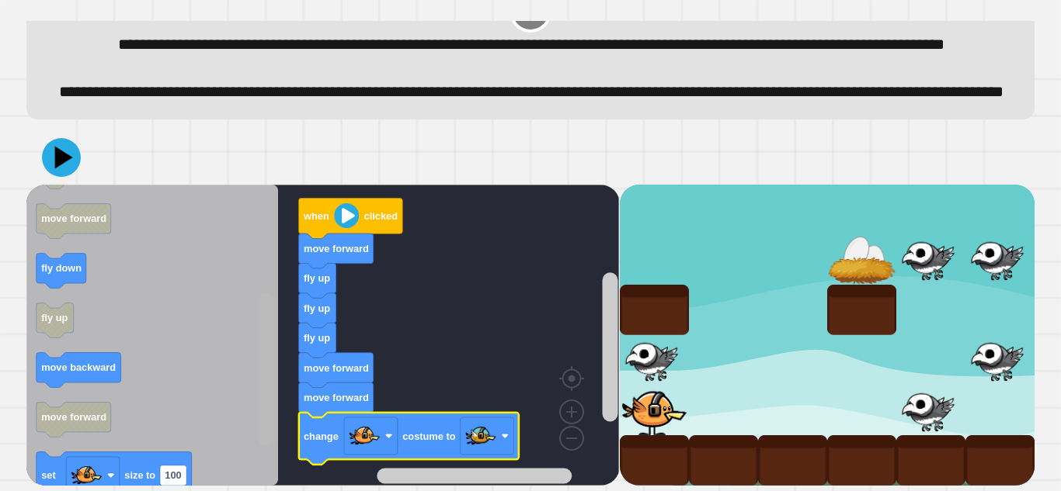
click at [257, 390] on g "Blockly Workspace" at bounding box center [266, 334] width 19 height 297
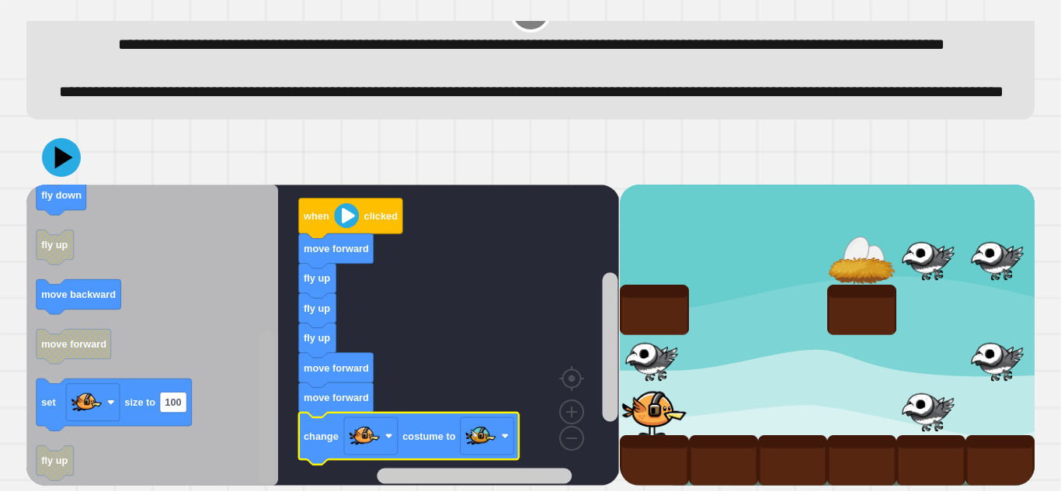
click at [241, 491] on html "**********" at bounding box center [530, 245] width 1061 height 491
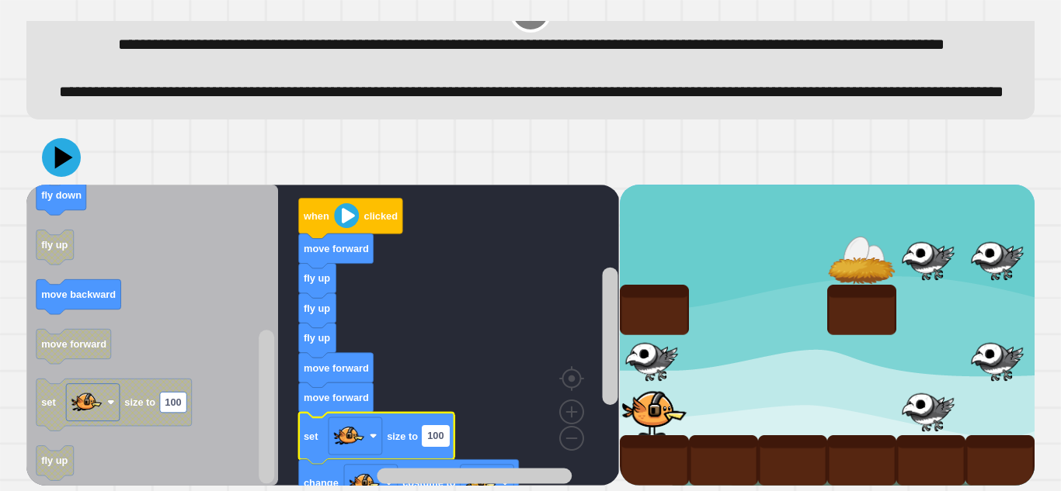
click at [435, 438] on text "100" at bounding box center [435, 436] width 16 height 12
type input "**"
click at [68, 155] on icon at bounding box center [65, 157] width 22 height 27
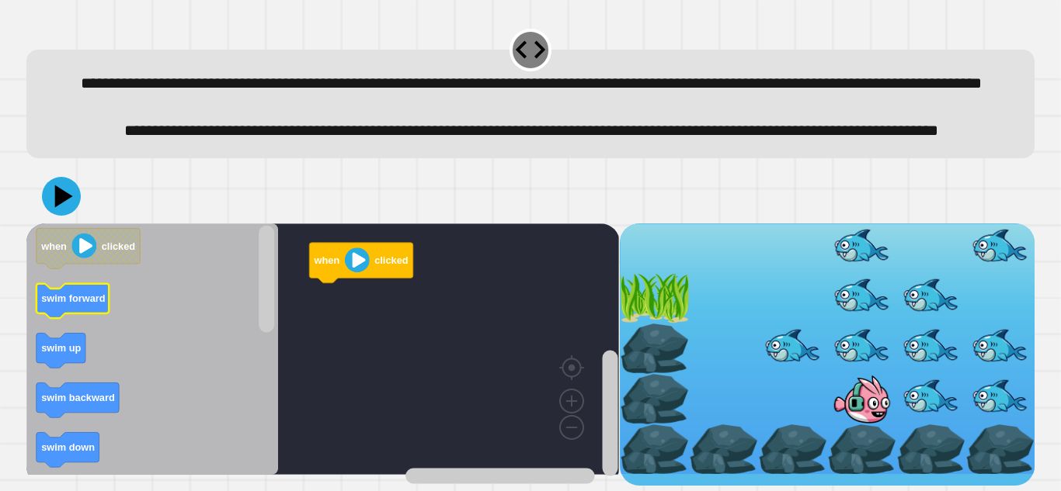
scroll to position [43, 0]
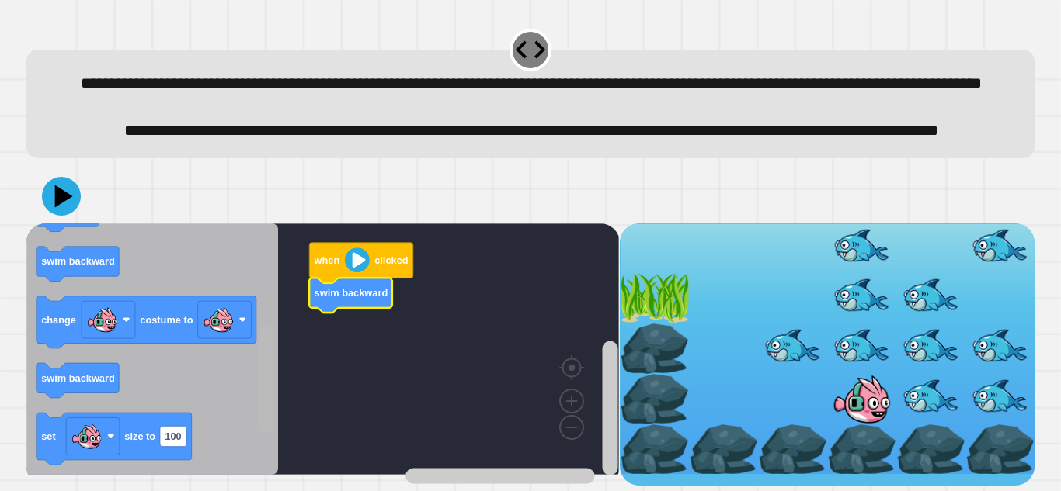
click at [290, 378] on div "when clicked swim backward when clicked swim forward swim up swim backward swim…" at bounding box center [322, 355] width 592 height 262
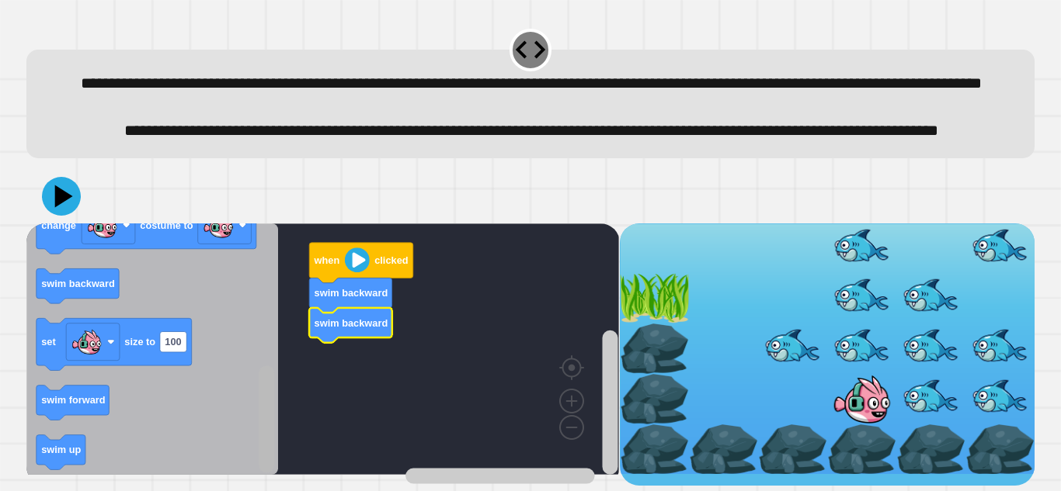
click at [255, 453] on div "when clicked swim backward swim backward when clicked swim forward swim up swim…" at bounding box center [322, 355] width 592 height 262
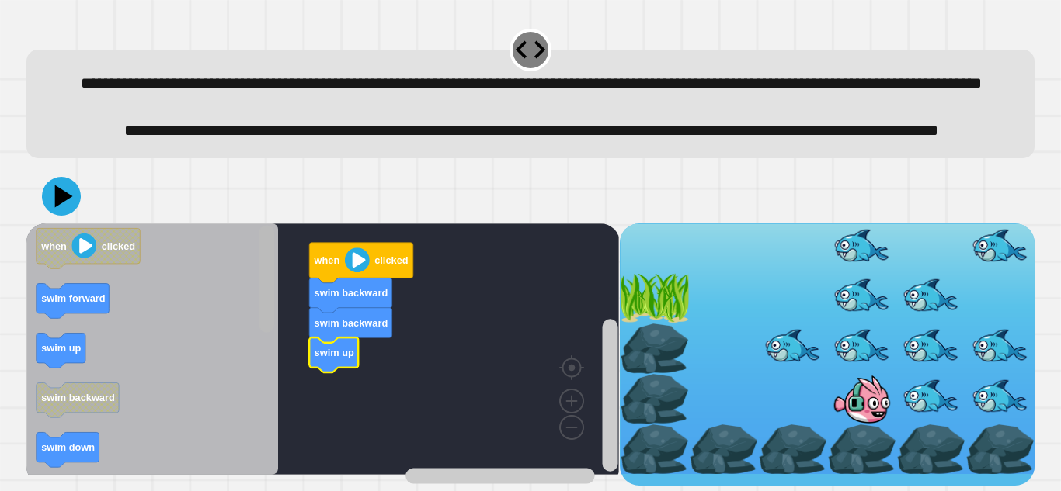
click at [266, 280] on rect "Blockly Workspace" at bounding box center [267, 278] width 16 height 107
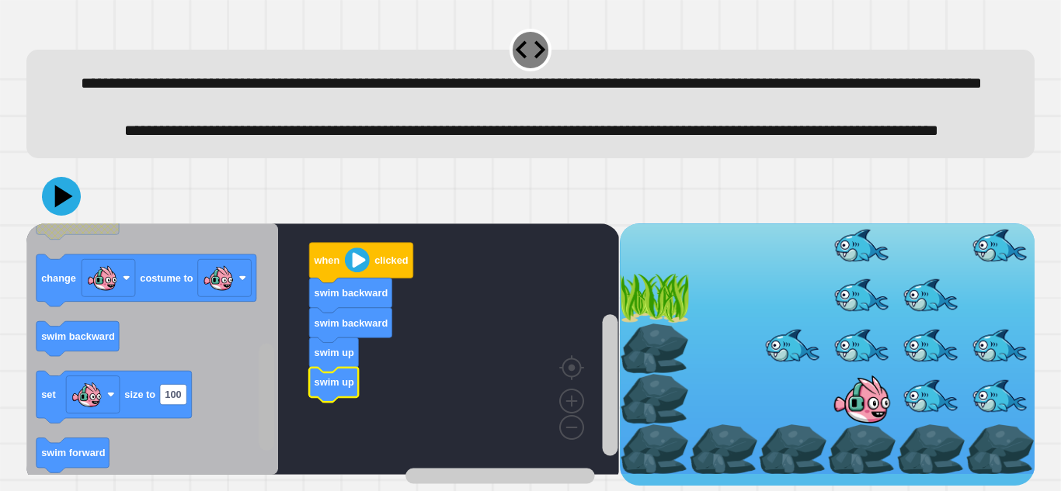
click at [259, 427] on g "Blockly Workspace" at bounding box center [266, 349] width 19 height 248
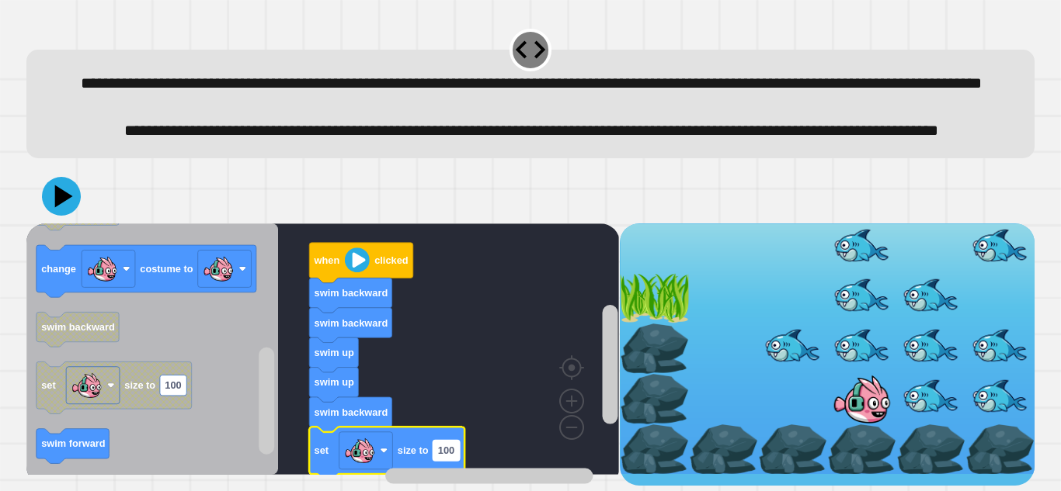
click at [452, 457] on text "100" at bounding box center [446, 451] width 16 height 12
type input "*"
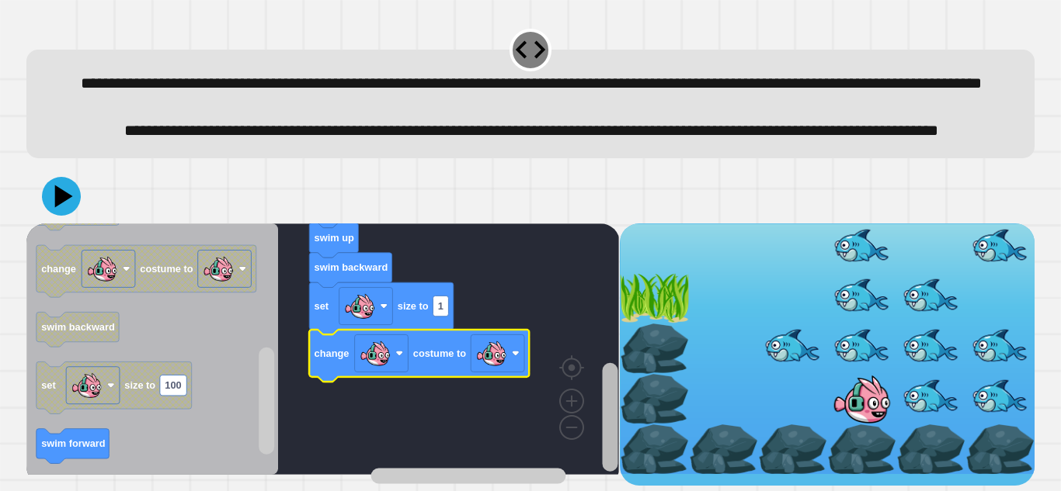
click at [611, 408] on rect "Blockly Workspace" at bounding box center [610, 417] width 16 height 109
click at [496, 359] on image "Blockly Workspace" at bounding box center [491, 352] width 31 height 31
click at [61, 196] on icon at bounding box center [61, 196] width 47 height 47
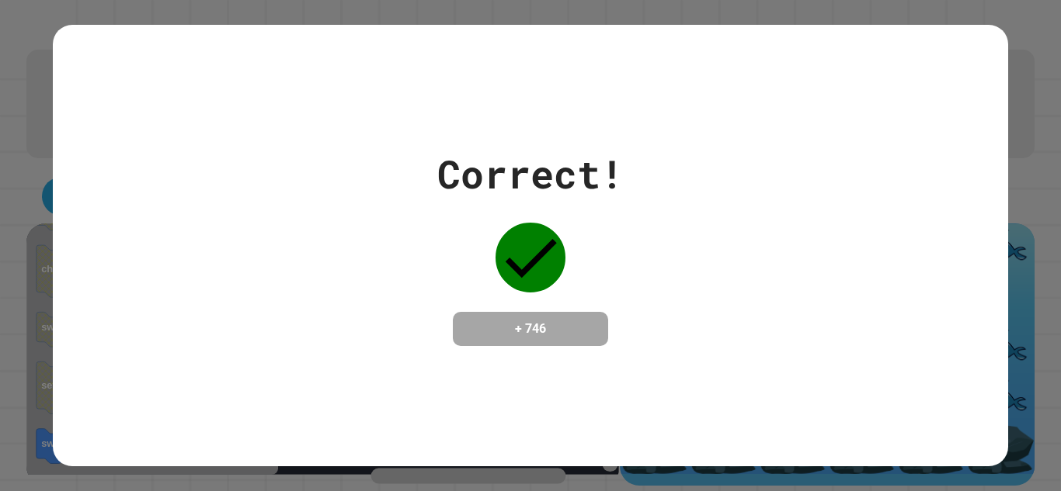
click at [553, 244] on icon at bounding box center [530, 258] width 70 height 70
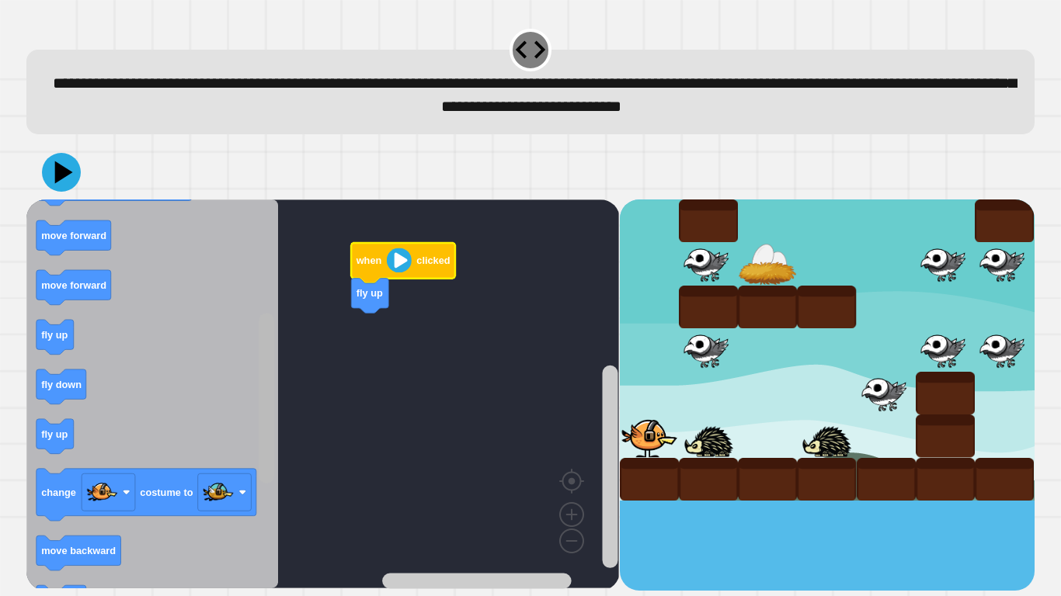
click at [268, 459] on rect "Blockly Workspace" at bounding box center [267, 398] width 16 height 170
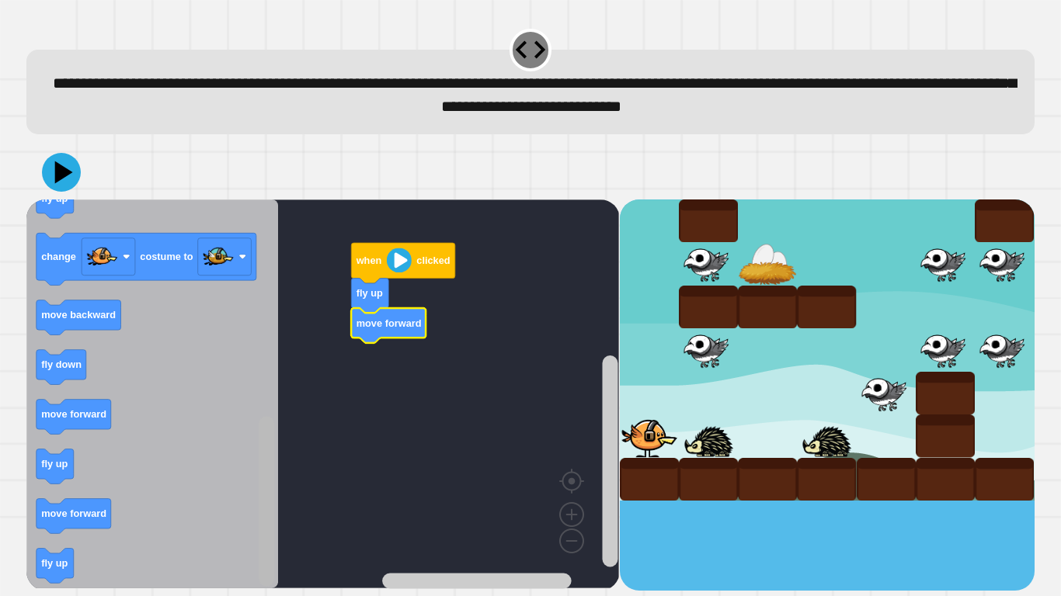
click at [262, 479] on rect "Blockly Workspace" at bounding box center [267, 501] width 16 height 170
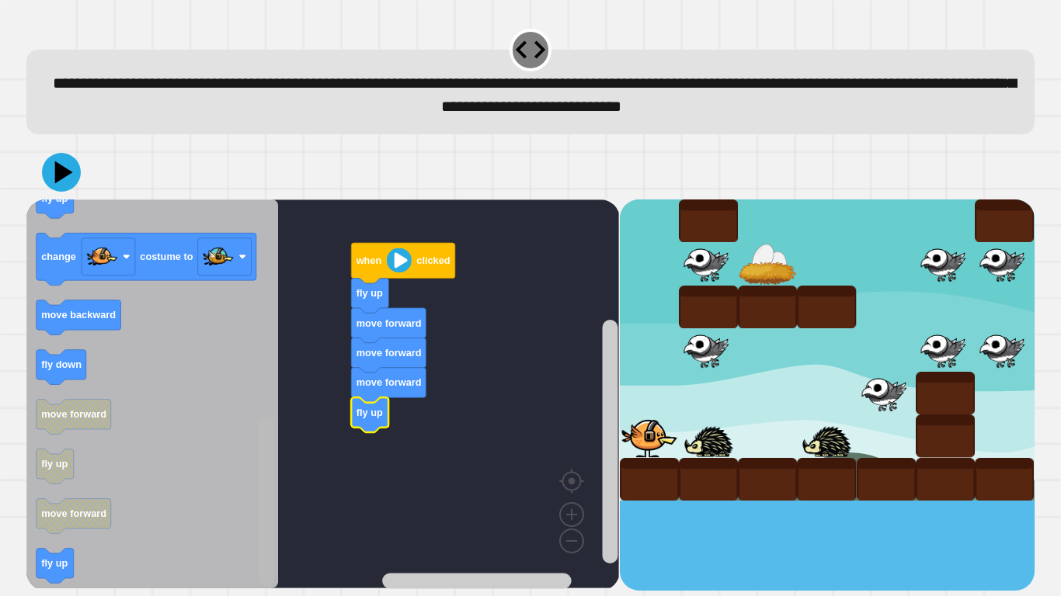
click at [268, 491] on rect "Blockly Workspace" at bounding box center [267, 501] width 16 height 170
click at [259, 480] on rect "Blockly Workspace" at bounding box center [267, 501] width 16 height 170
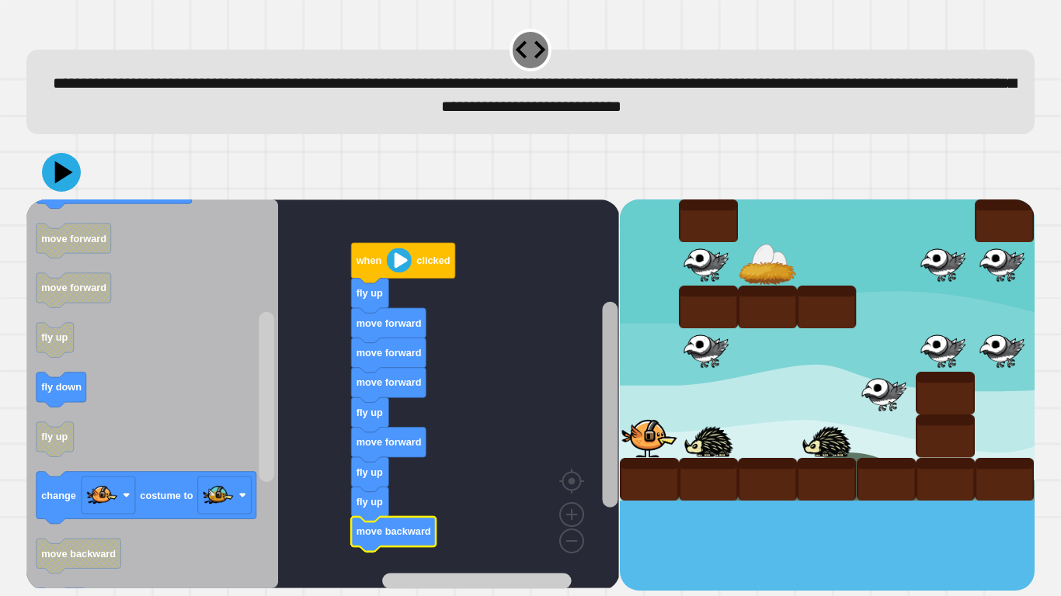
click at [610, 401] on rect "Blockly Workspace" at bounding box center [610, 405] width 16 height 206
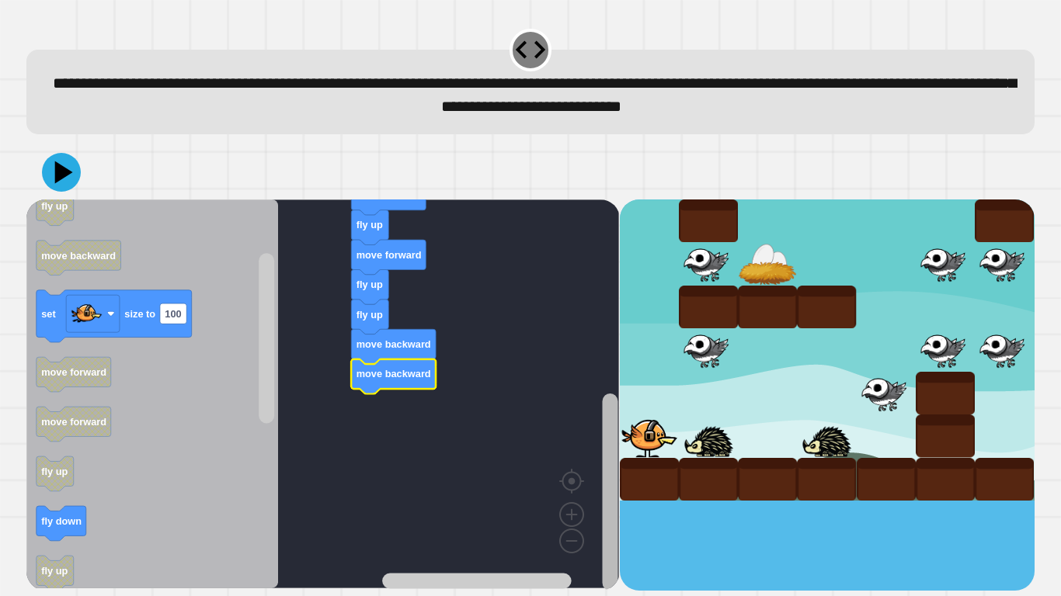
click at [594, 491] on div "when clicked fly up move forward move forward move forward fly up move forward …" at bounding box center [322, 395] width 592 height 391
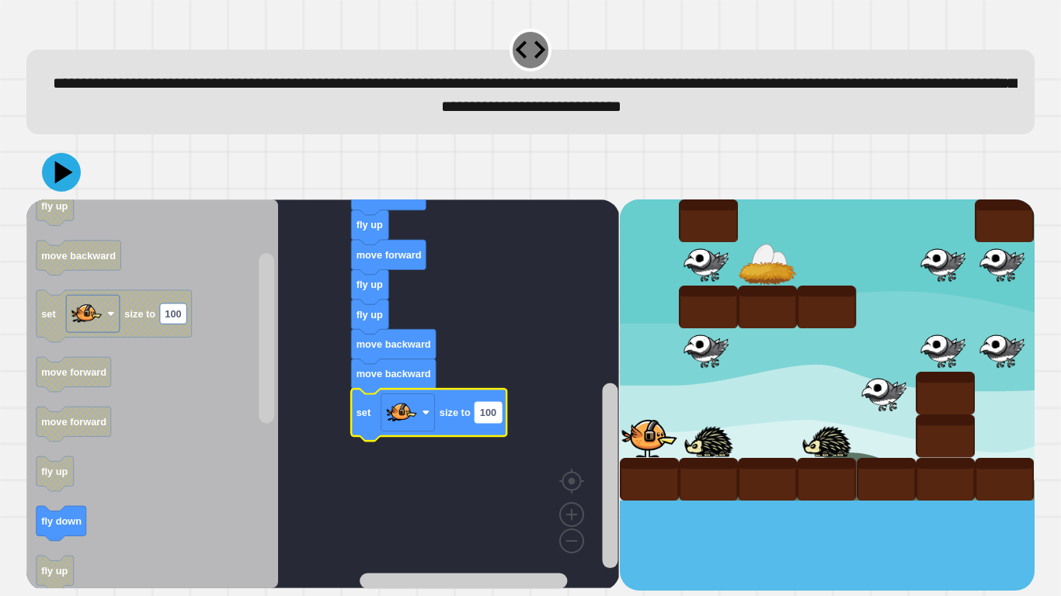
click at [480, 412] on text "100" at bounding box center [488, 413] width 16 height 12
type input "*"
click at [441, 258] on rect "Blockly Workspace" at bounding box center [322, 394] width 592 height 389
click at [41, 158] on div at bounding box center [530, 172] width 1008 height 54
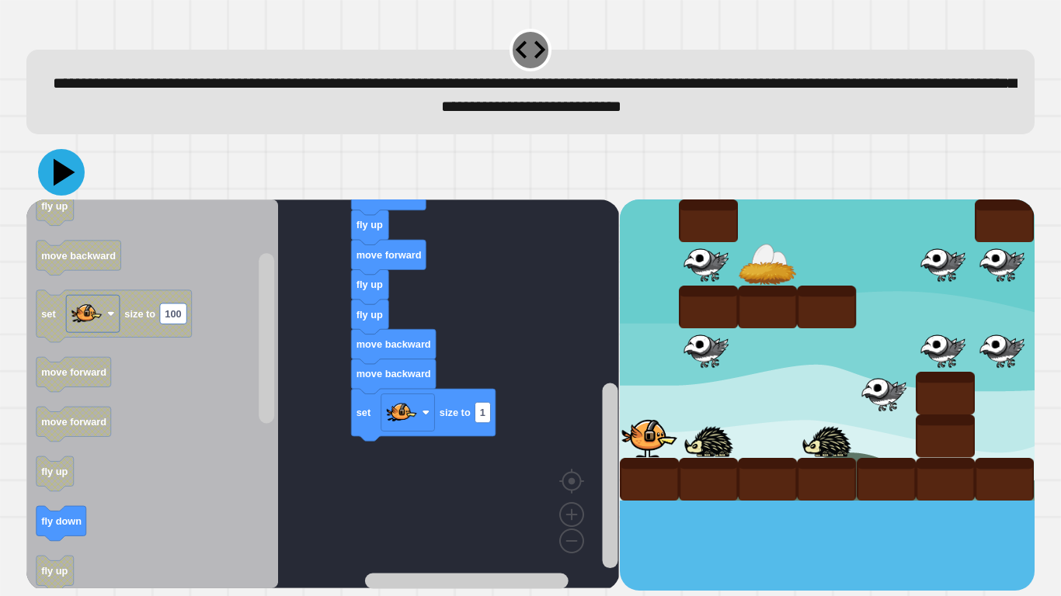
click at [58, 172] on icon at bounding box center [65, 171] width 22 height 27
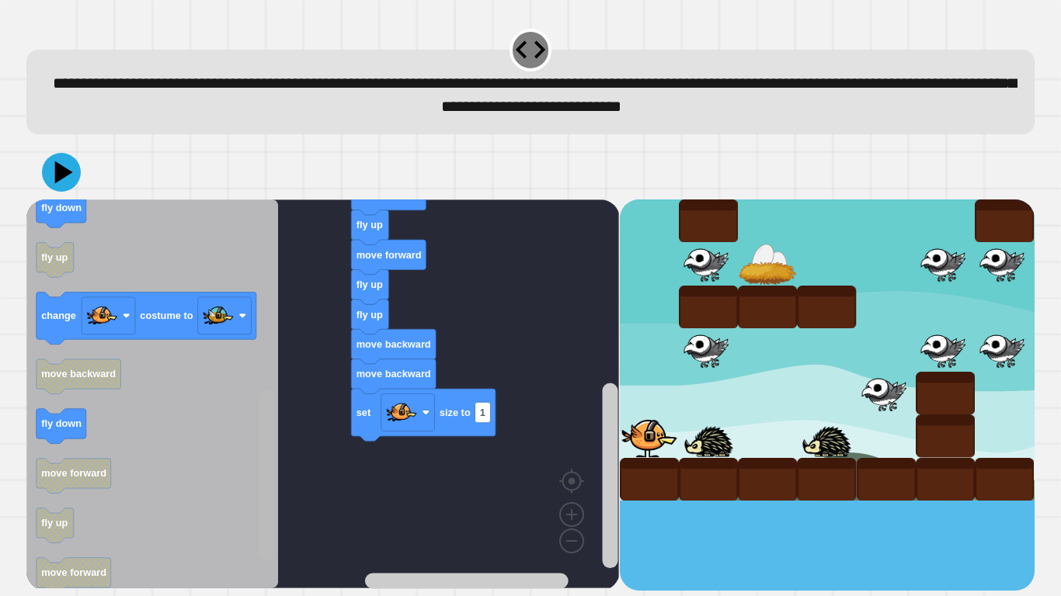
click at [269, 476] on rect "Blockly Workspace" at bounding box center [267, 476] width 16 height 170
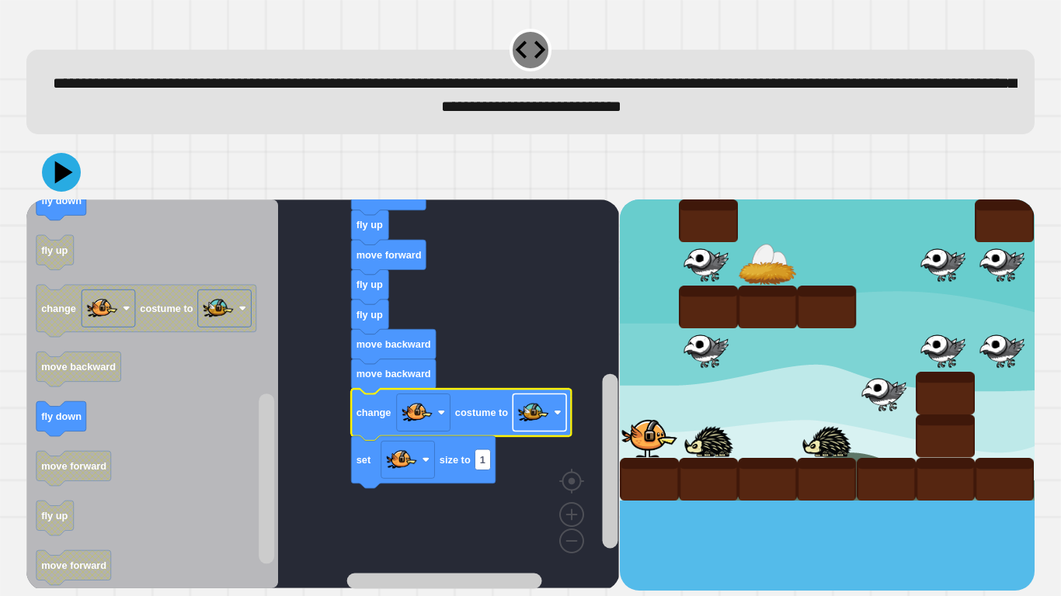
click at [539, 418] on image "Blockly Workspace" at bounding box center [533, 412] width 31 height 31
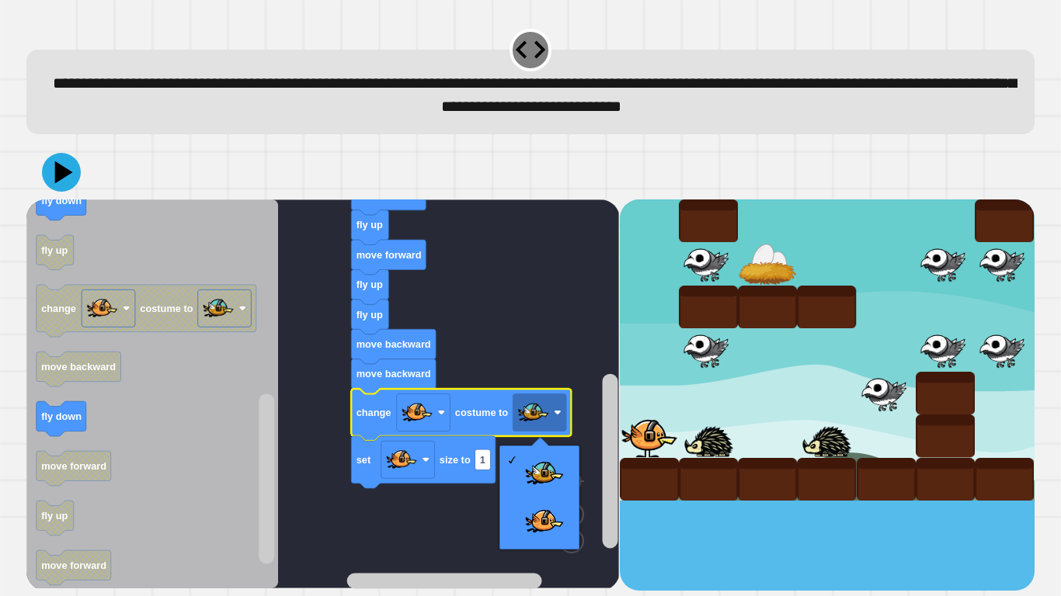
click at [541, 446] on div at bounding box center [540, 446] width 18 height 18
click at [83, 184] on div at bounding box center [530, 172] width 1008 height 54
click at [72, 176] on icon at bounding box center [61, 172] width 40 height 40
click at [569, 323] on rect "Blockly Workspace" at bounding box center [322, 394] width 592 height 389
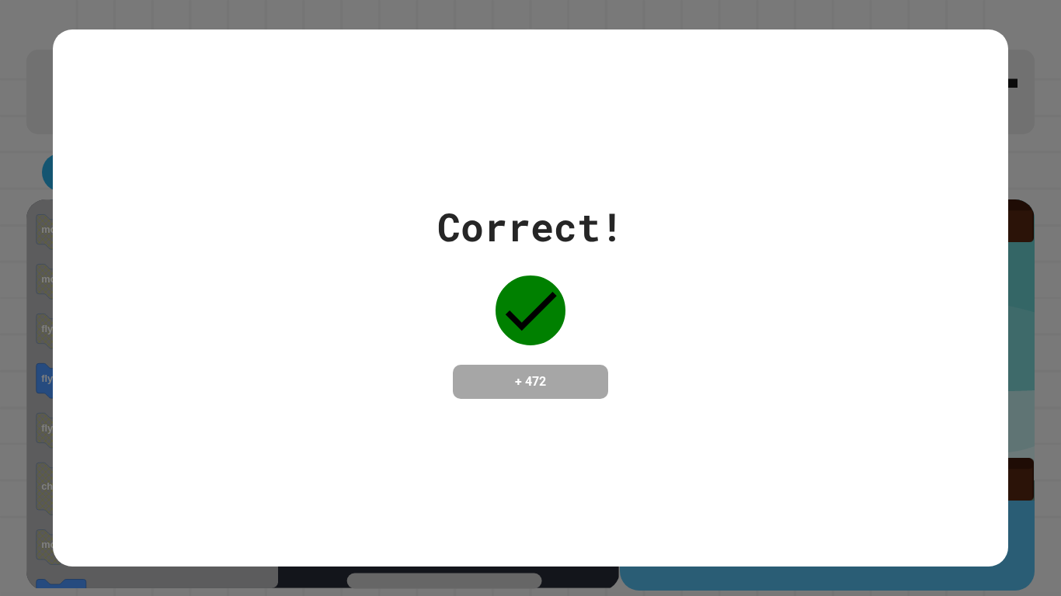
click at [261, 349] on div "**********" at bounding box center [530, 298] width 1061 height 596
click at [286, 491] on div "Correct! + 472" at bounding box center [530, 298] width 954 height 537
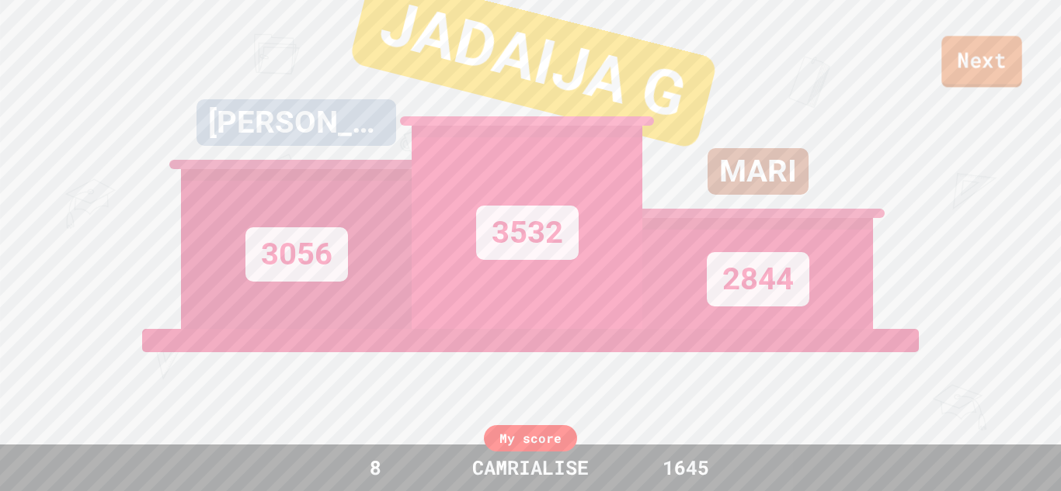
click at [960, 57] on link "Next" at bounding box center [981, 61] width 80 height 51
